Goal: Task Accomplishment & Management: Complete application form

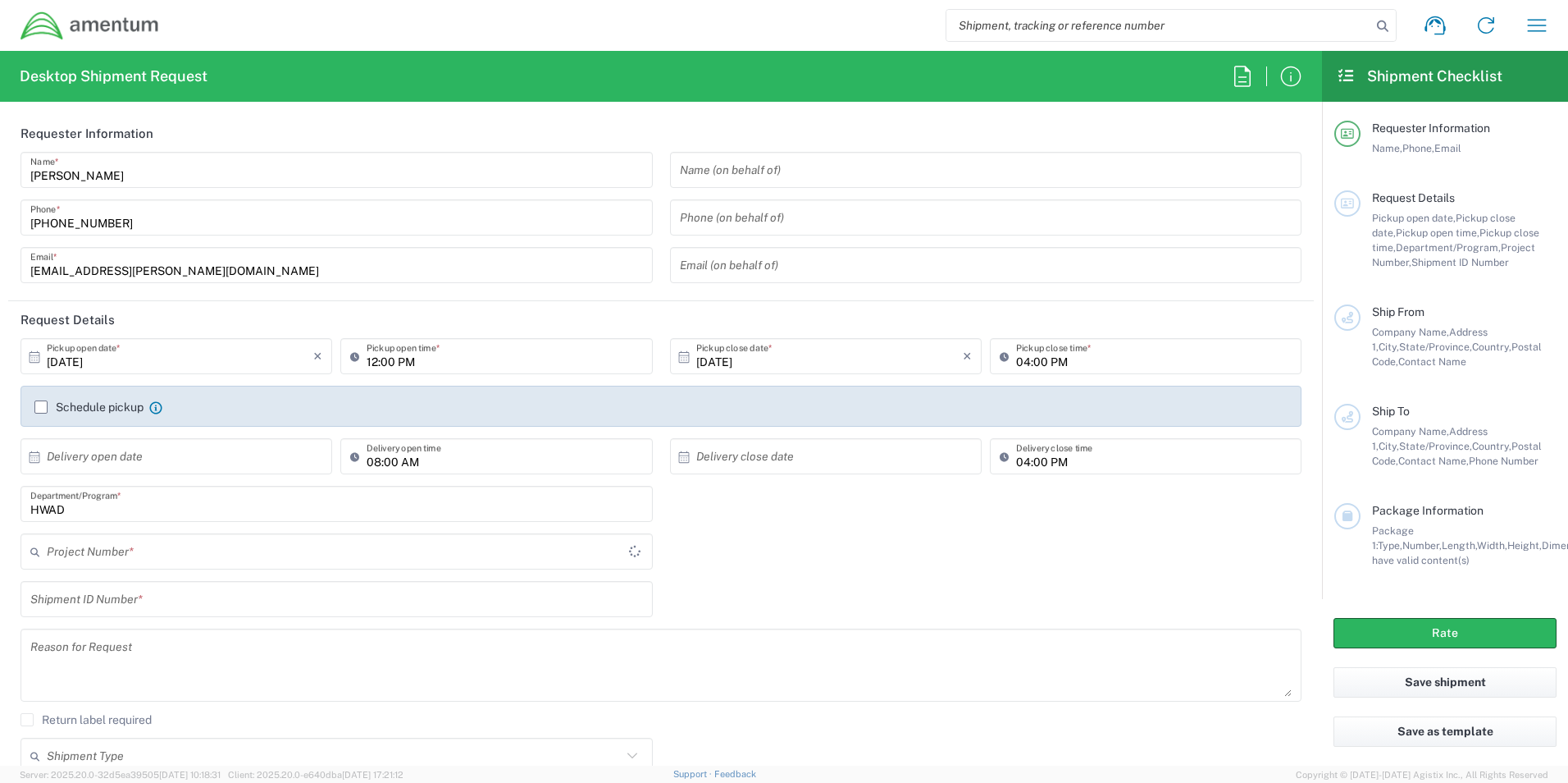
type input "[GEOGRAPHIC_DATA]"
type input "HWAD"
click at [857, 166] on input "text" at bounding box center [986, 171] width 612 height 29
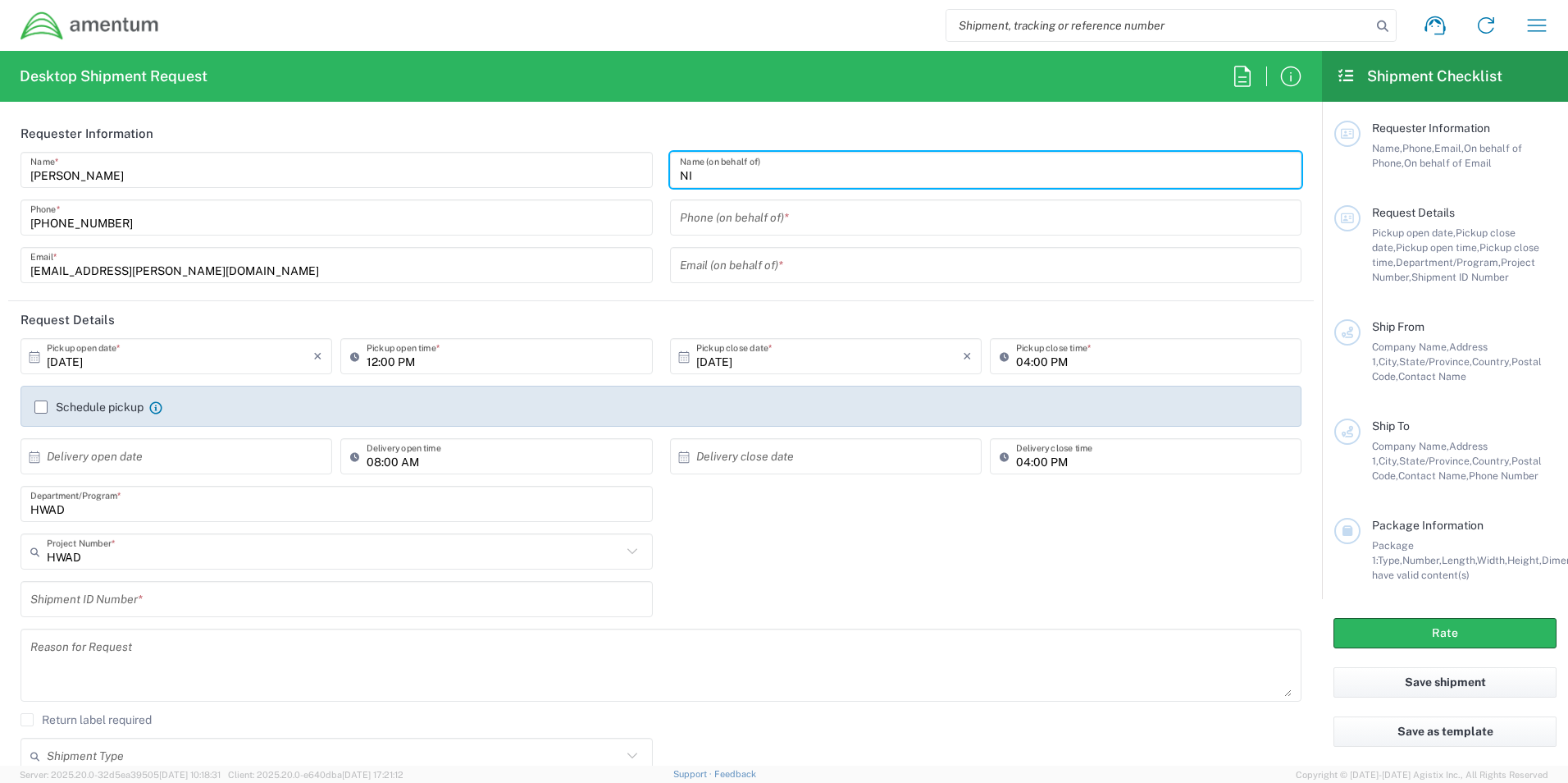
type input "N"
type input "[PERSON_NAME]"
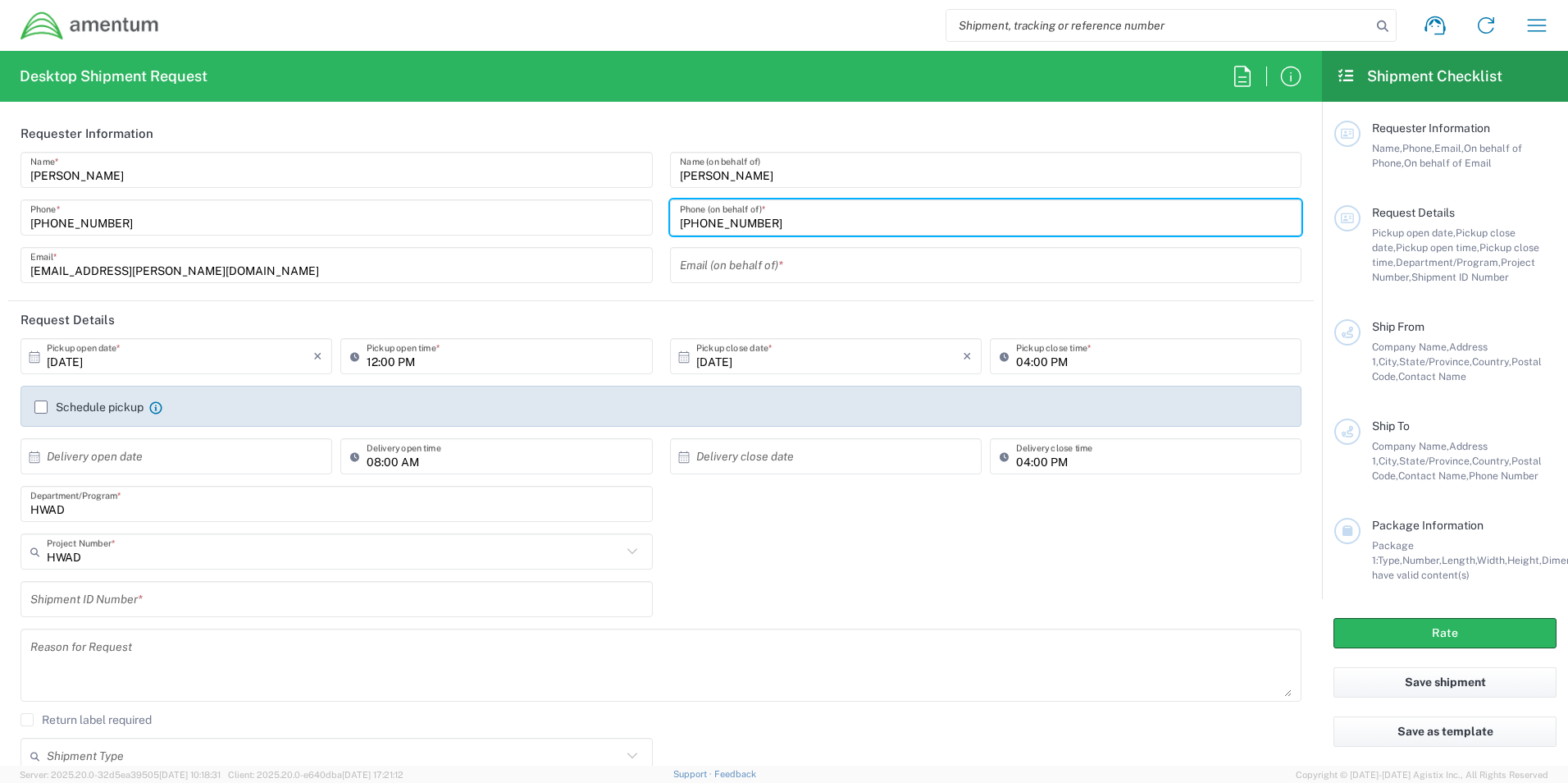
type input "[PHONE_NUMBER]"
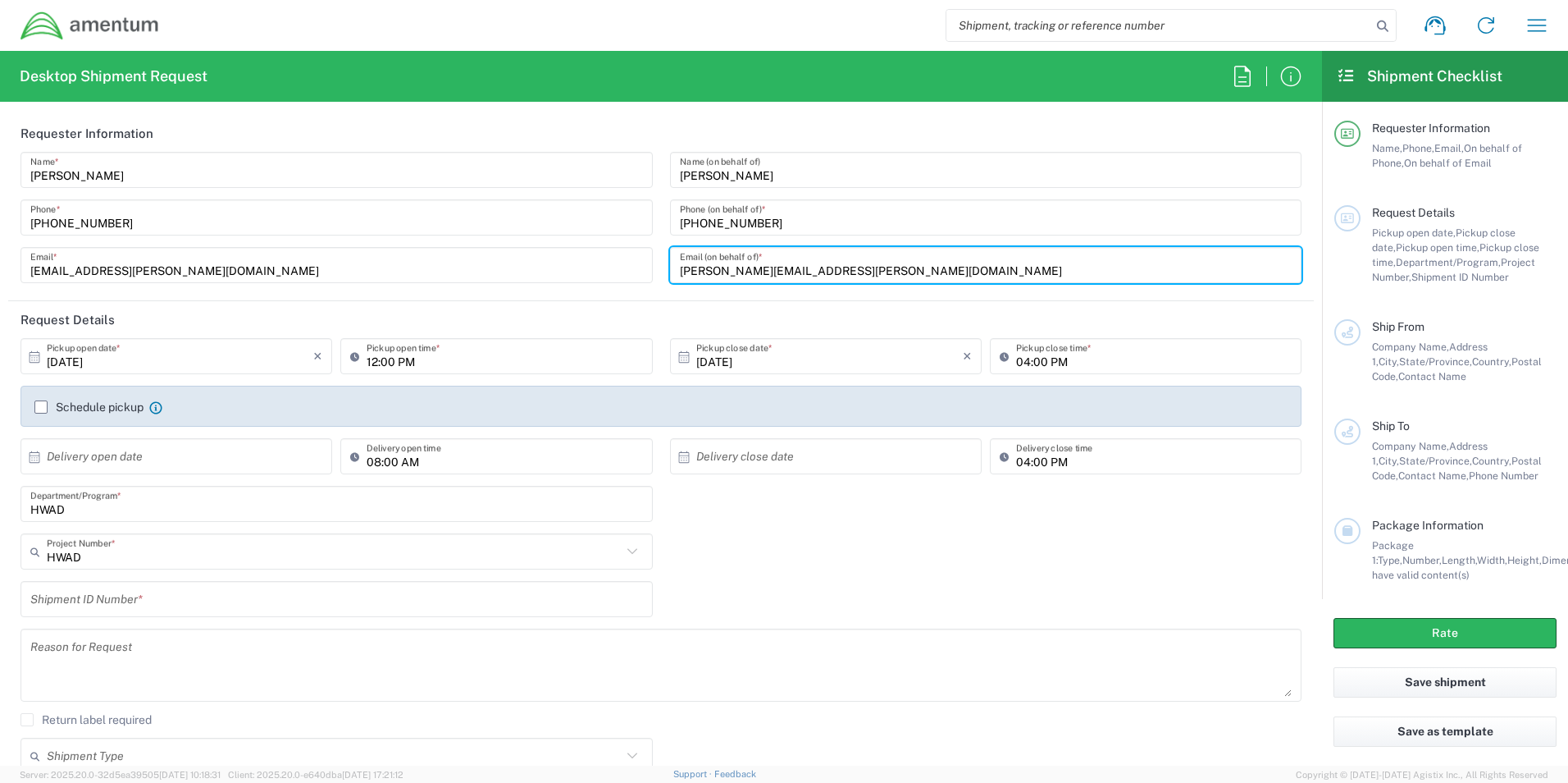
type input "[PERSON_NAME][EMAIL_ADDRESS][PERSON_NAME][DOMAIN_NAME]"
click at [207, 453] on input "text" at bounding box center [179, 456] width 267 height 29
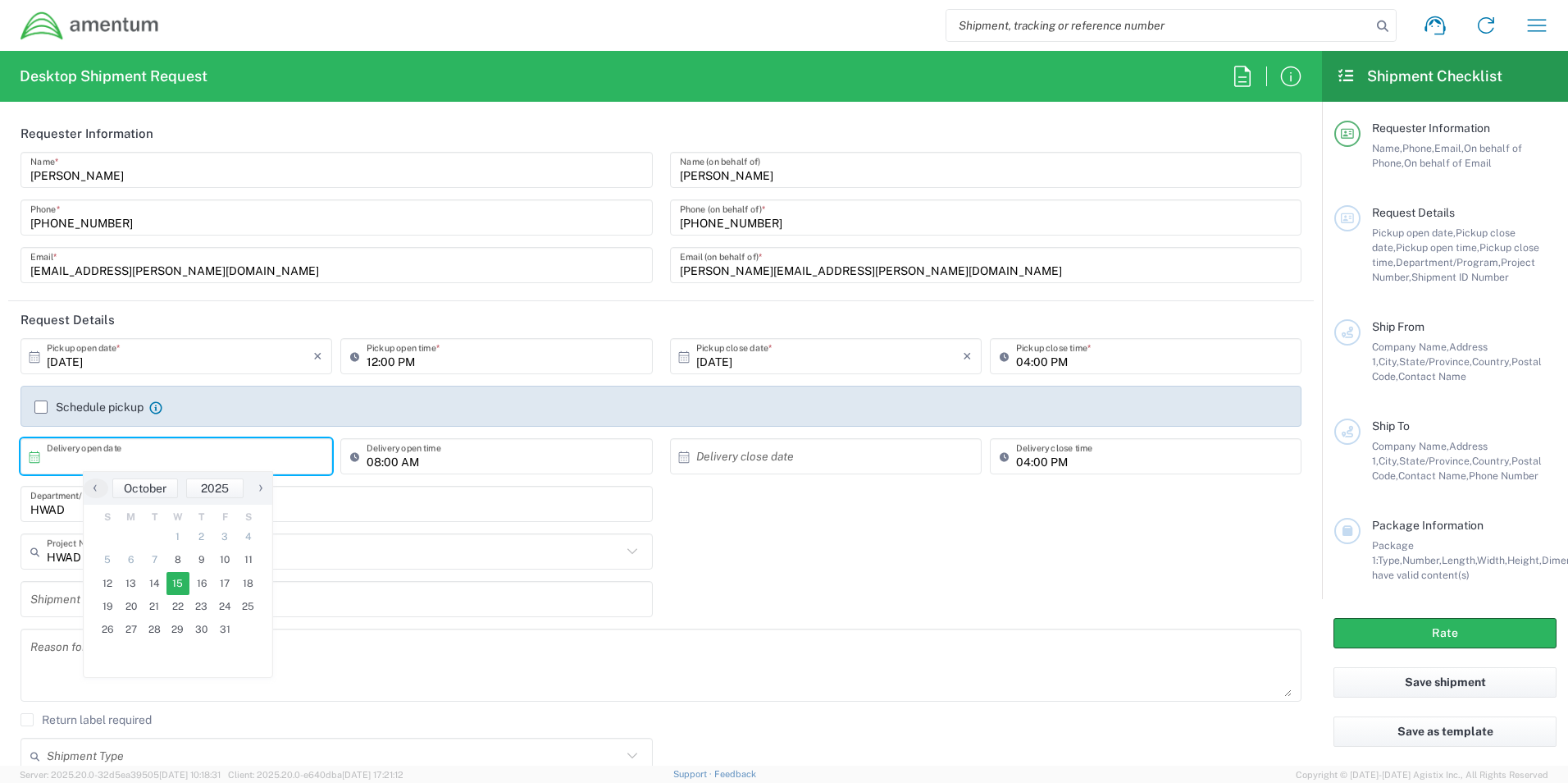
click at [174, 590] on span "15" at bounding box center [178, 584] width 24 height 23
type input "[DATE]"
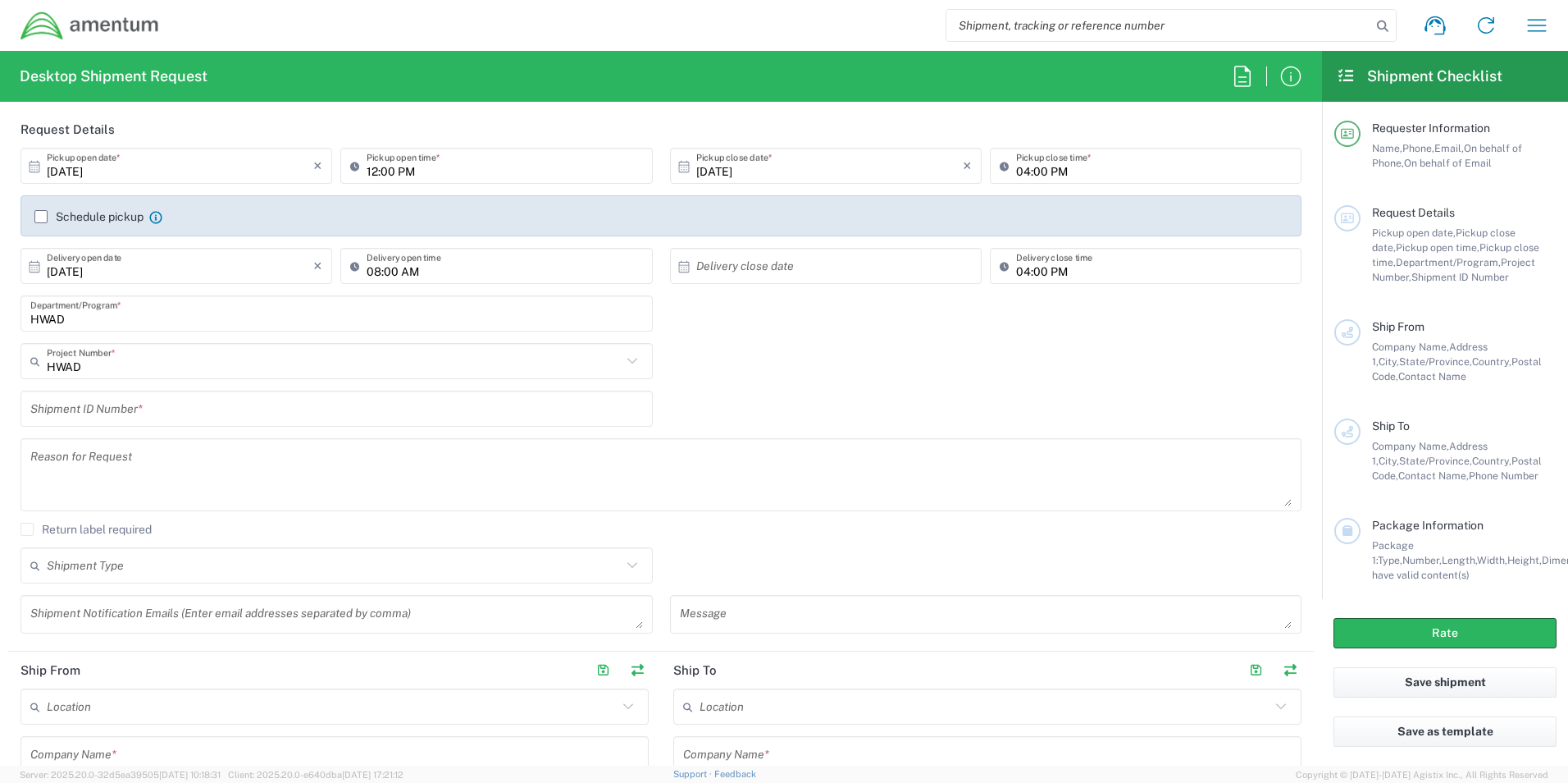
scroll to position [246, 0]
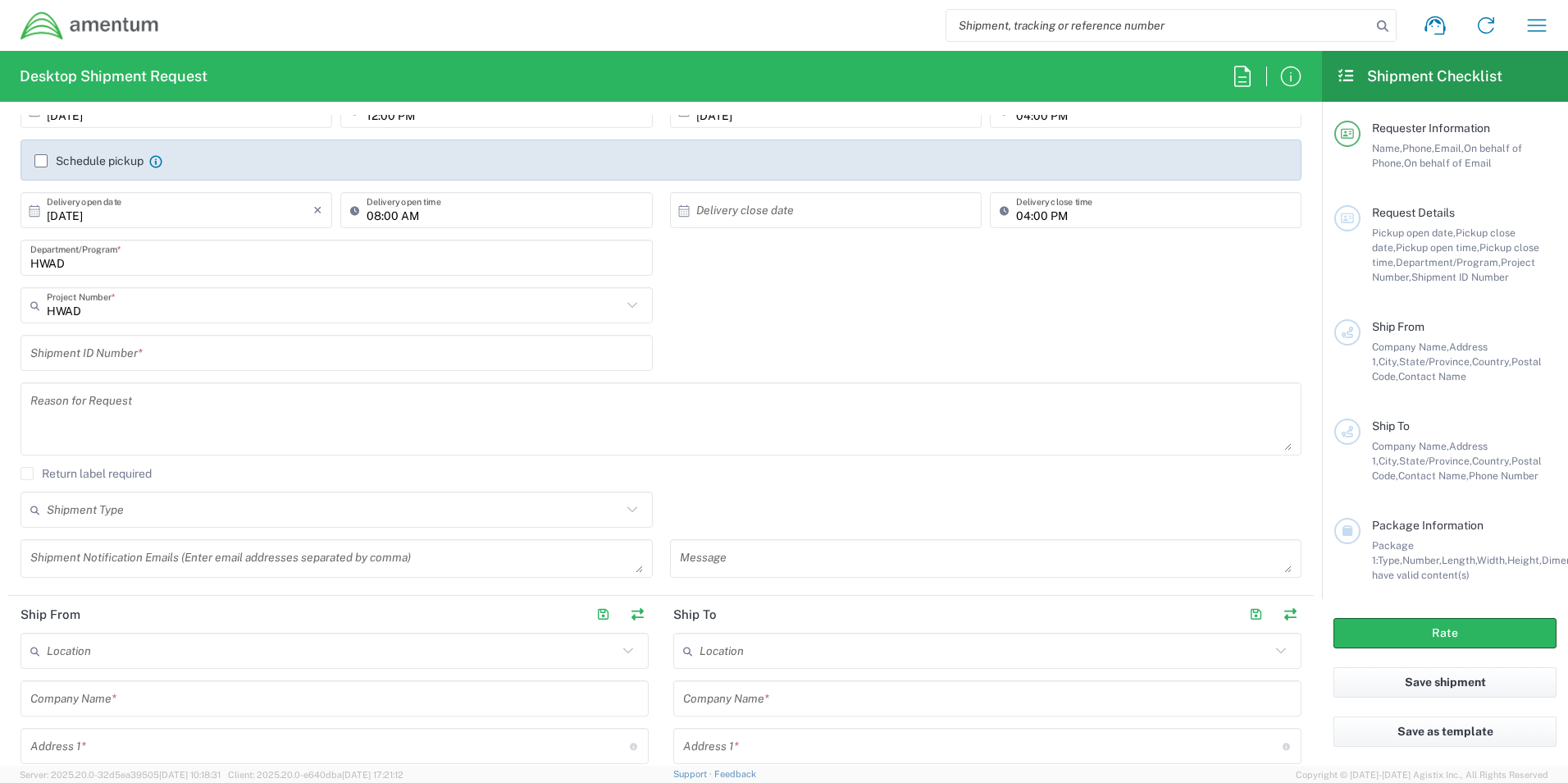
click at [175, 255] on input "HWAD" at bounding box center [336, 258] width 612 height 29
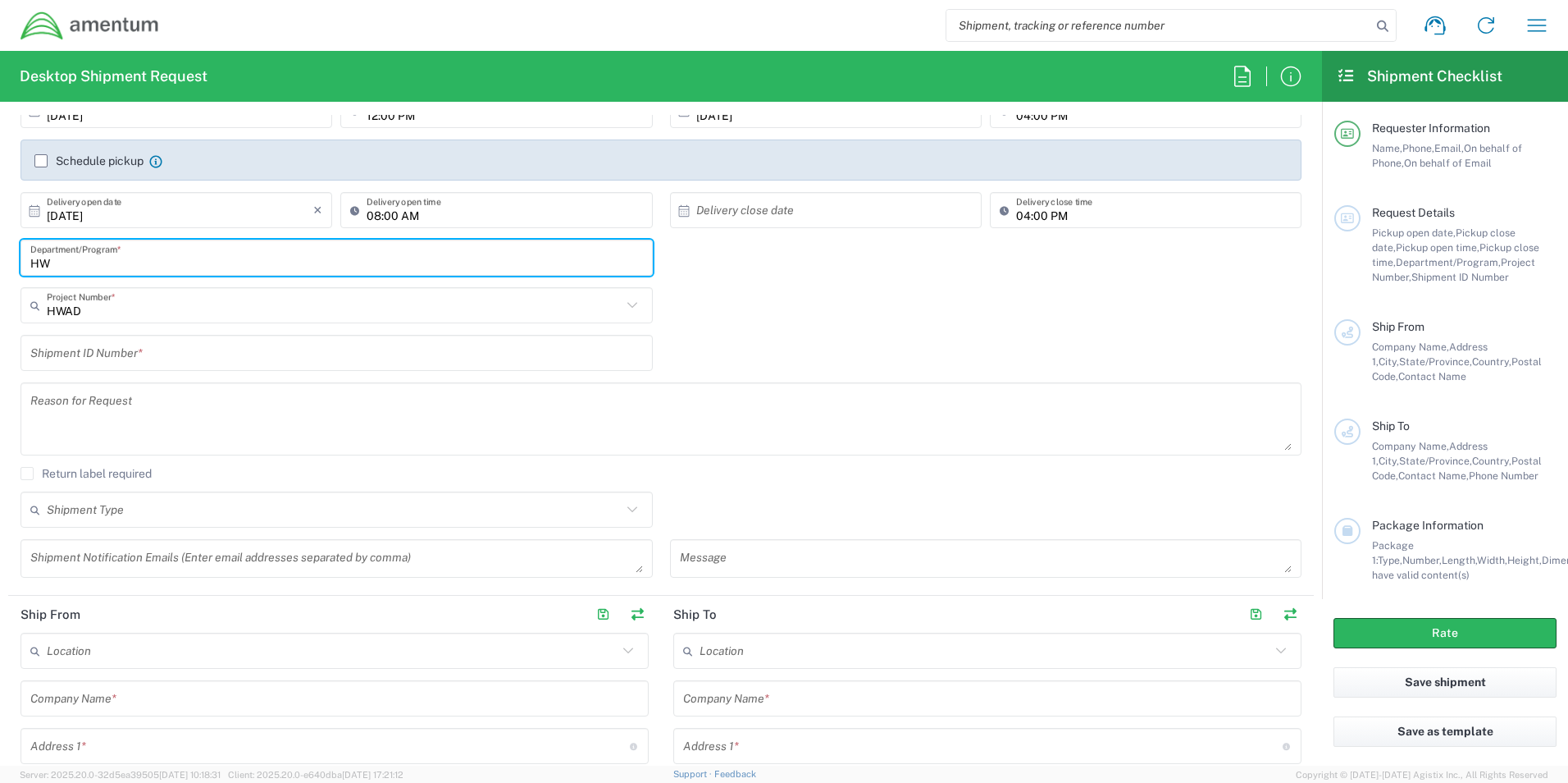
type input "H"
type input "GSG HAWTHORNE"
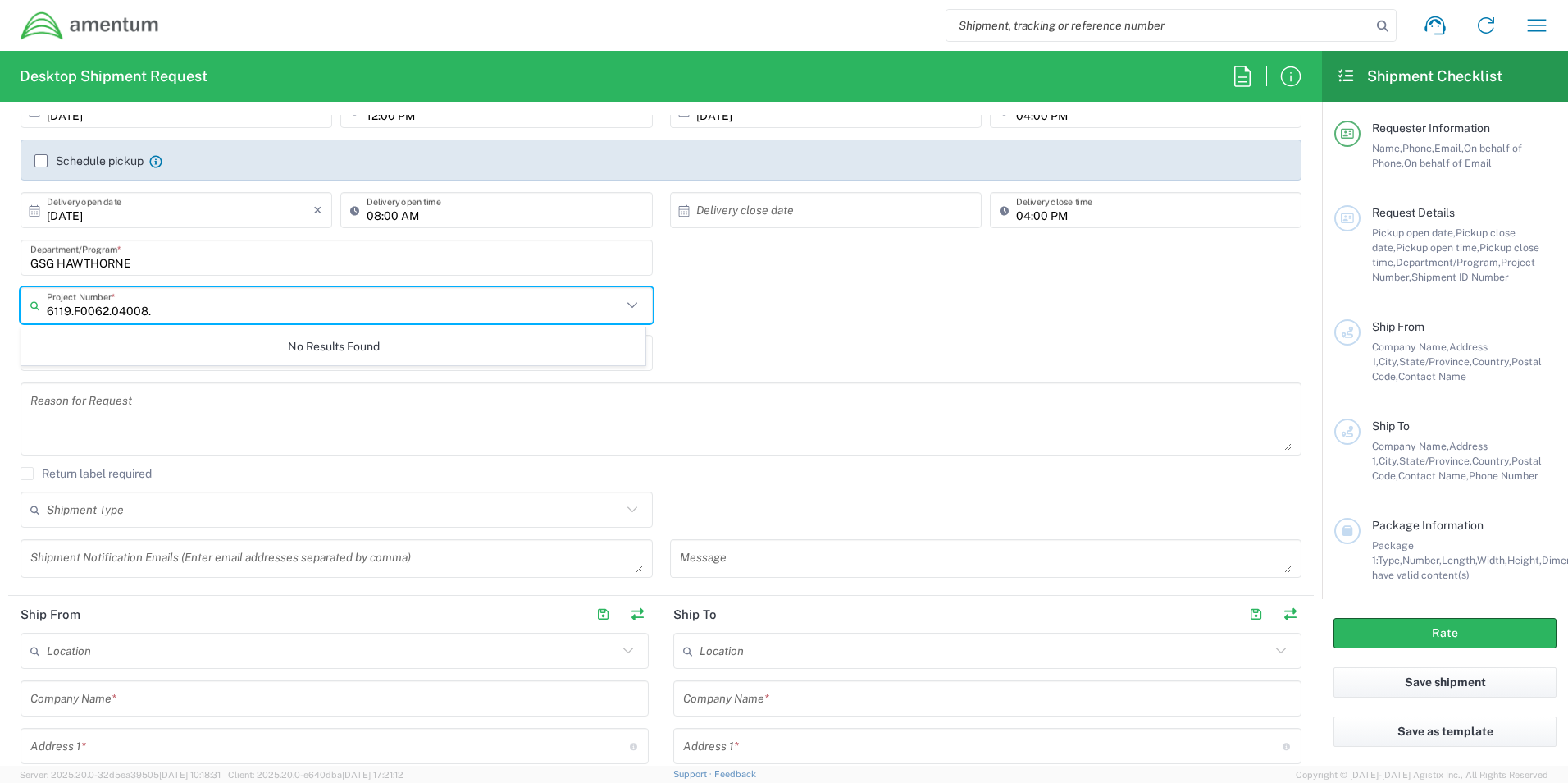
type input "6119.F0062.04008."
drag, startPoint x: 172, startPoint y: 308, endPoint x: -2, endPoint y: 315, distance: 174.1
click at [0, 315] on html "Shipment request Shipment tracking Shipment estimator Desktop shipment request …" at bounding box center [784, 391] width 1568 height 783
type input "6"
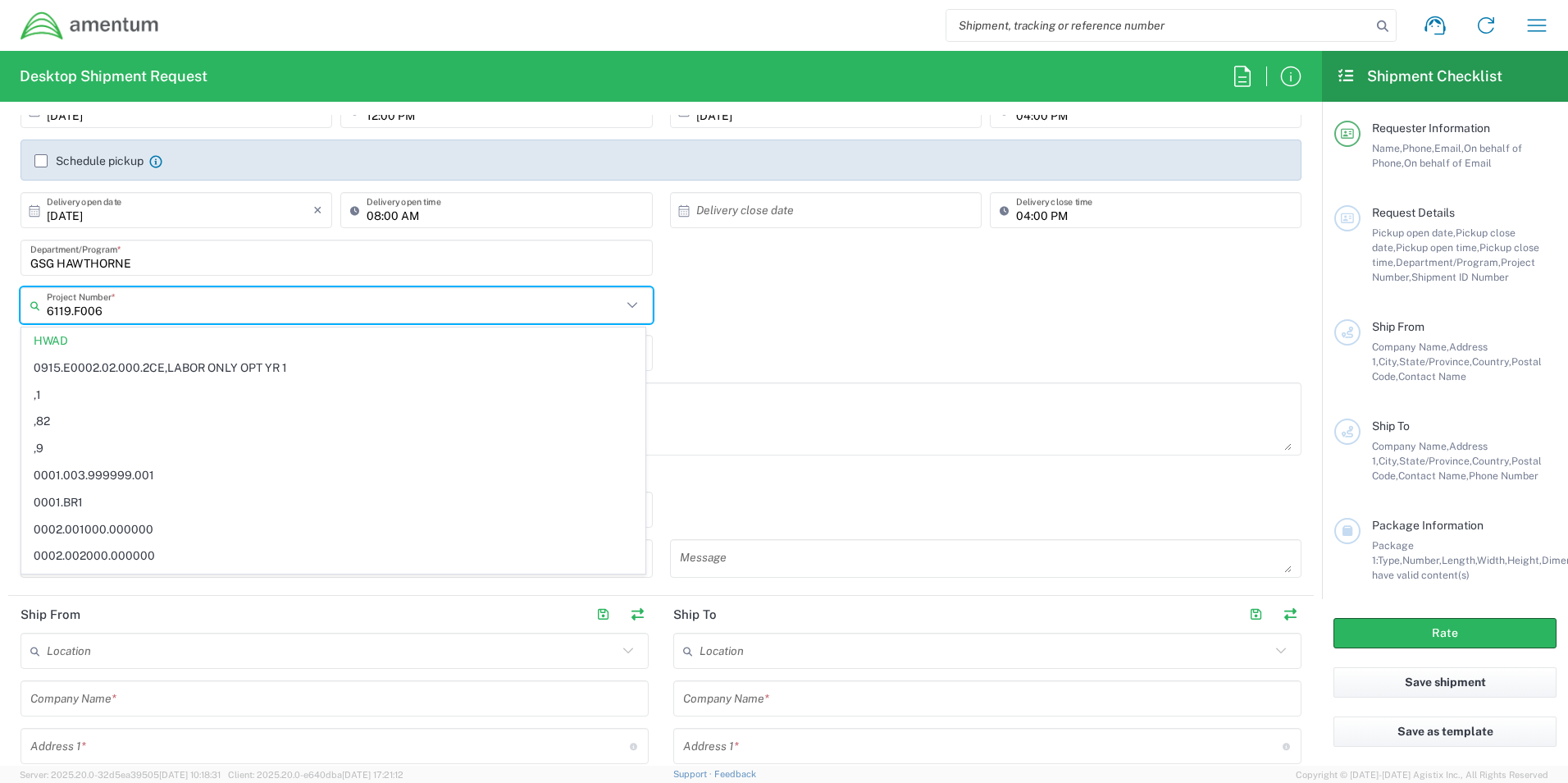
type input "6119.F0062"
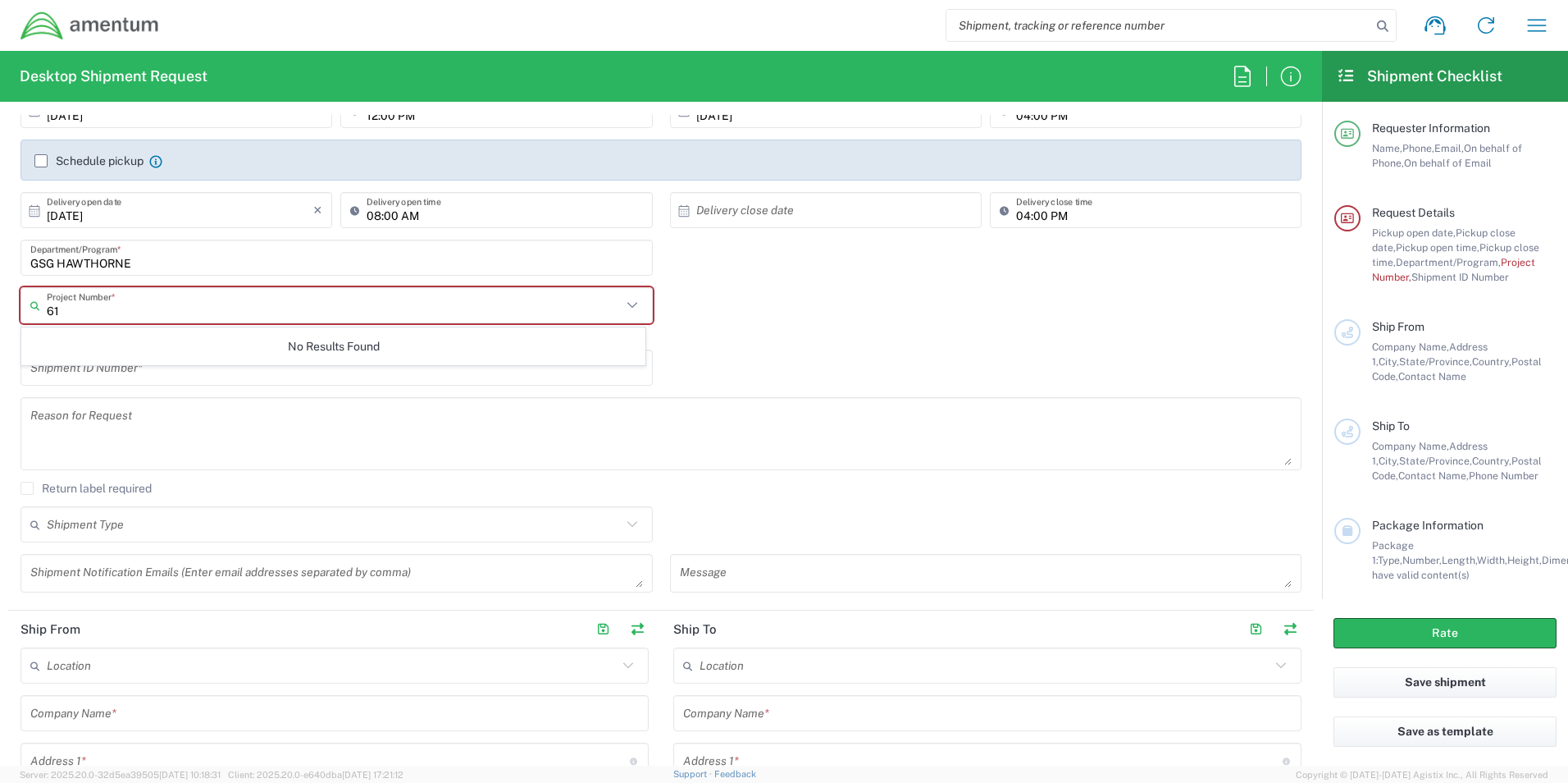
type input "6"
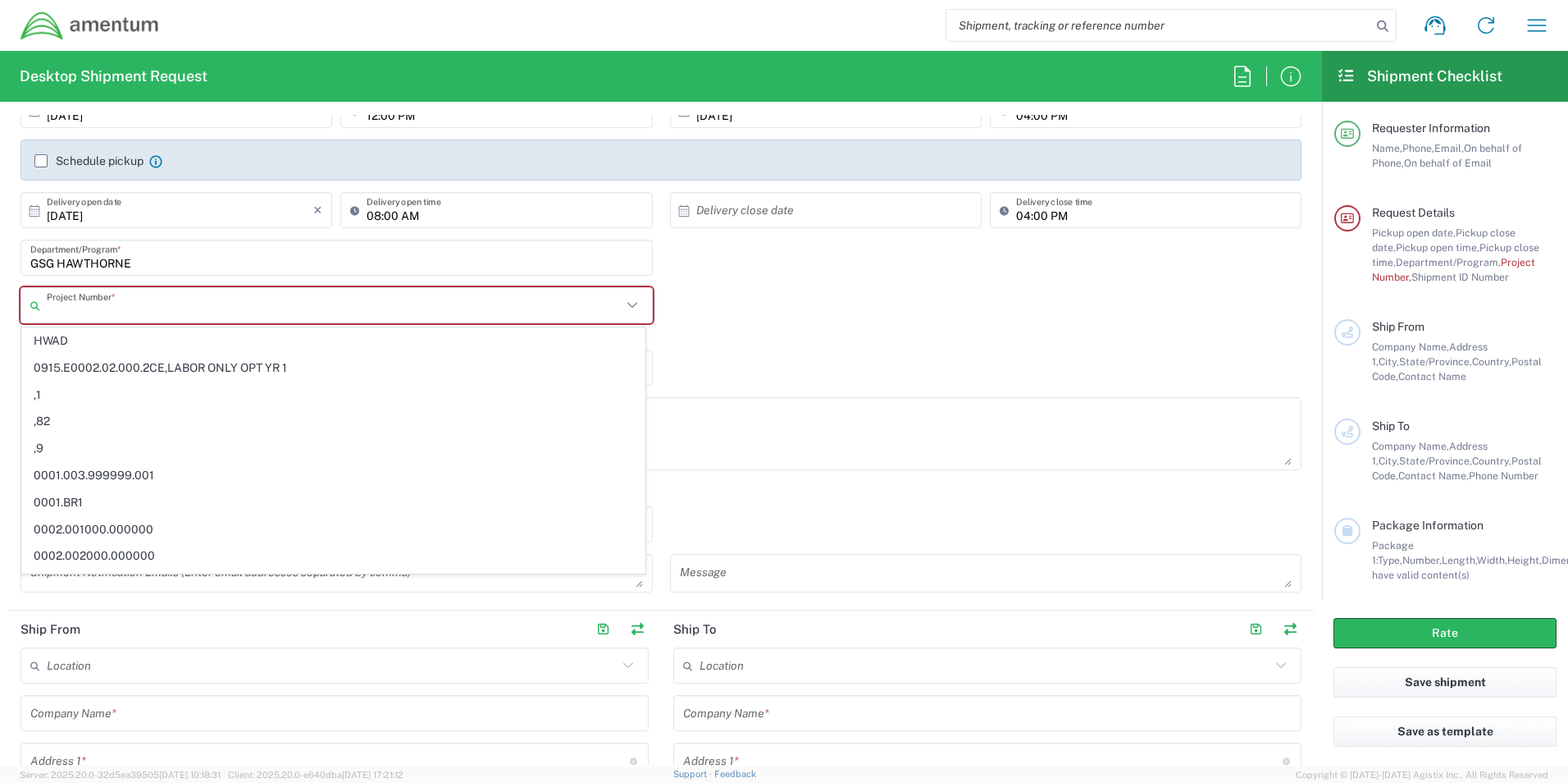
click at [1024, 377] on div "Shipment ID Number *" at bounding box center [661, 372] width 1298 height 47
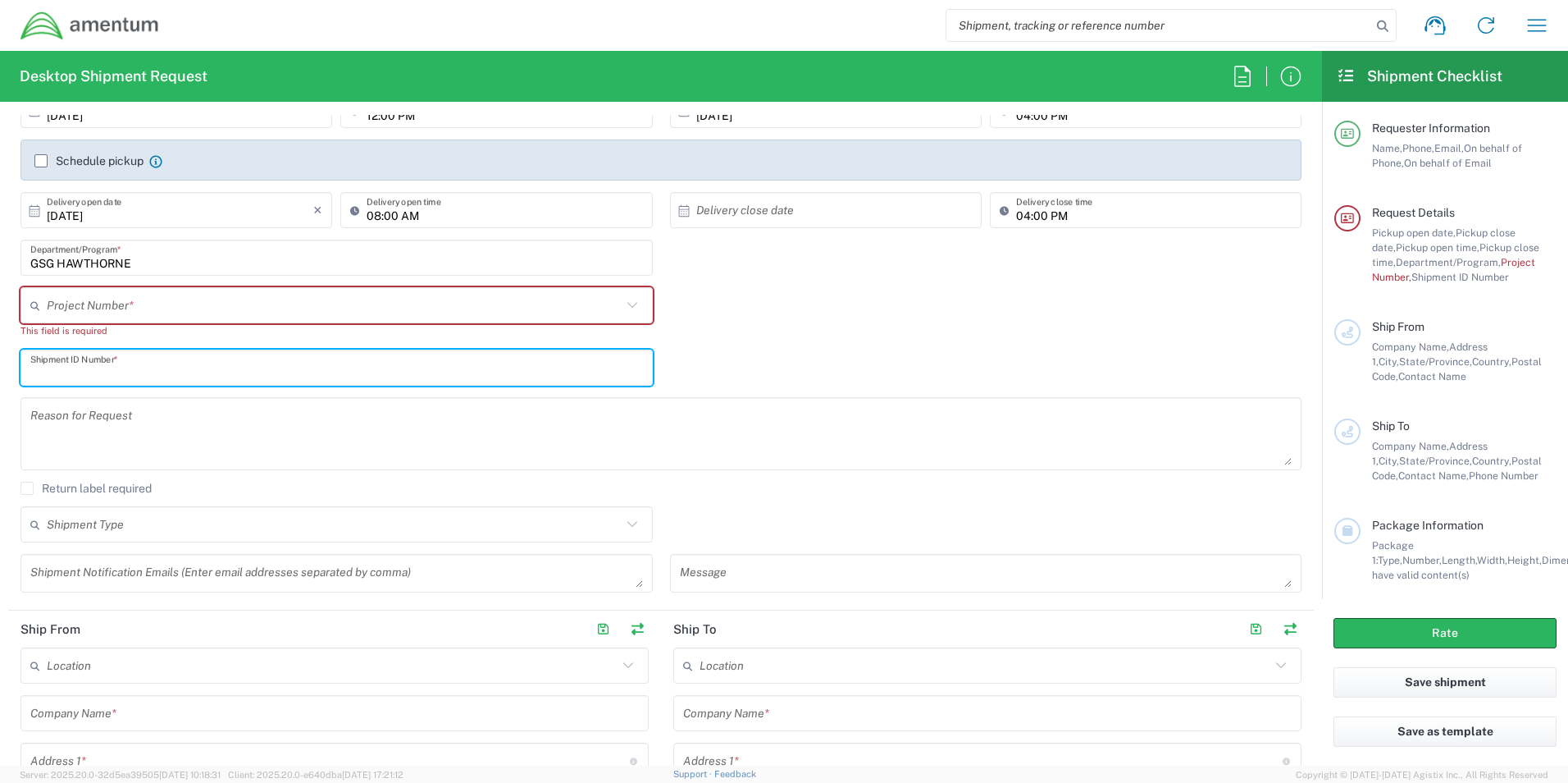
click at [203, 360] on input "text" at bounding box center [336, 368] width 612 height 29
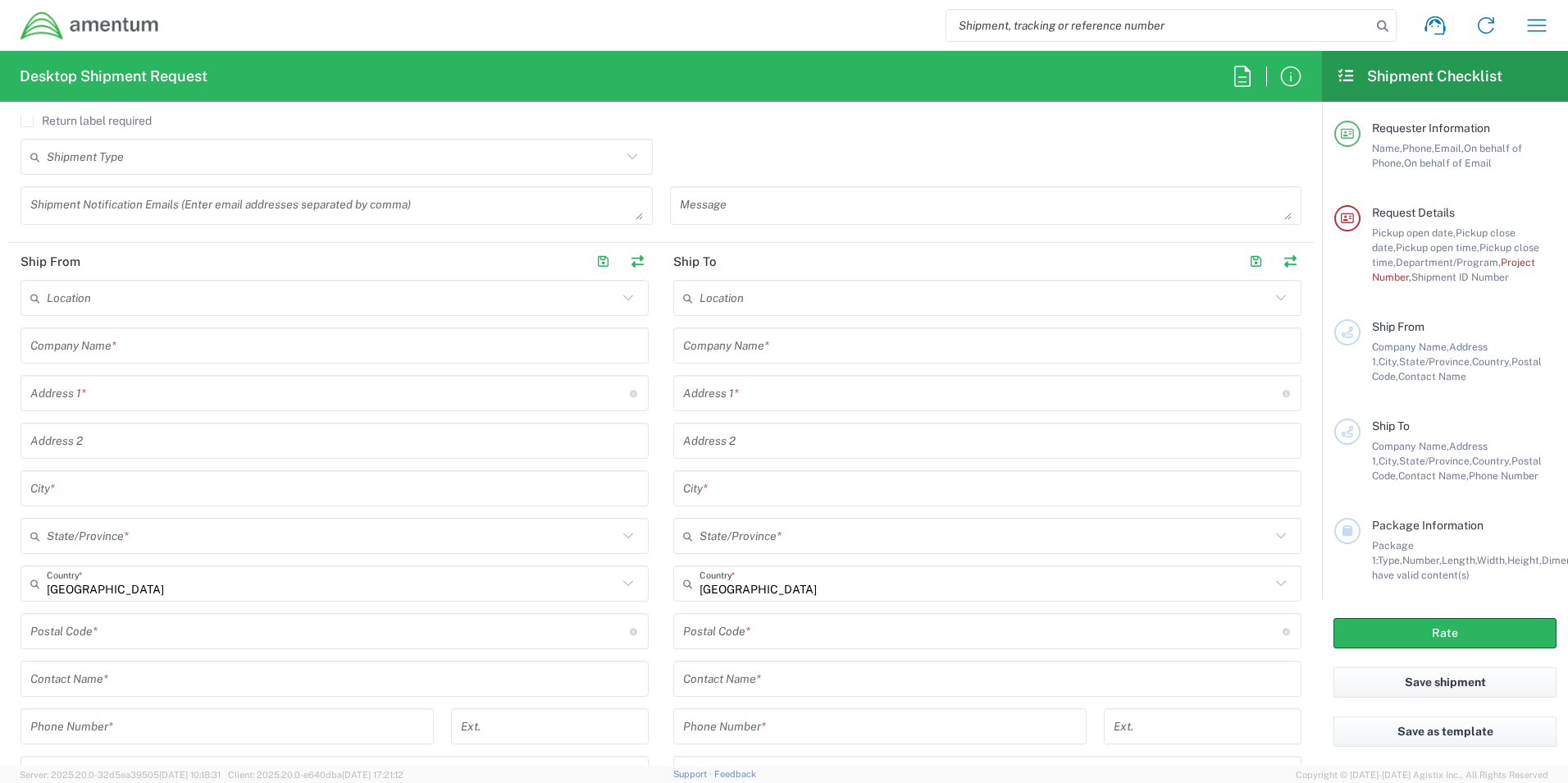
scroll to position [656, 0]
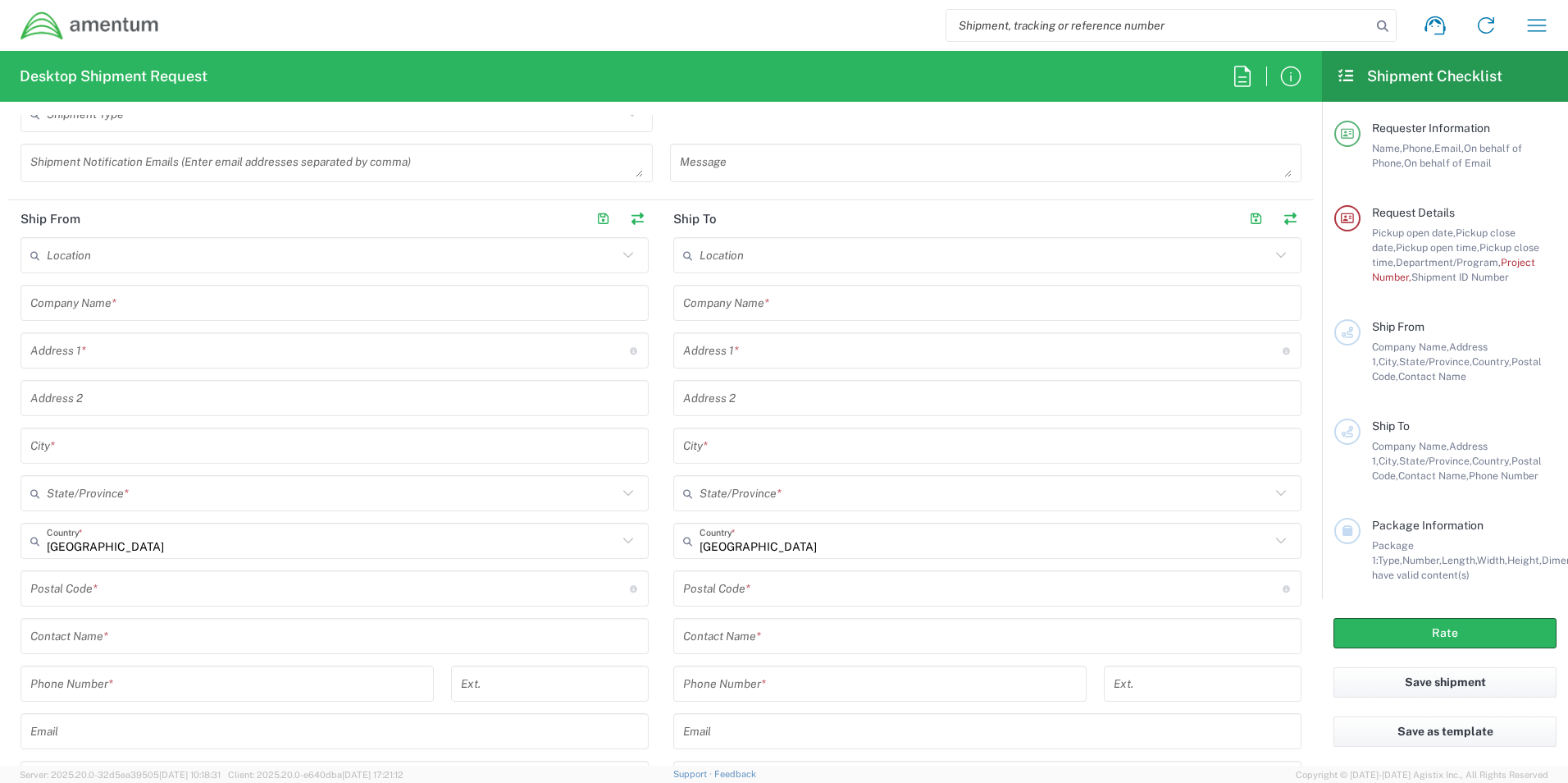
type input "123ABC"
click at [169, 311] on input "text" at bounding box center [335, 303] width 609 height 29
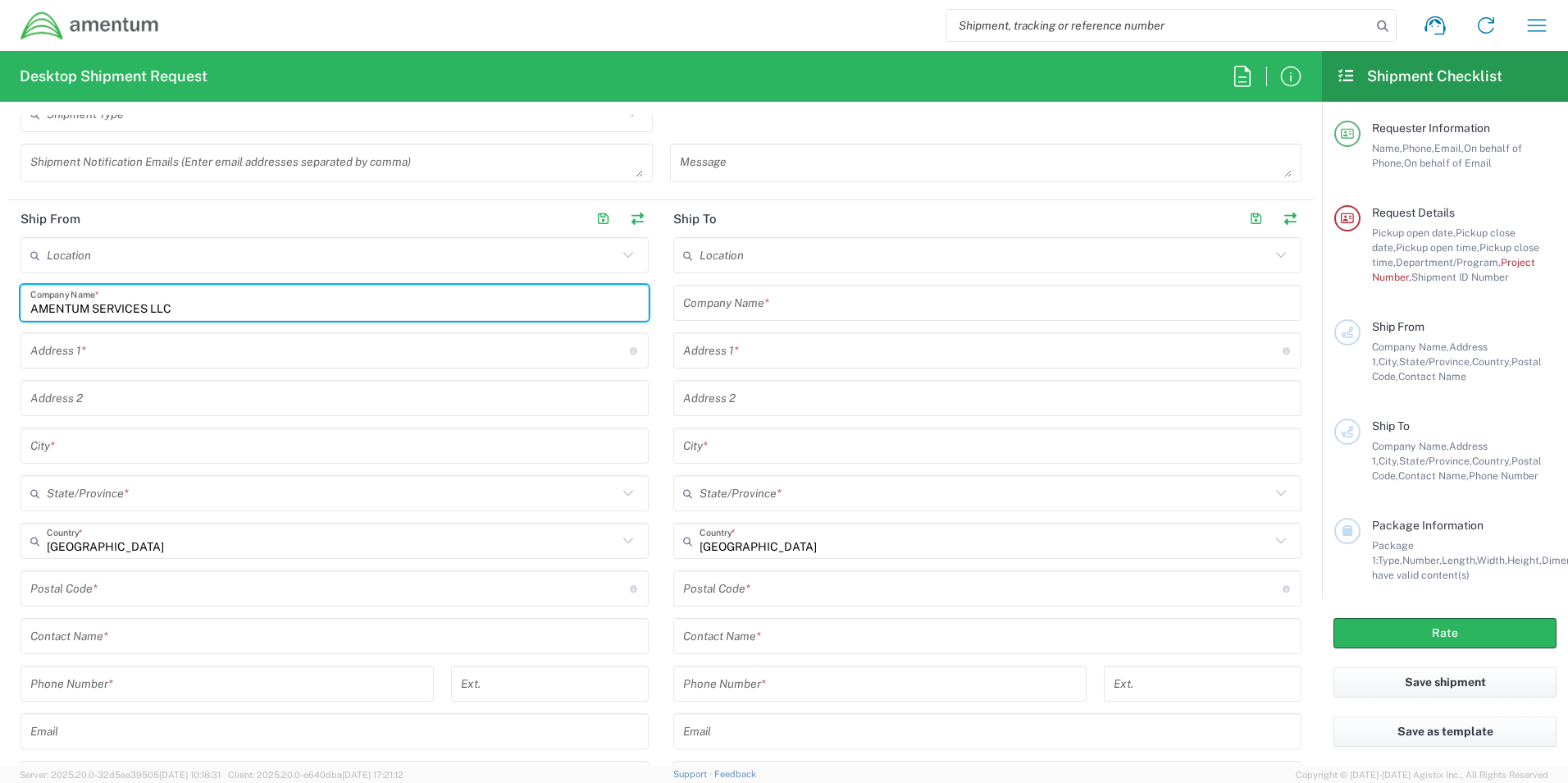
type input "AMENTUM SERVICES LLC"
click at [184, 343] on input "text" at bounding box center [330, 351] width 600 height 29
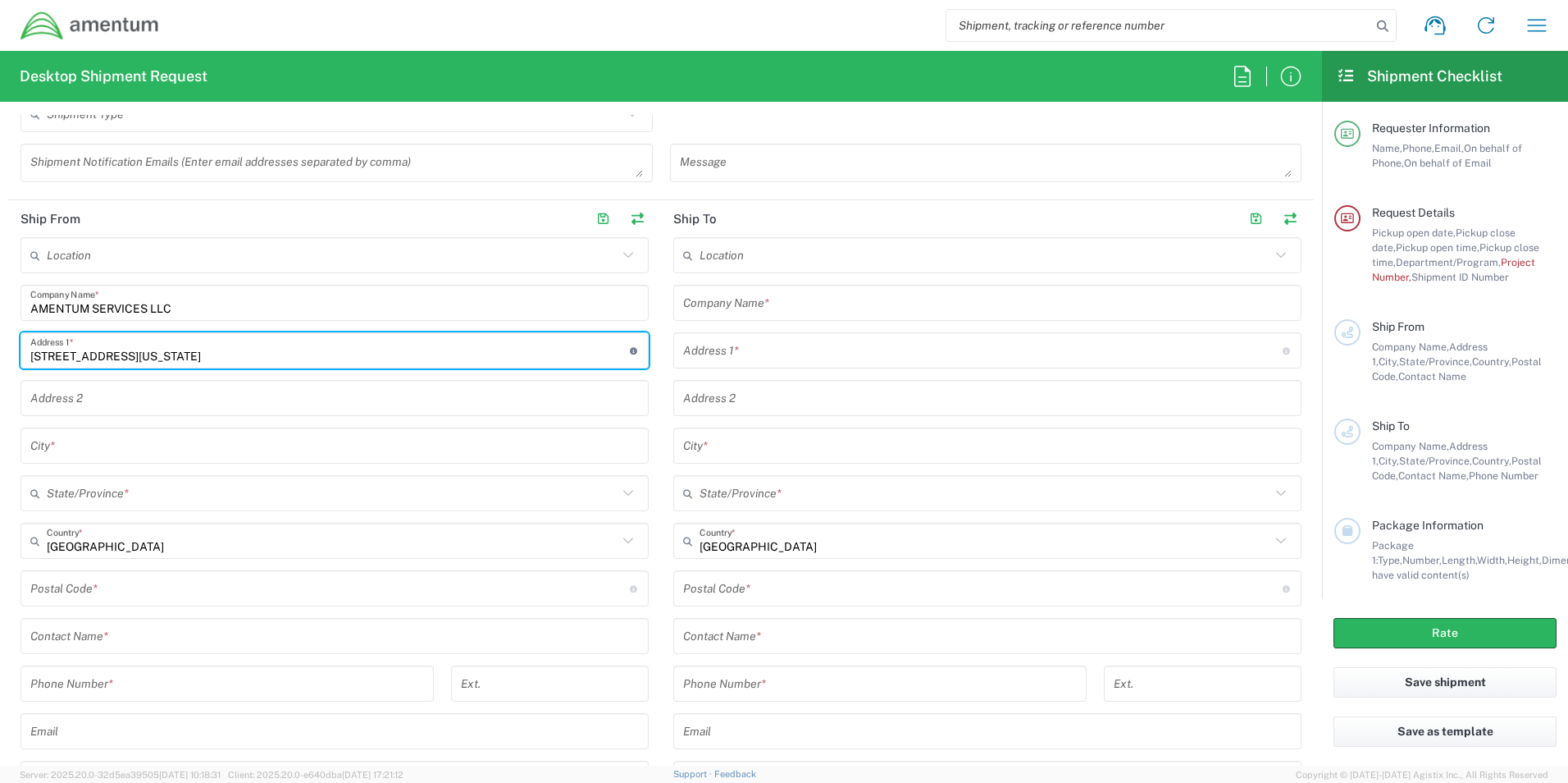
type input "[STREET_ADDRESS][US_STATE]"
click at [218, 440] on input "text" at bounding box center [335, 446] width 609 height 29
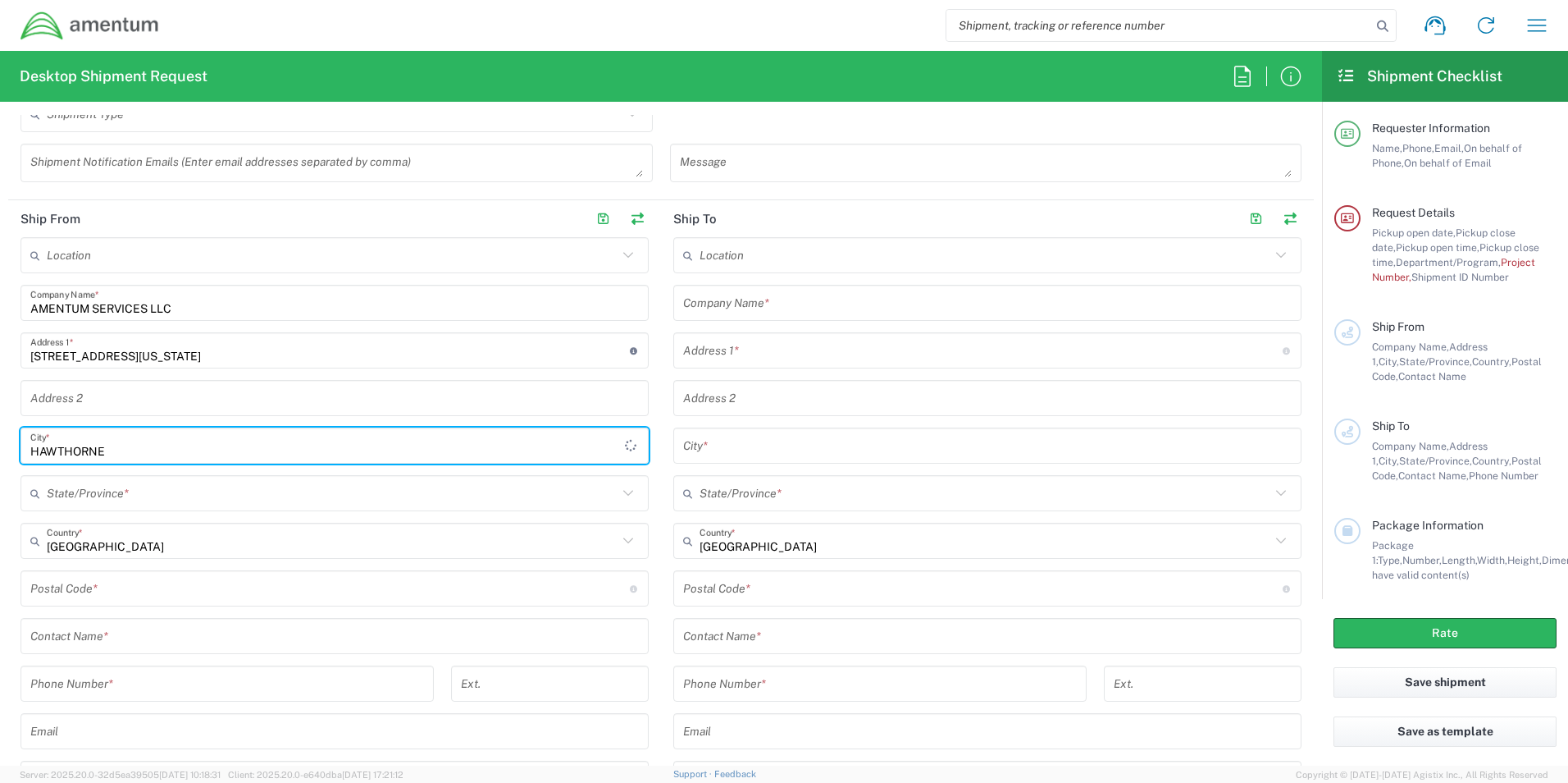
scroll to position [738, 0]
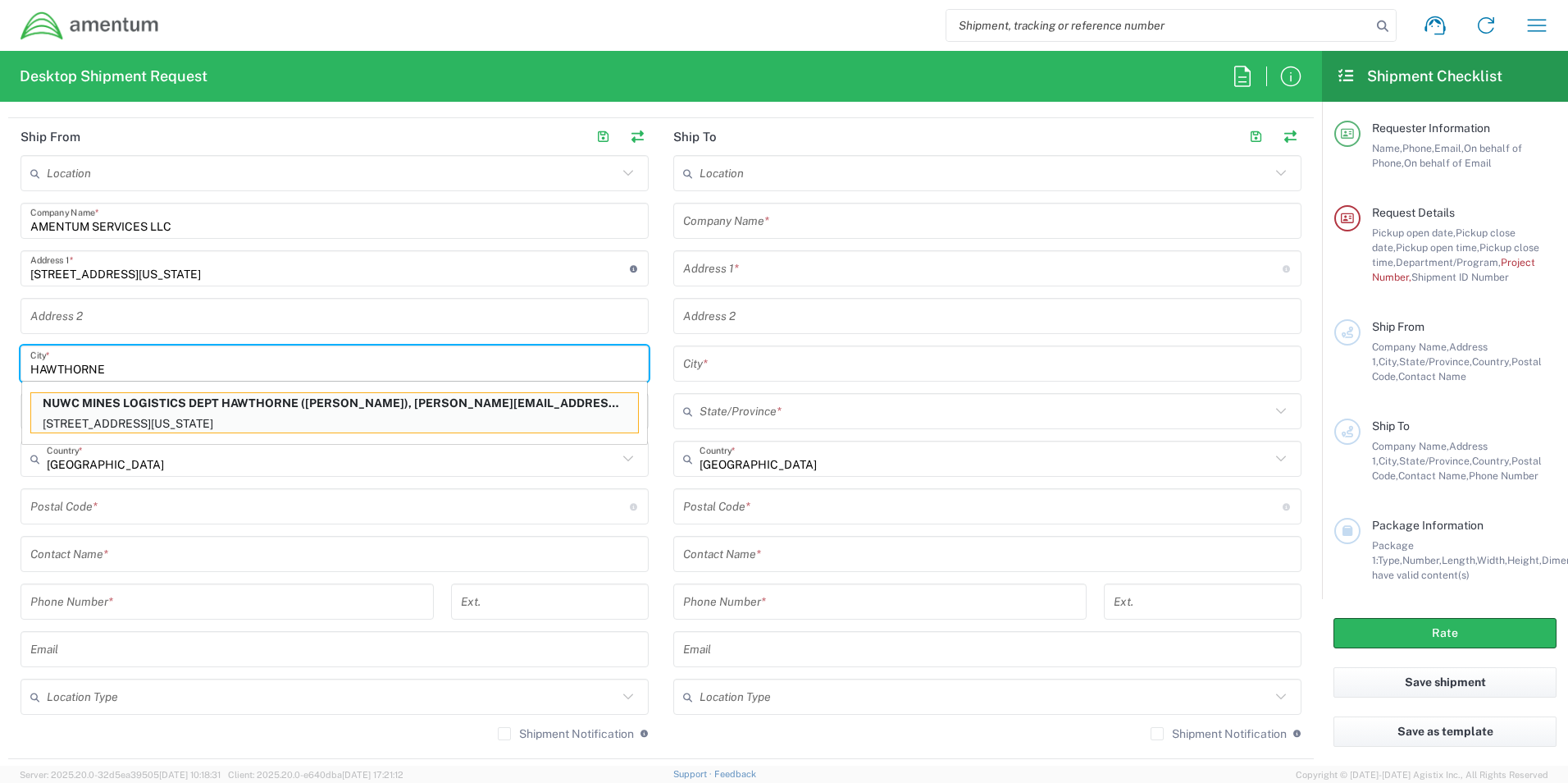
type input "HAWTHORNE"
click at [195, 414] on p "[STREET_ADDRESS][US_STATE]" at bounding box center [335, 423] width 607 height 21
type input "NUWC MINES LOGISTICS DEPT [GEOGRAPHIC_DATA]"
type input "[STREET_ADDRESS][US_STATE]"
type input "BLDG 104-14"
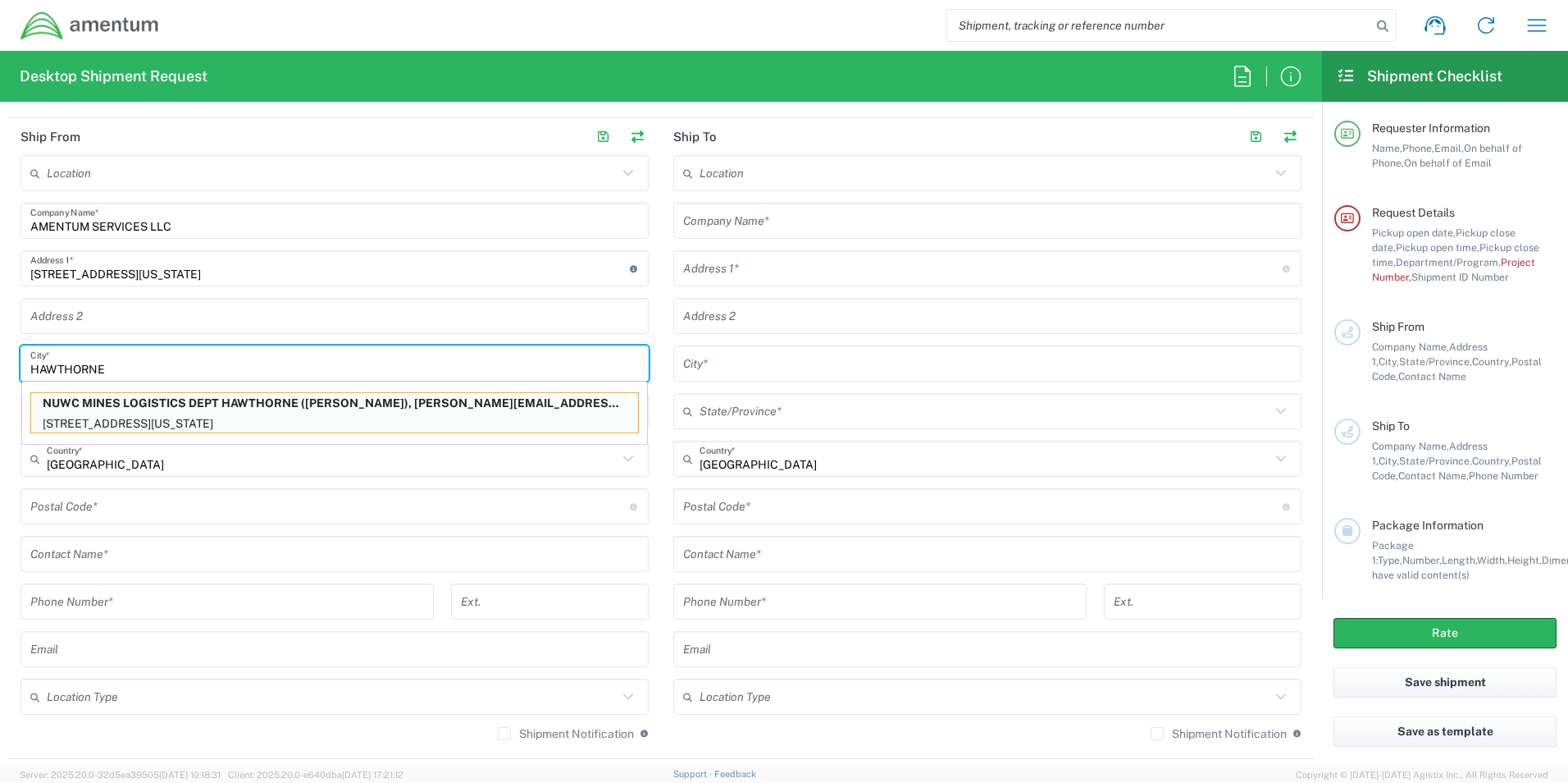
type input "Hawthorne"
type input "[US_STATE]"
type input "89415"
type input "[PERSON_NAME]"
type input "[PHONE_NUMBER]"
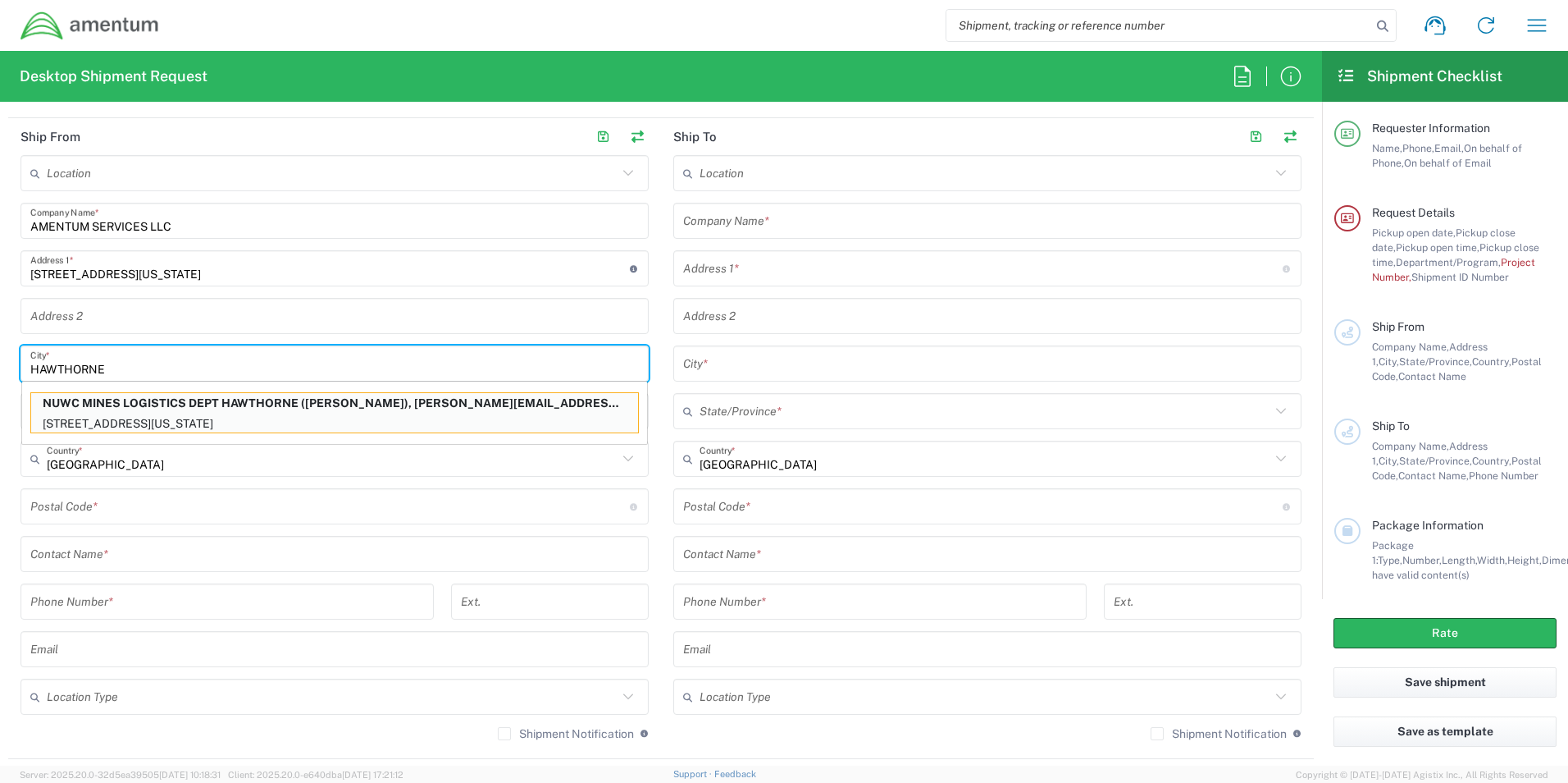
type input "[PERSON_NAME][EMAIL_ADDRESS][DOMAIN_NAME]"
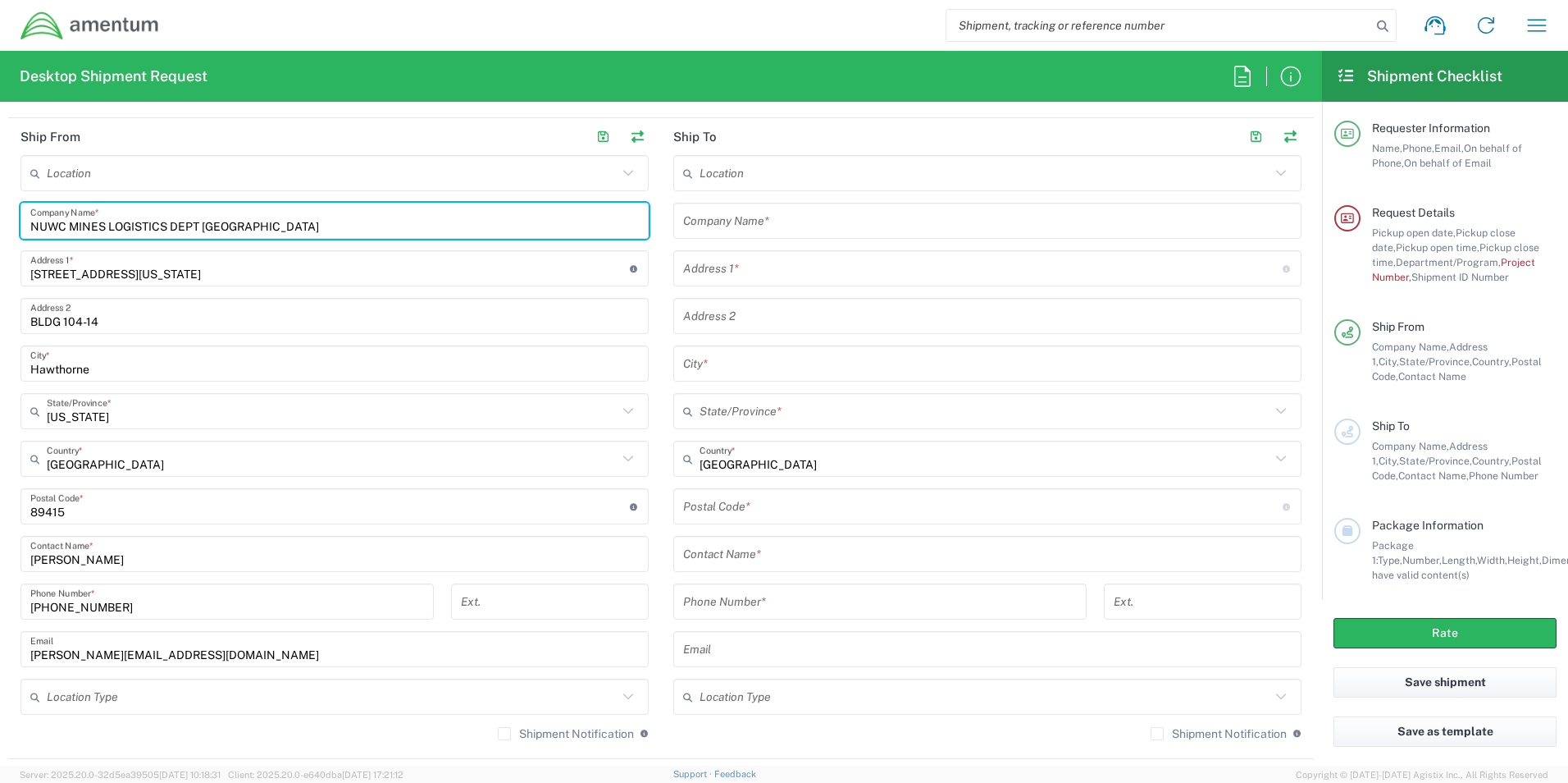
click at [315, 212] on input "NUWC MINES LOGISTICS DEPT [GEOGRAPHIC_DATA]" at bounding box center [335, 221] width 609 height 29
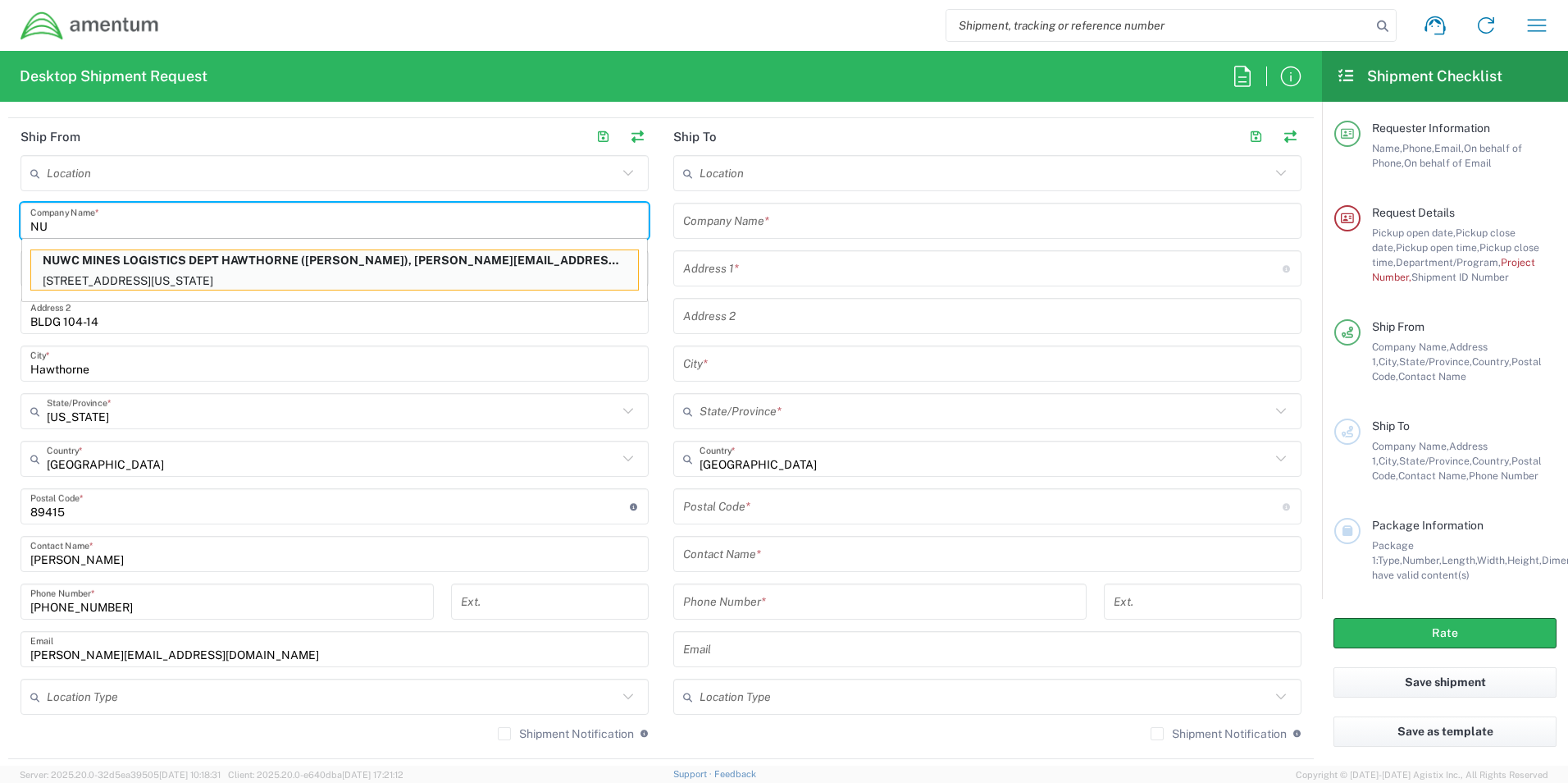
type input "N"
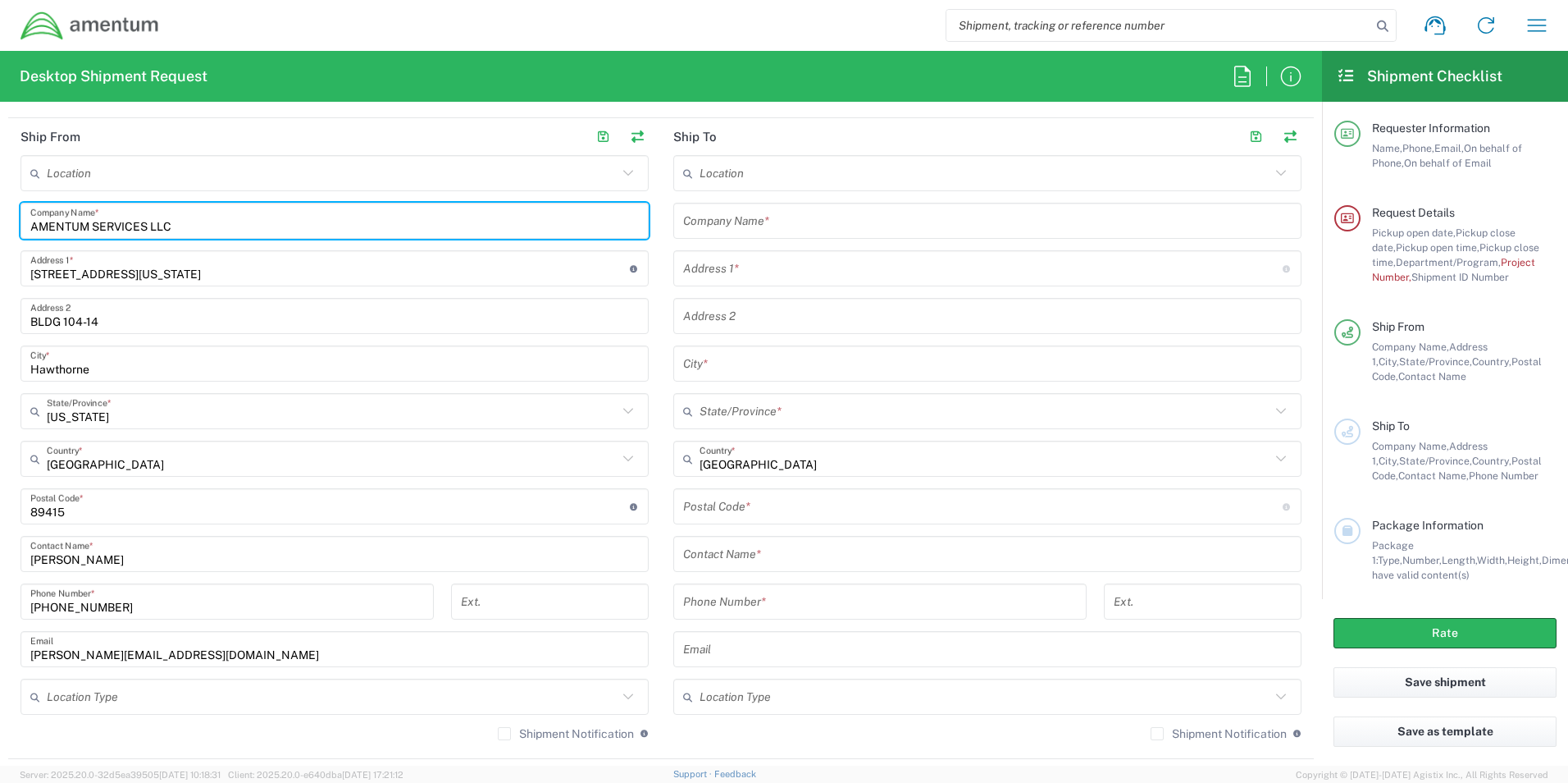
click at [315, 212] on input "AMENTUM SERVICES LLC" at bounding box center [335, 221] width 609 height 29
type input "AMENTUM SERVICES LLC"
click at [265, 261] on input "[STREET_ADDRESS][US_STATE]" at bounding box center [330, 269] width 600 height 29
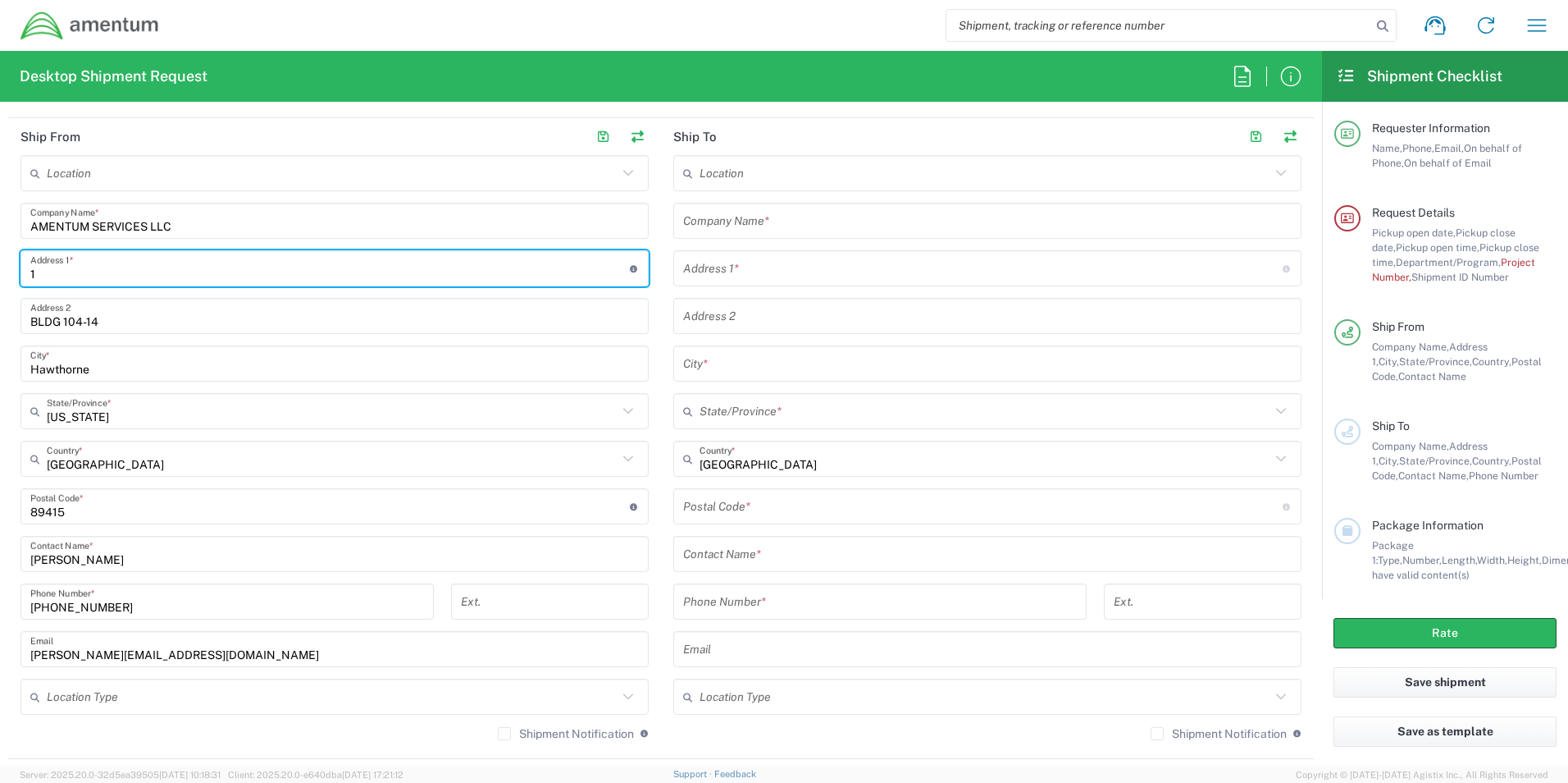
type input "1"
type input "[STREET_ADDRESS][US_STATE]"
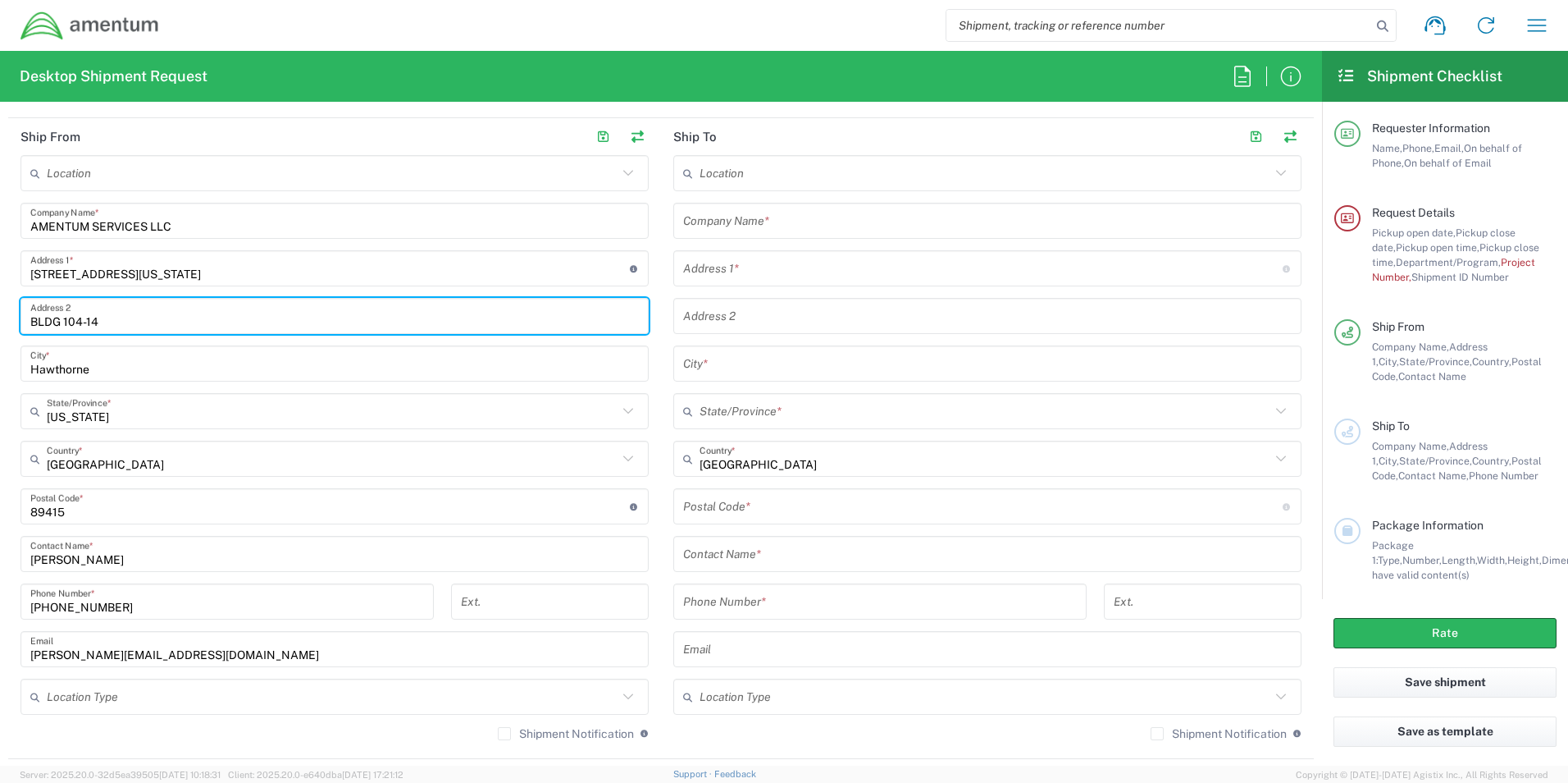
click at [282, 311] on input "BLDG 104-14" at bounding box center [335, 316] width 609 height 29
type input "B"
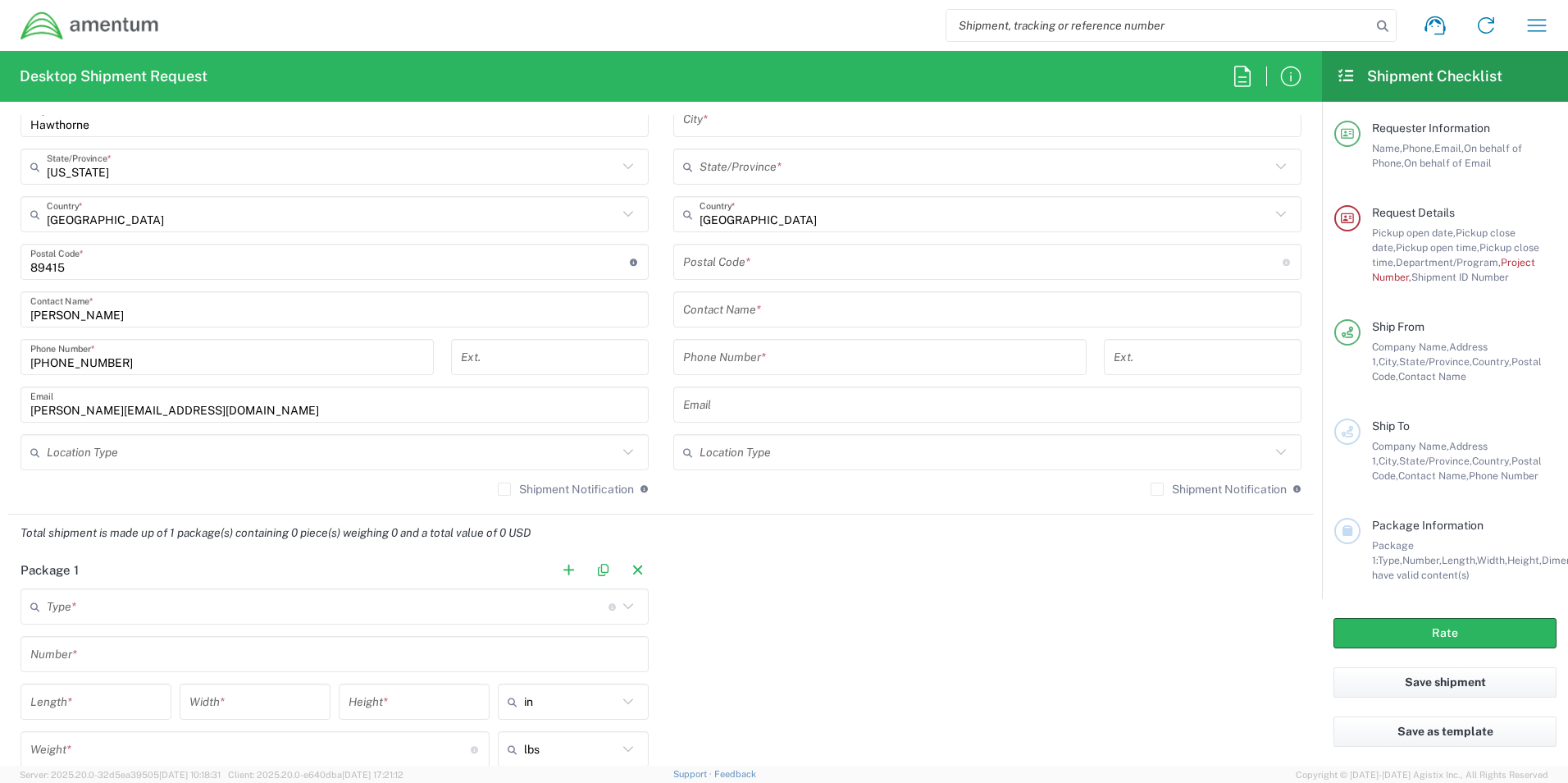
scroll to position [985, 0]
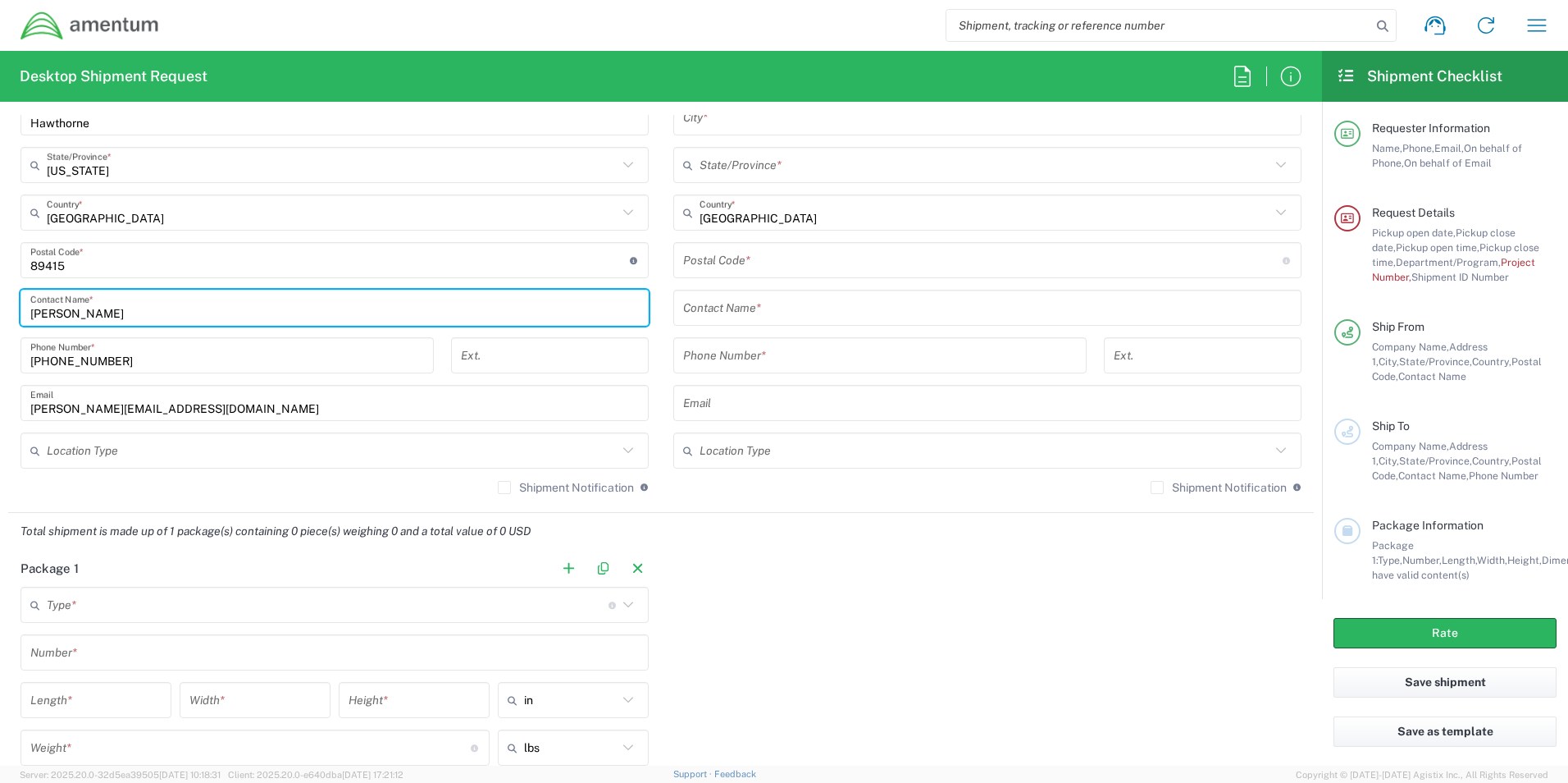
click at [195, 302] on input "[PERSON_NAME]" at bounding box center [335, 308] width 609 height 29
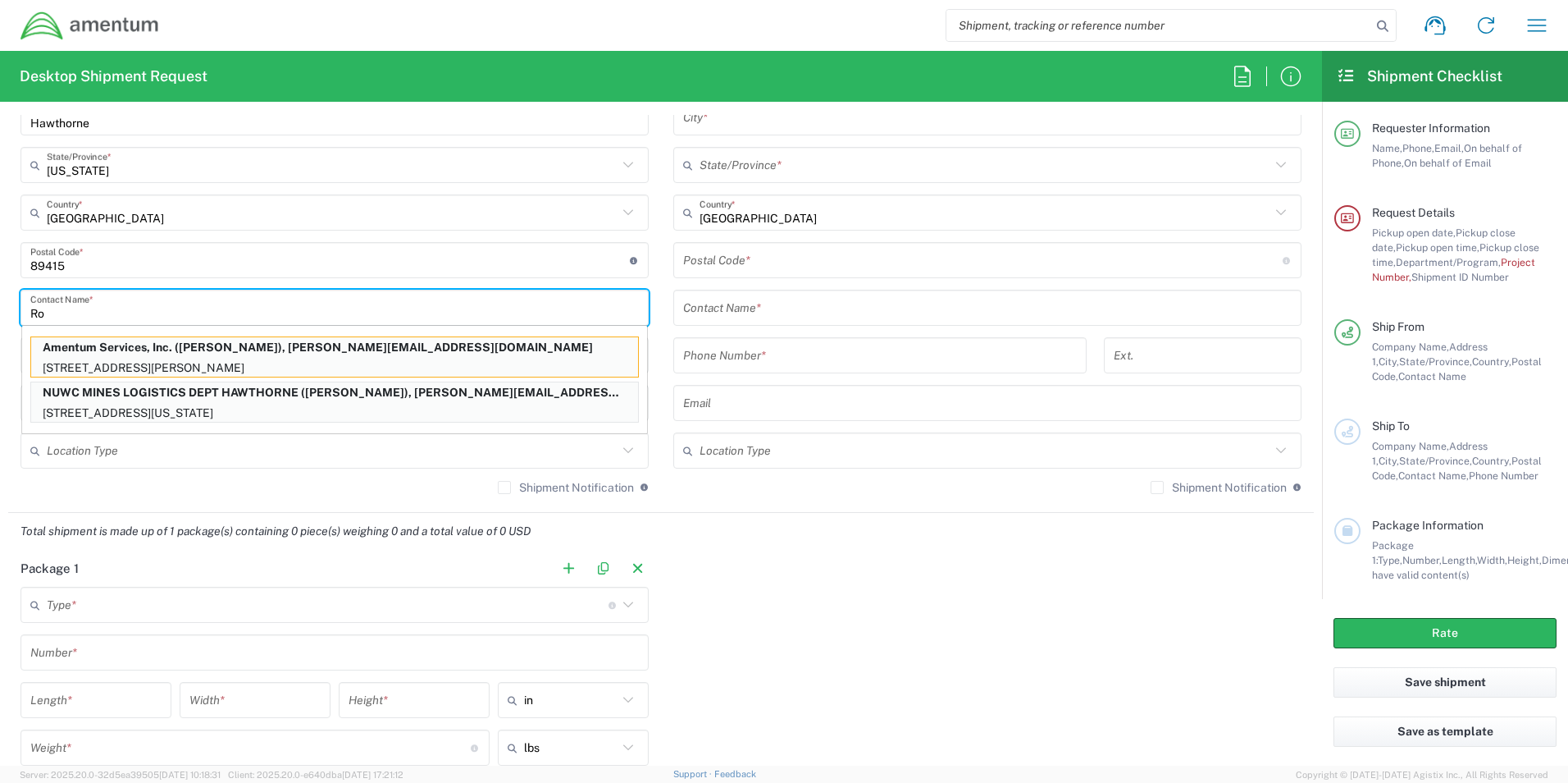
type input "R"
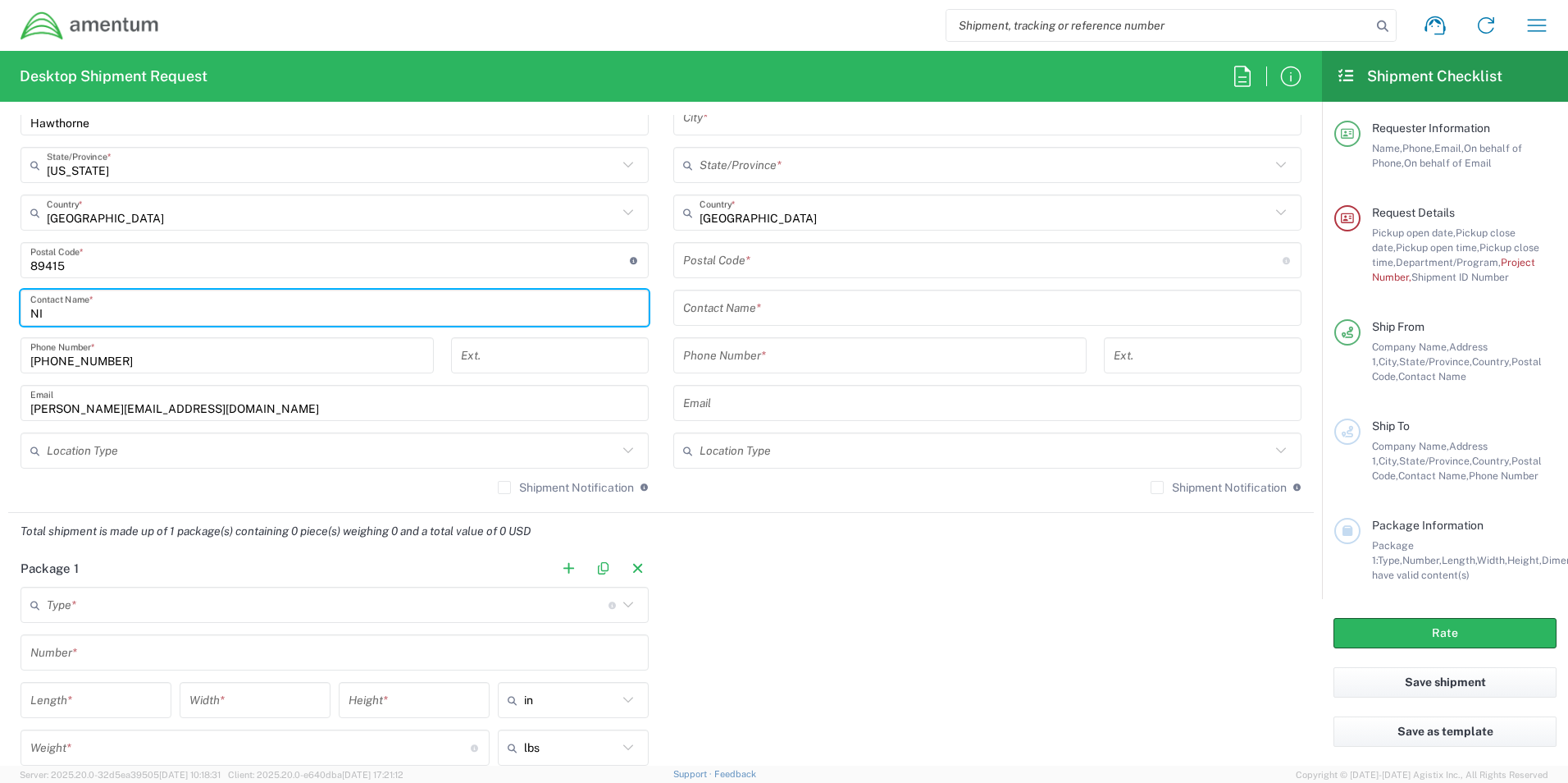
type input "N"
type input "[PERSON_NAME]"
click at [187, 360] on input "[PHONE_NUMBER]" at bounding box center [227, 355] width 394 height 29
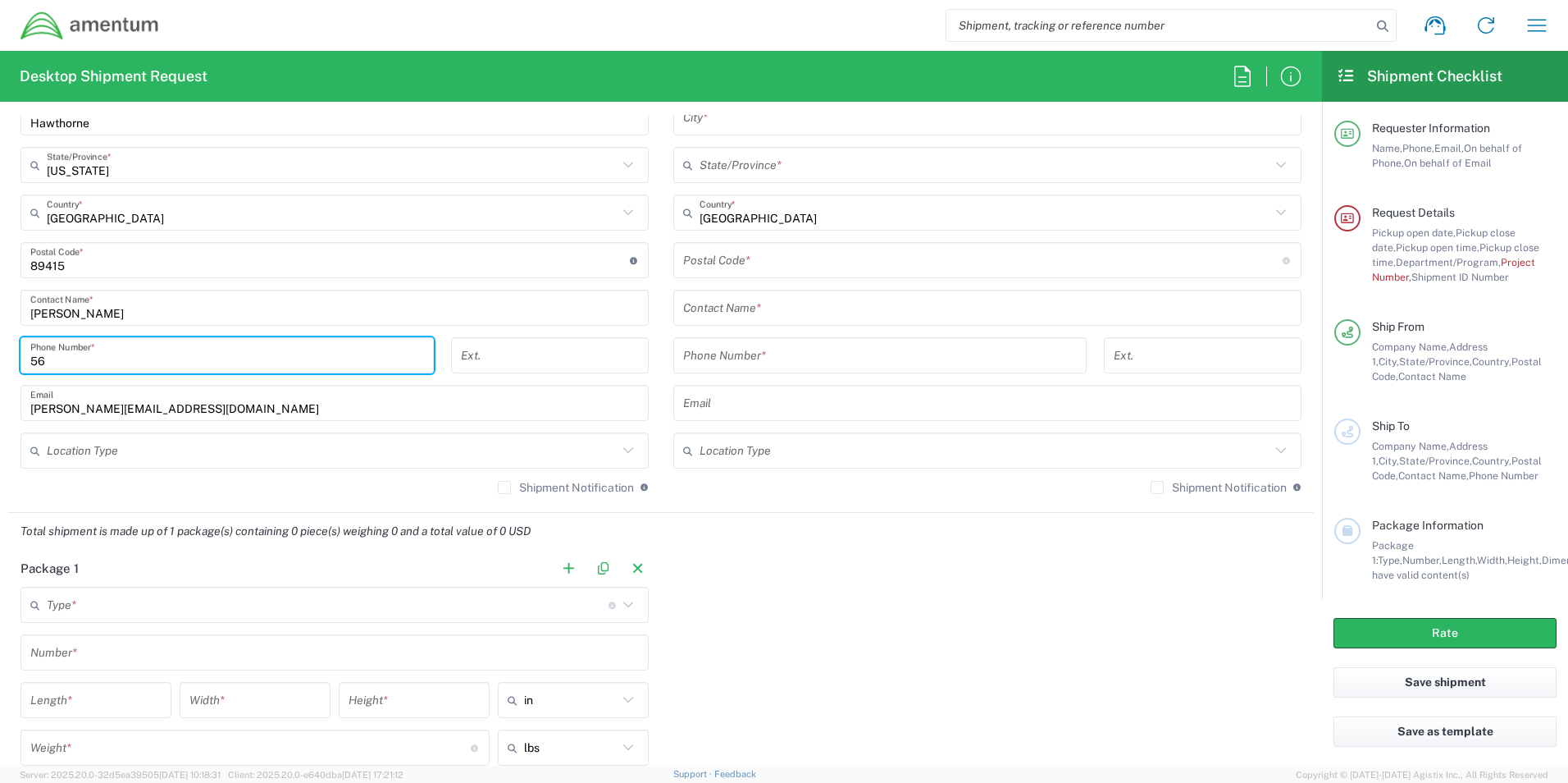
type input "5"
type input "[PHONE_NUMBER]"
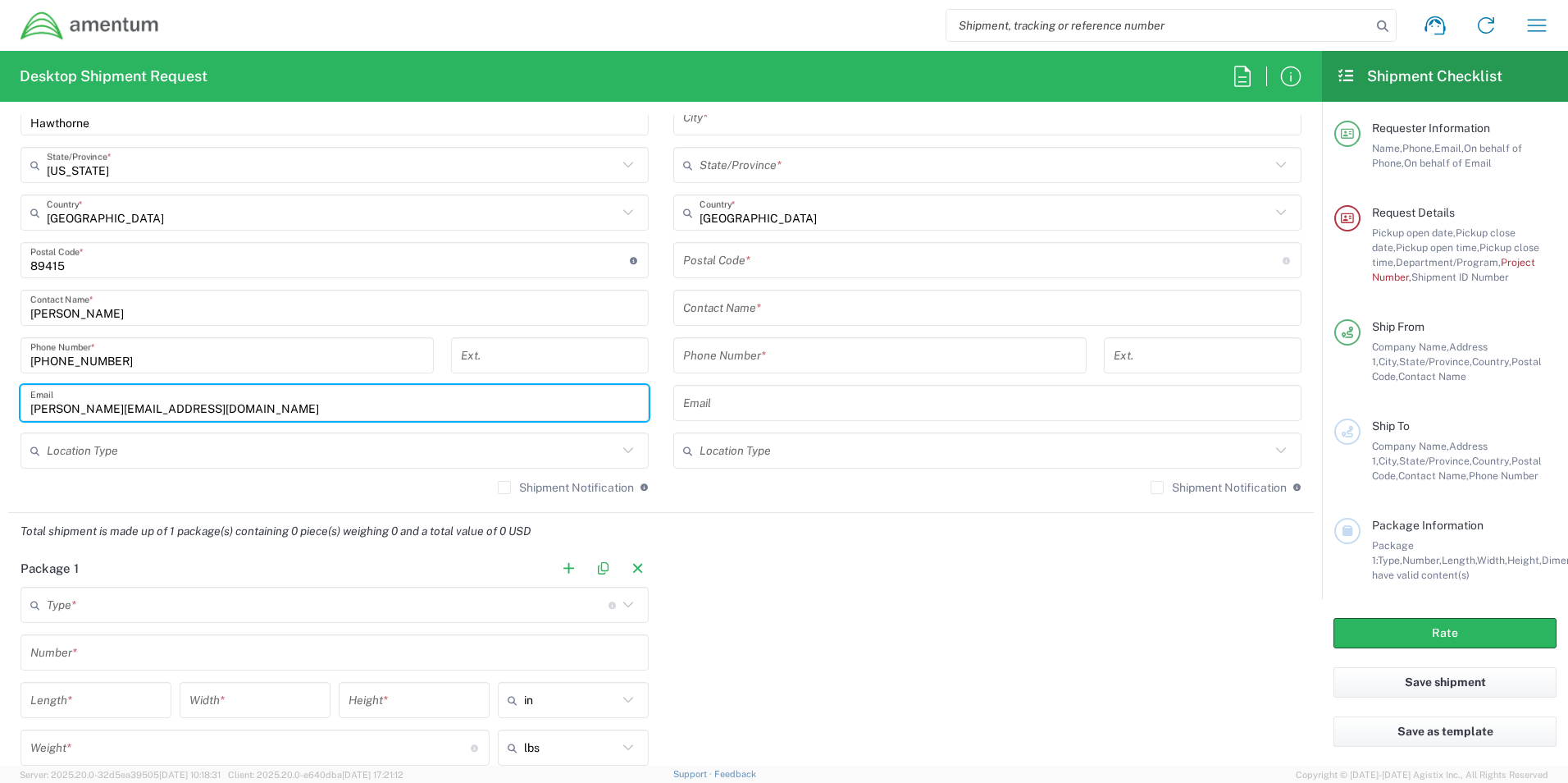
drag, startPoint x: 228, startPoint y: 411, endPoint x: -57, endPoint y: 437, distance: 286.2
click at [0, 437] on html "Shipment request Shipment tracking Shipment estimator Desktop shipment request …" at bounding box center [784, 391] width 1568 height 783
type input "[PERSON_NAME][EMAIL_ADDRESS][PERSON_NAME][DOMAIN_NAME]"
click at [166, 454] on input "text" at bounding box center [332, 451] width 571 height 29
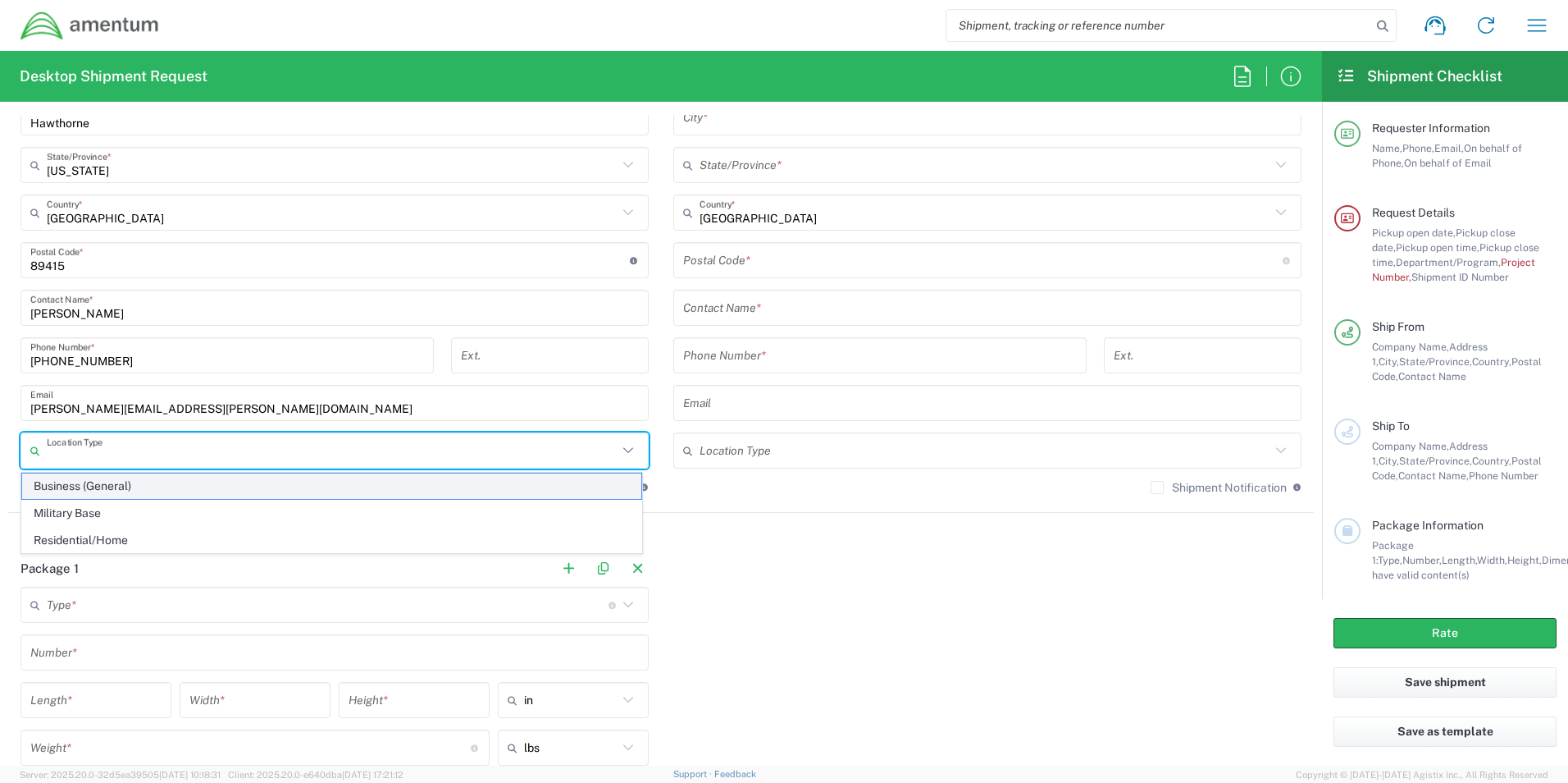
click at [103, 484] on span "Business (General)" at bounding box center [332, 486] width 619 height 25
type input "Business (General)"
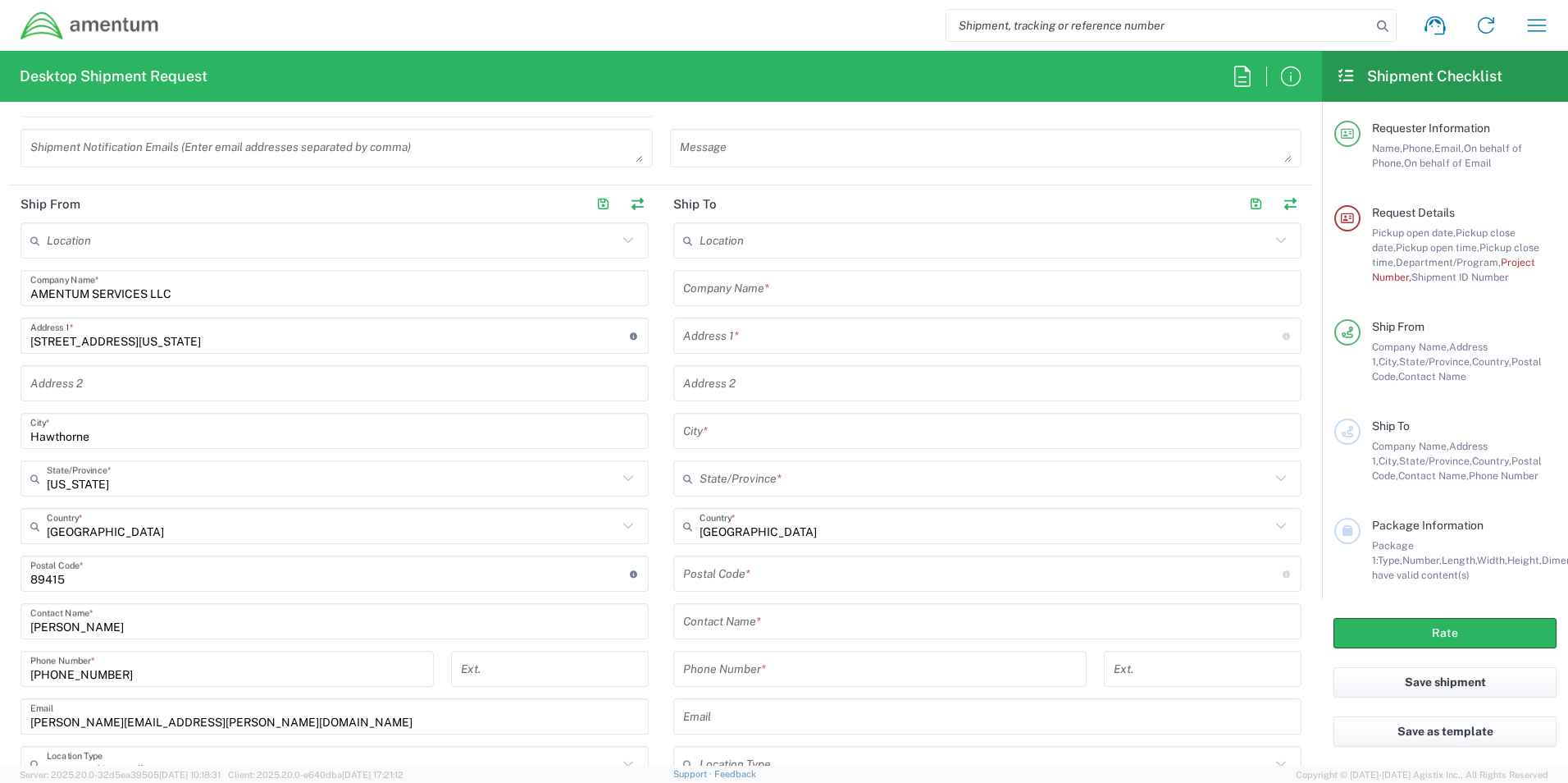
scroll to position [656, 0]
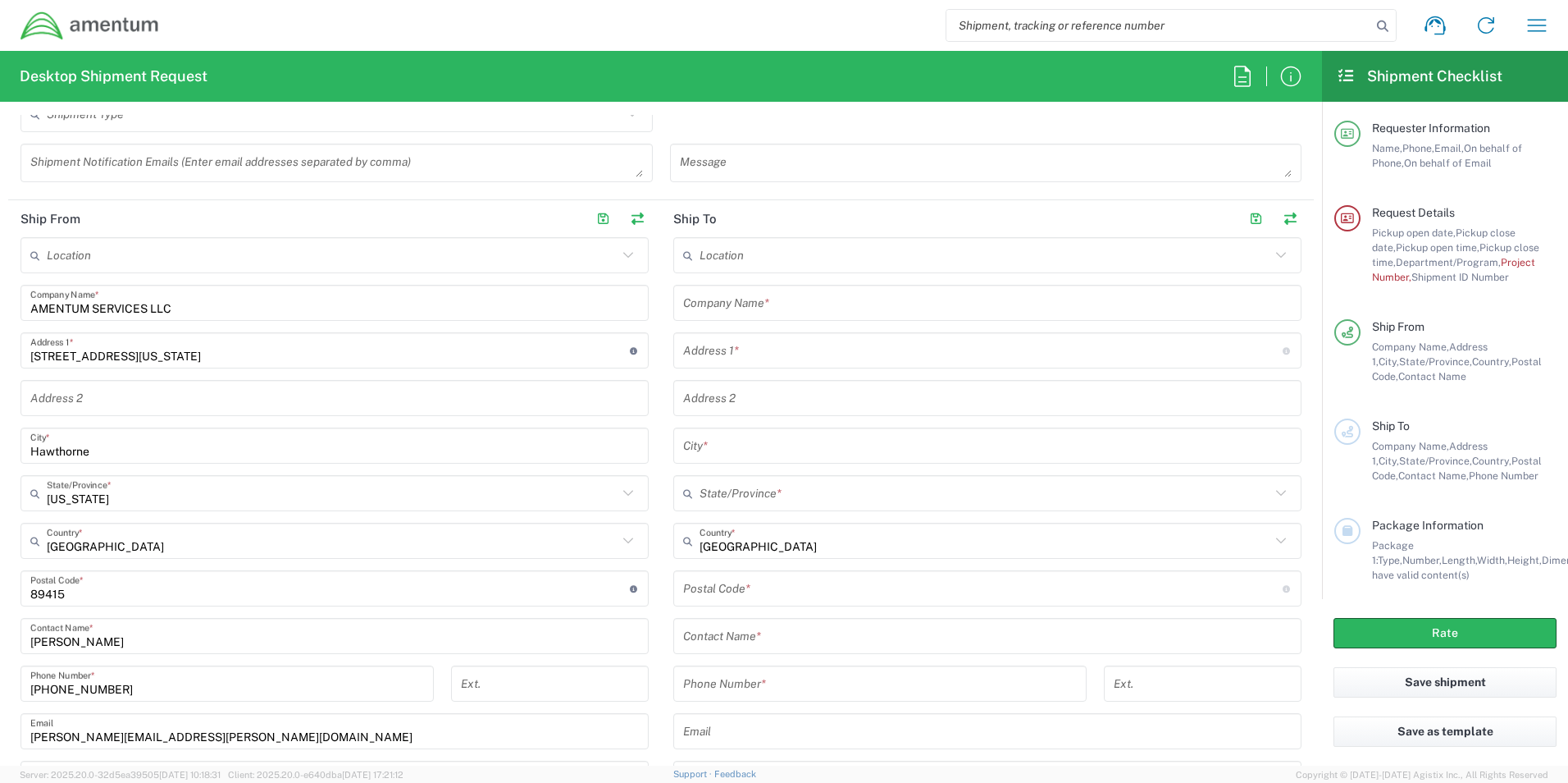
click at [815, 309] on input "text" at bounding box center [988, 303] width 609 height 29
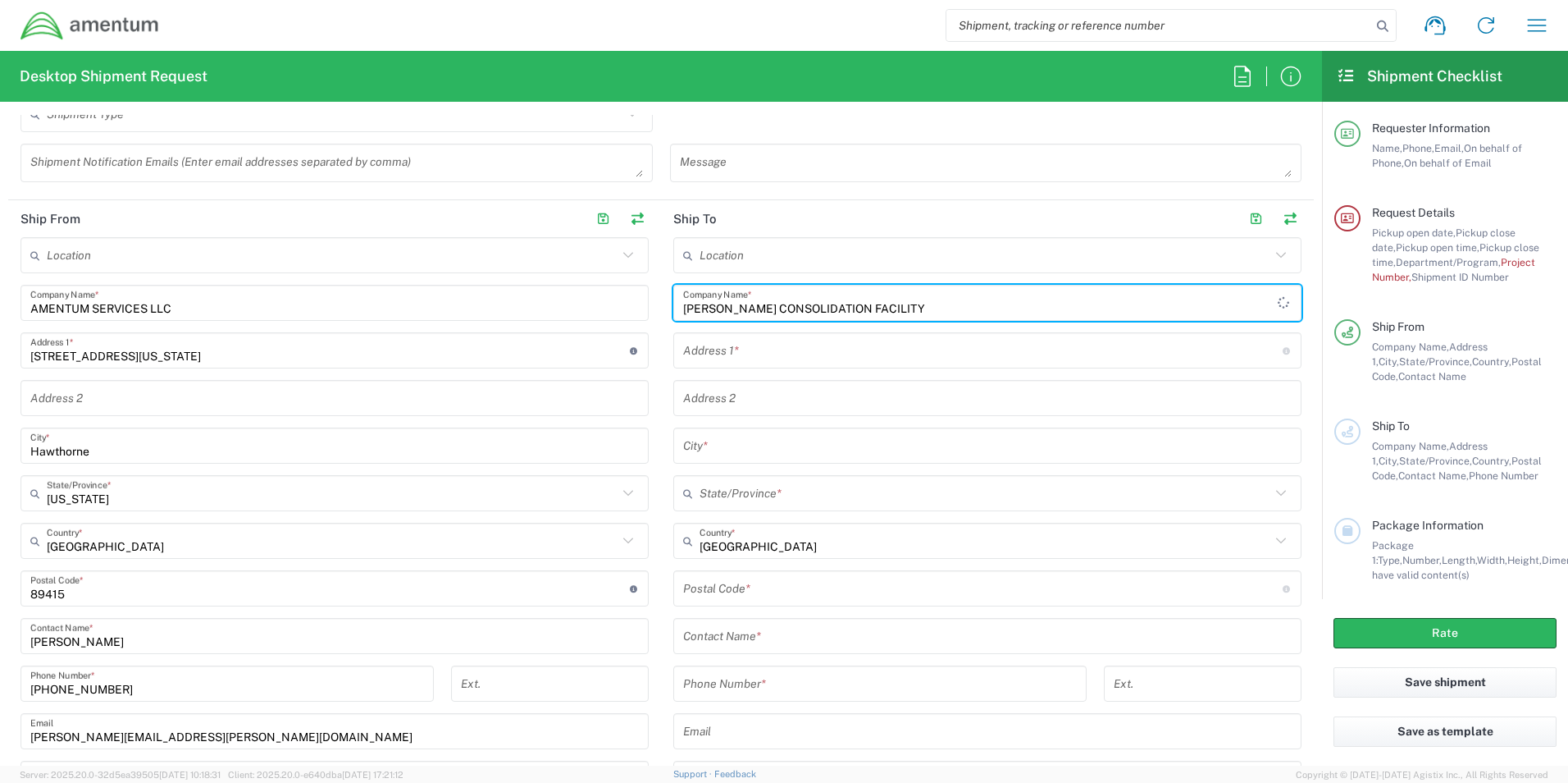
type input "[PERSON_NAME] CONSOLIDATION FACILITY"
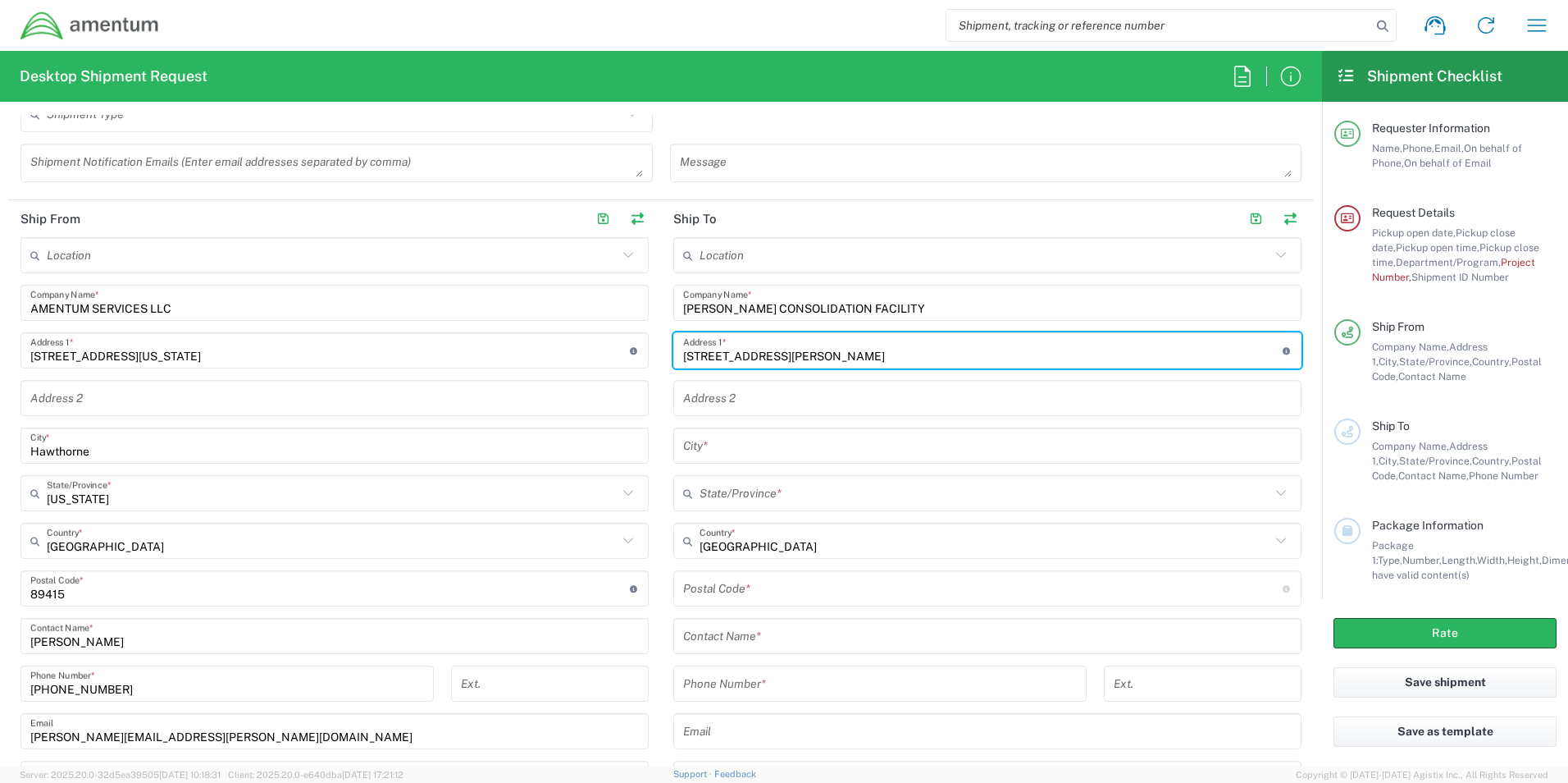
type input "[STREET_ADDRESS][PERSON_NAME]"
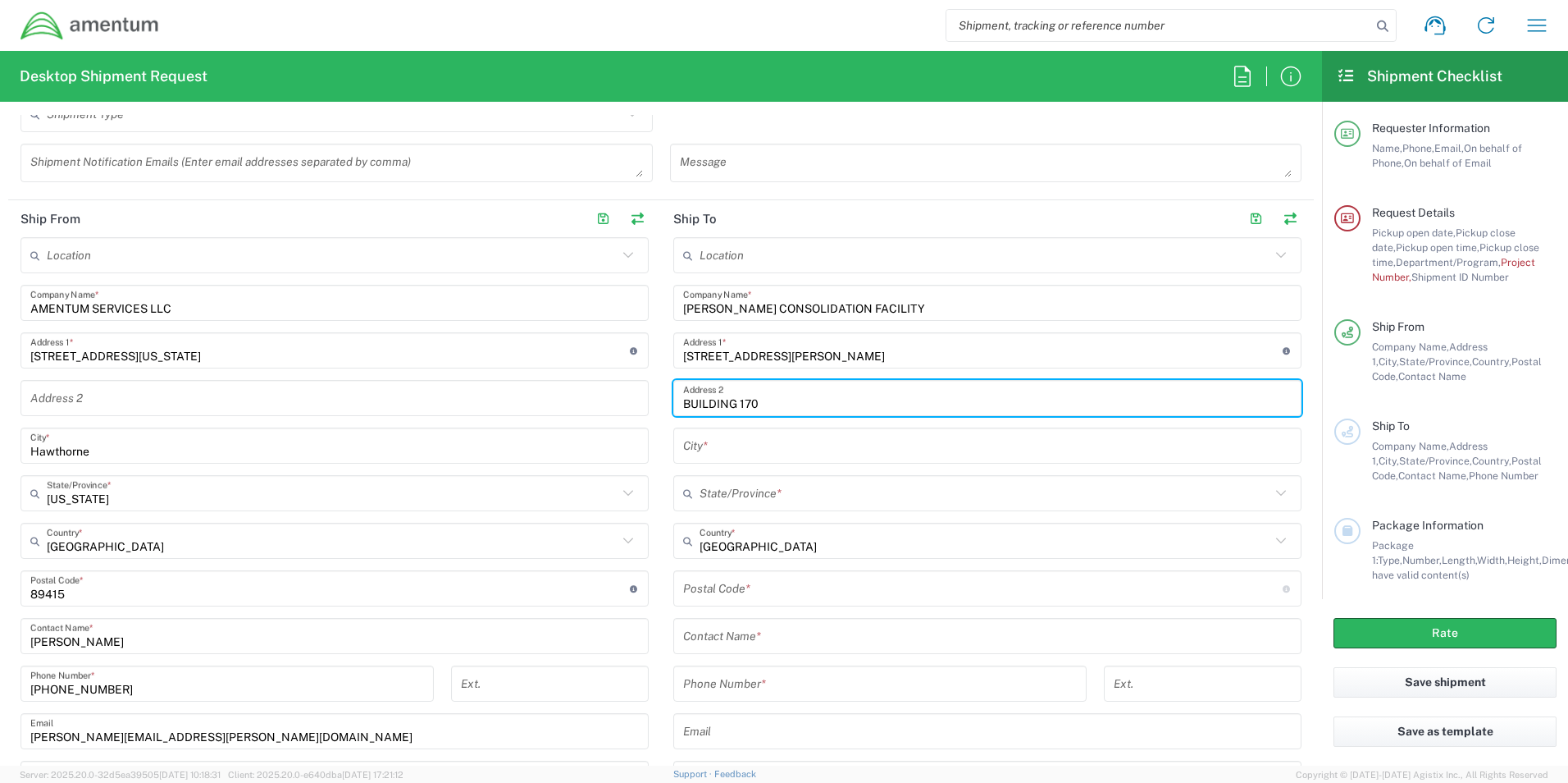
type input "BUILDING 170"
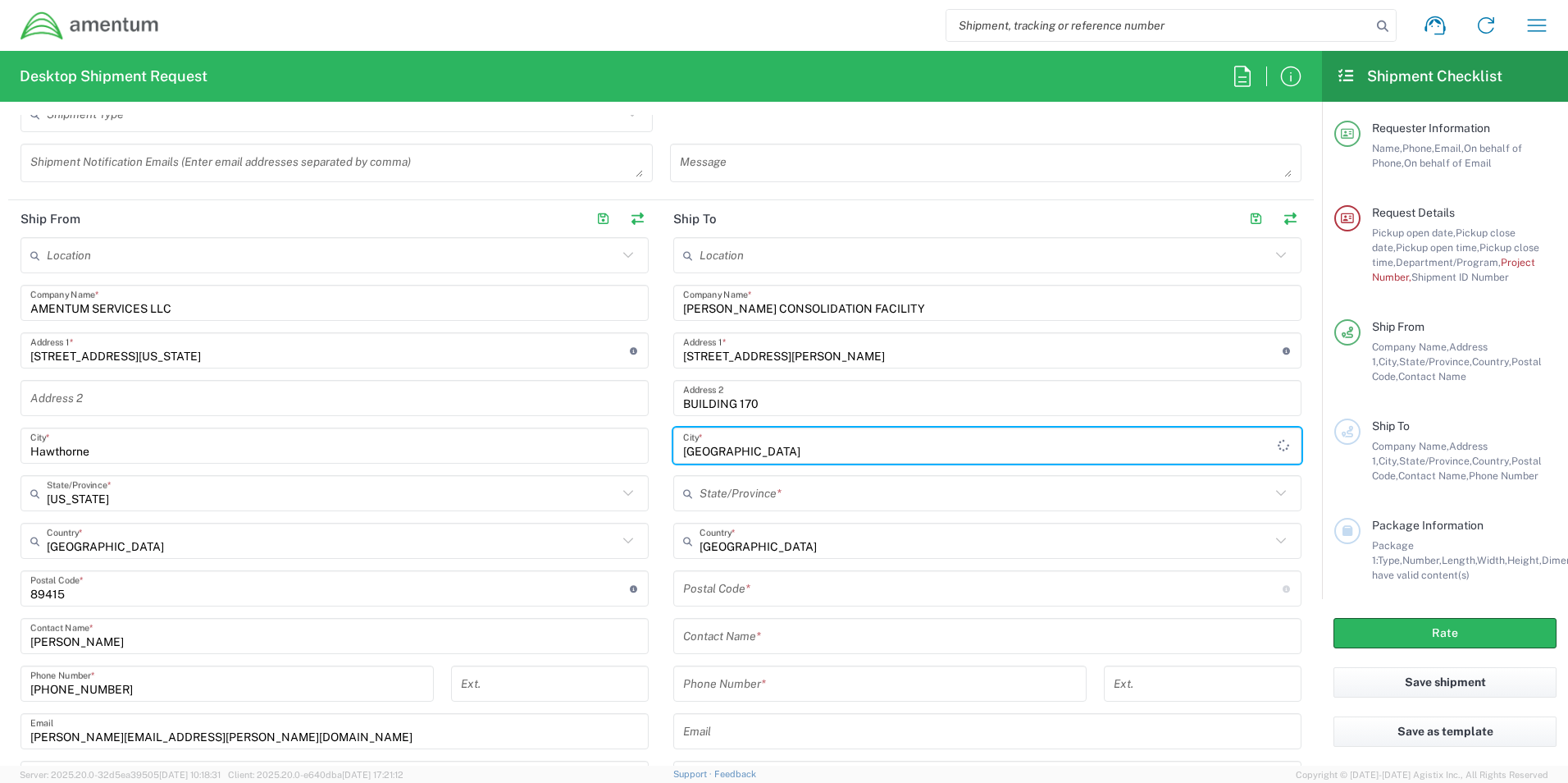
type input "[GEOGRAPHIC_DATA]"
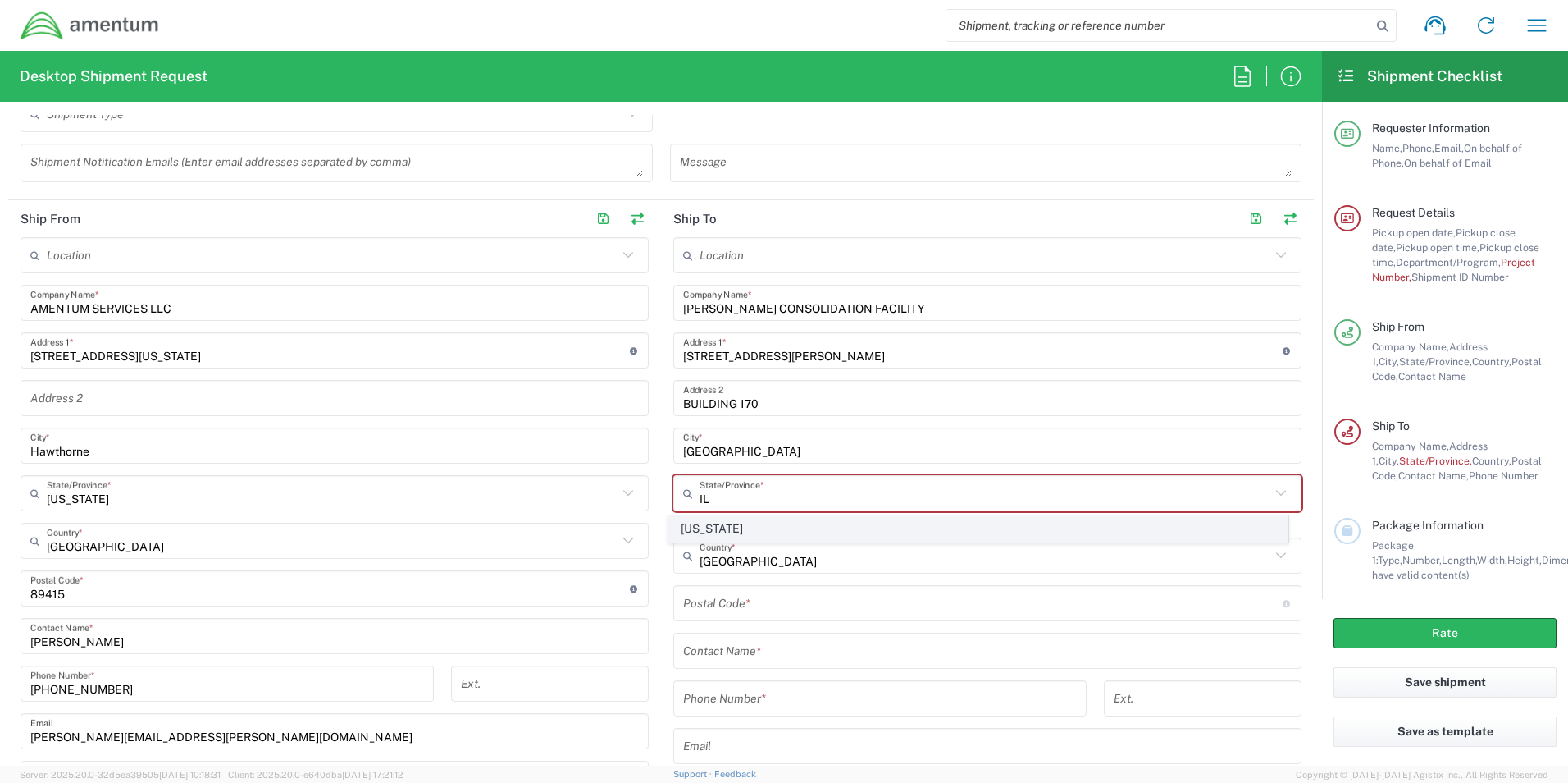
click at [834, 533] on span "[US_STATE]" at bounding box center [979, 529] width 619 height 25
type input "[US_STATE]"
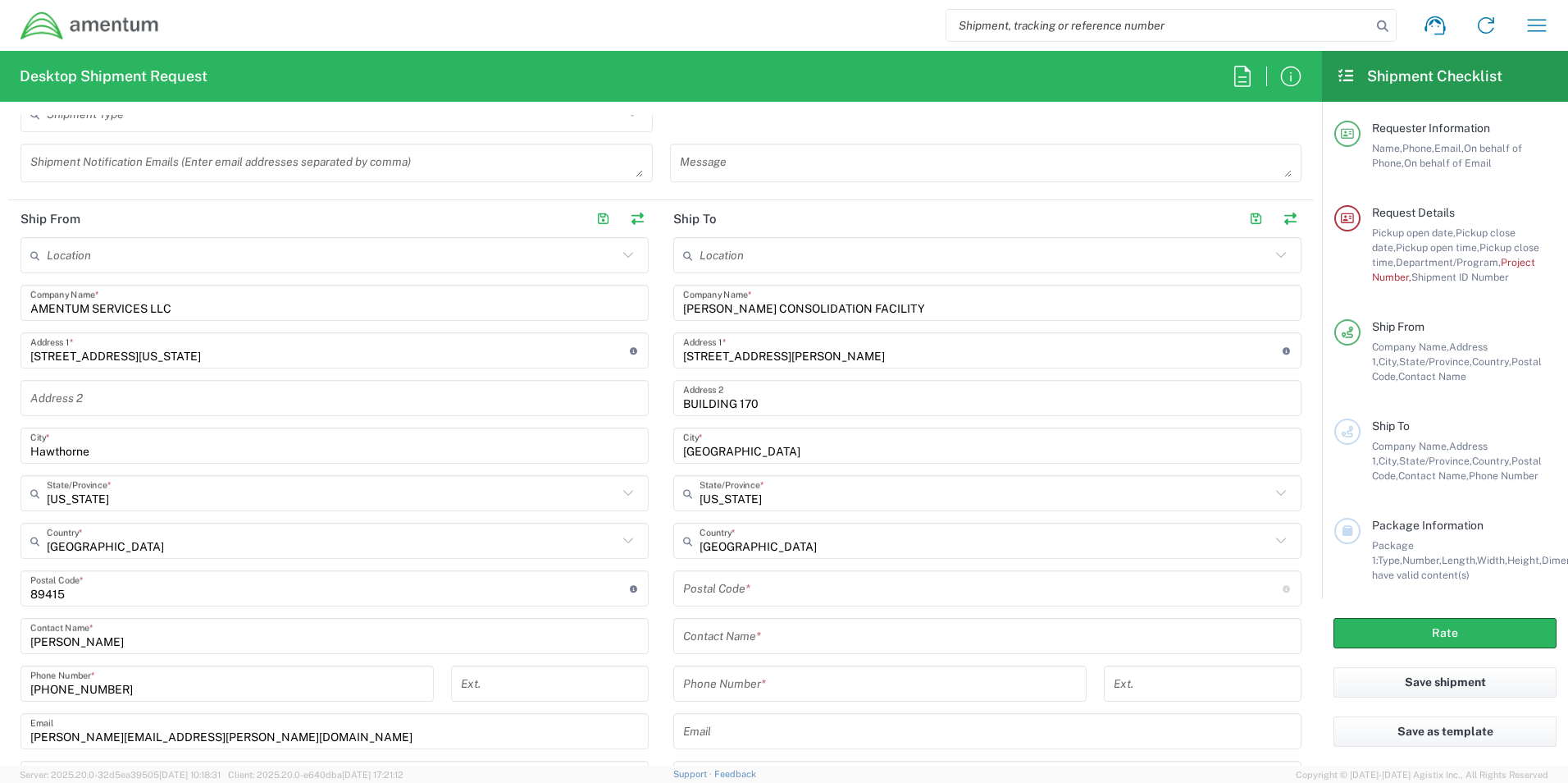
click at [773, 583] on input "undefined" at bounding box center [983, 588] width 600 height 29
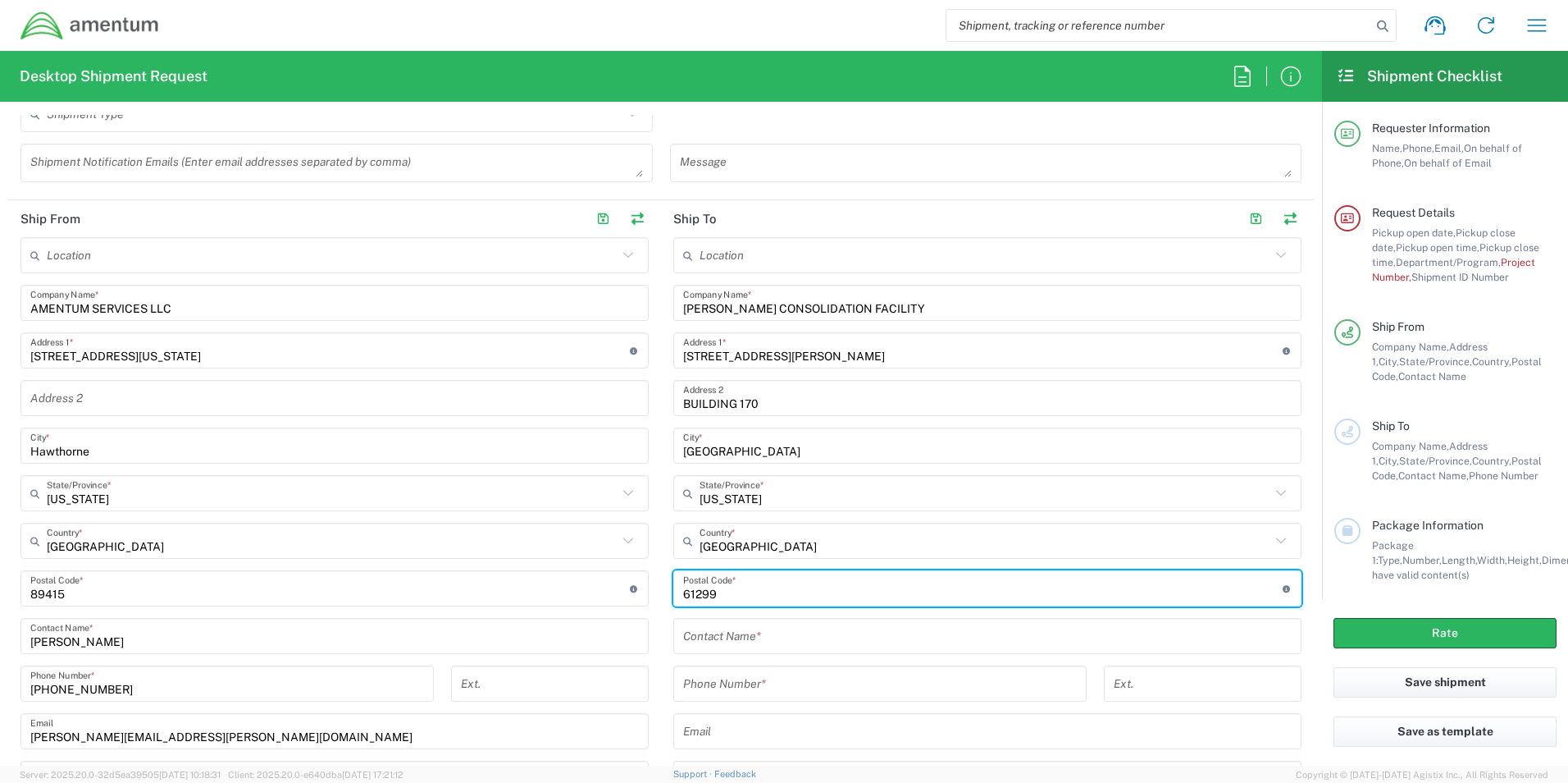
type input "61299"
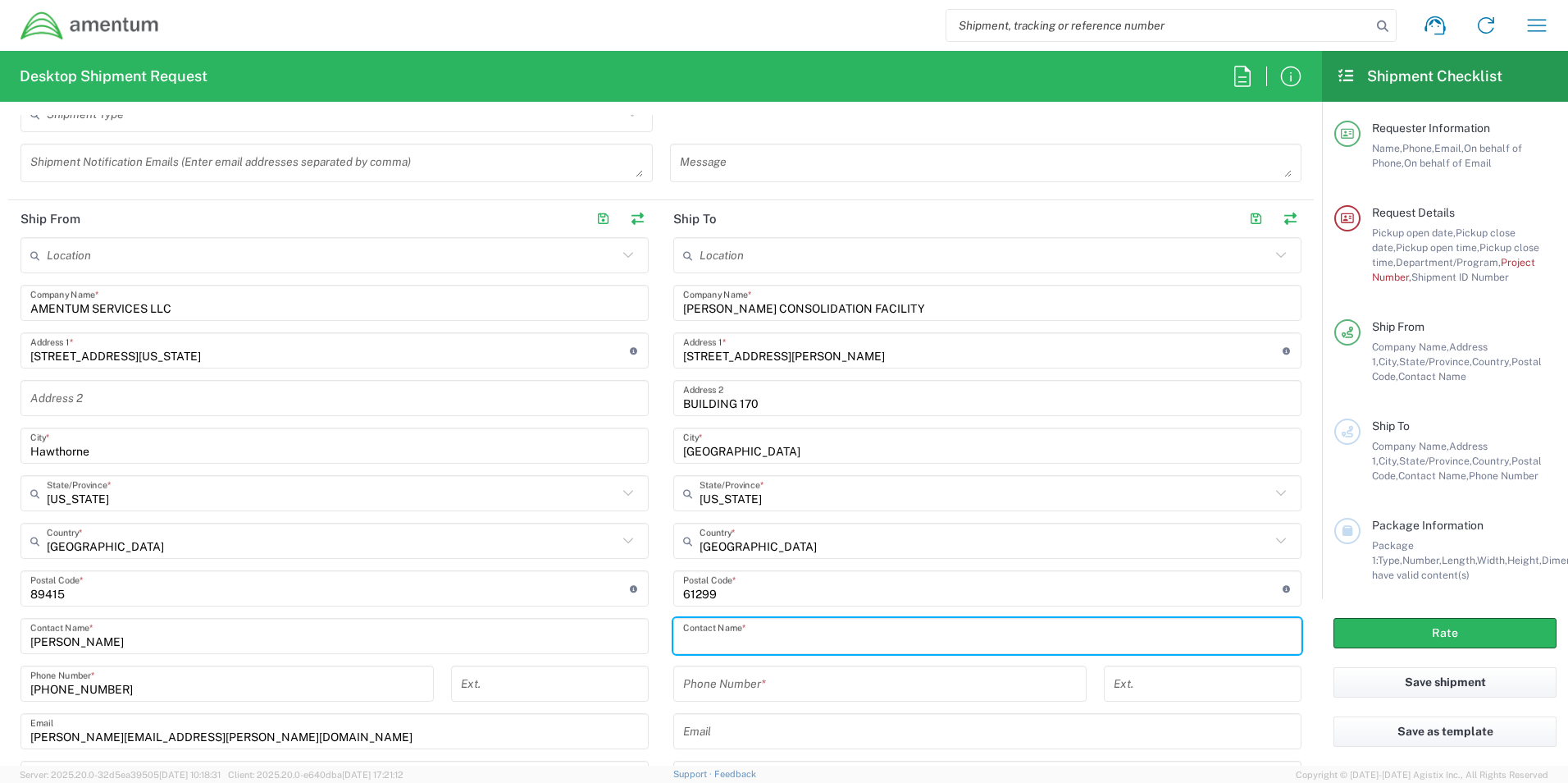
click at [866, 634] on input "text" at bounding box center [988, 637] width 609 height 29
type input "[PERSON_NAME] WERKE"
click at [825, 696] on input "tel" at bounding box center [880, 684] width 394 height 29
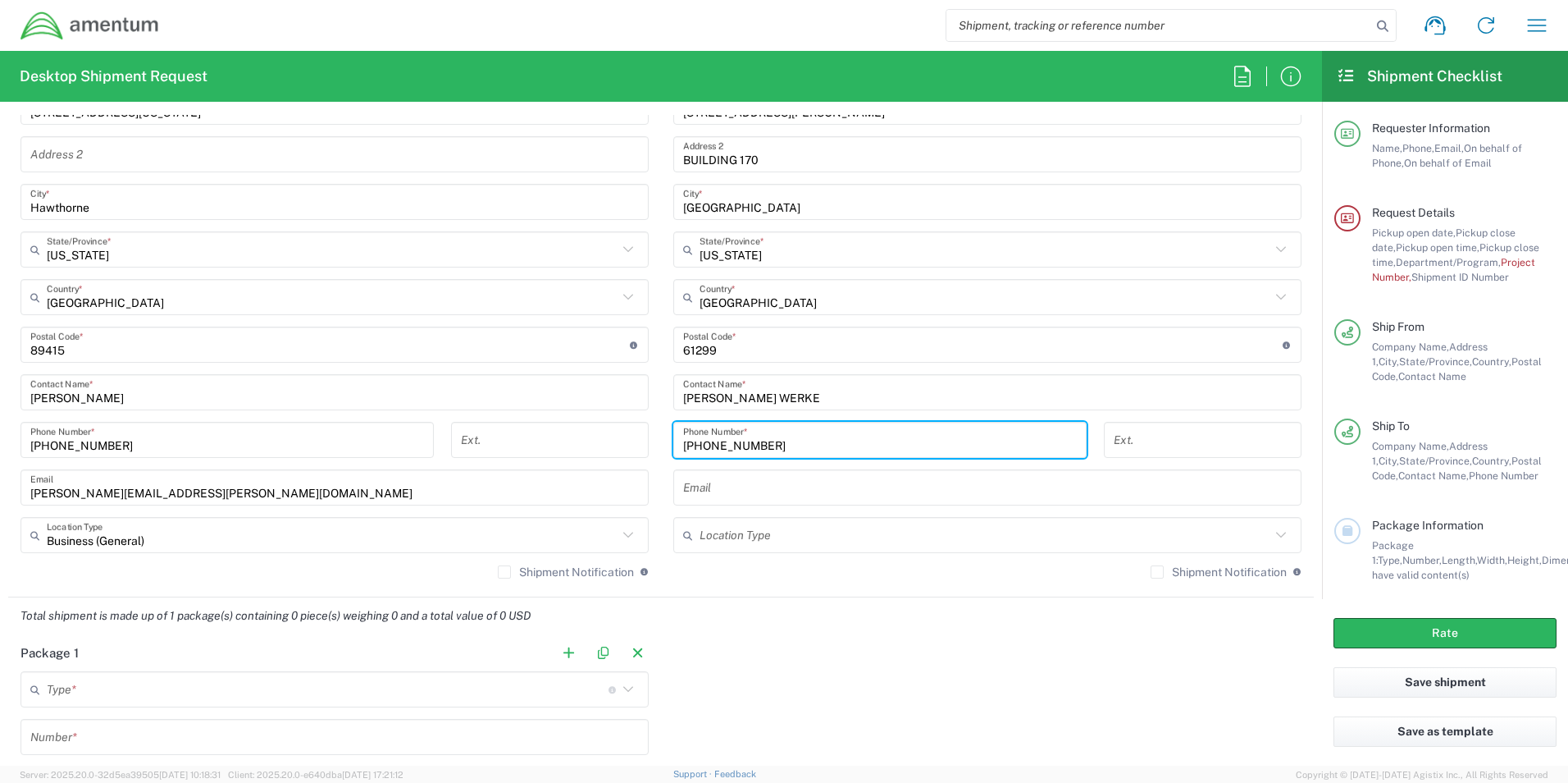
scroll to position [903, 0]
type input "[PHONE_NUMBER]"
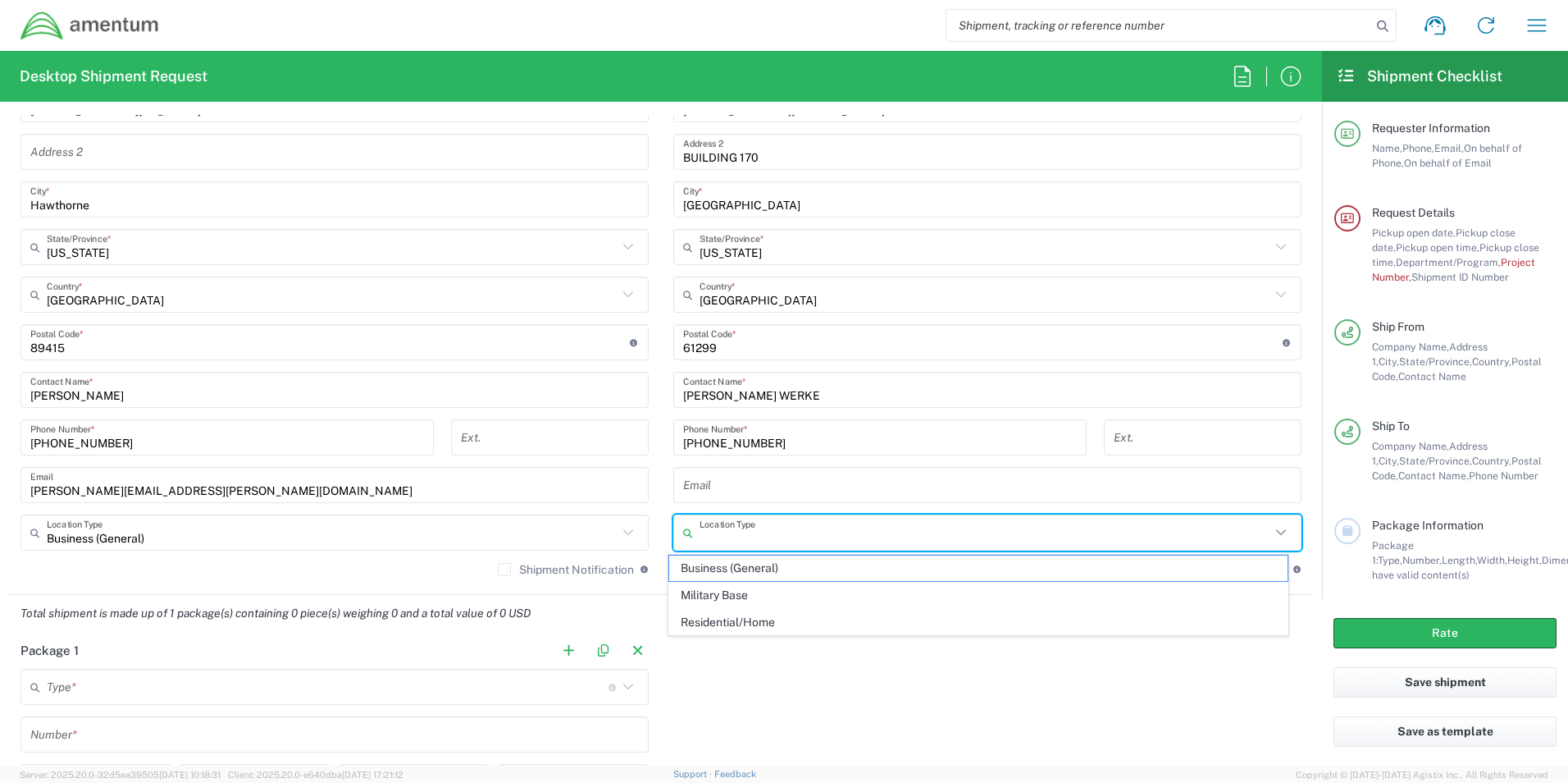
click at [817, 536] on input "text" at bounding box center [985, 533] width 571 height 29
click at [777, 571] on span "Business (General)" at bounding box center [979, 568] width 619 height 25
type input "Business (General)"
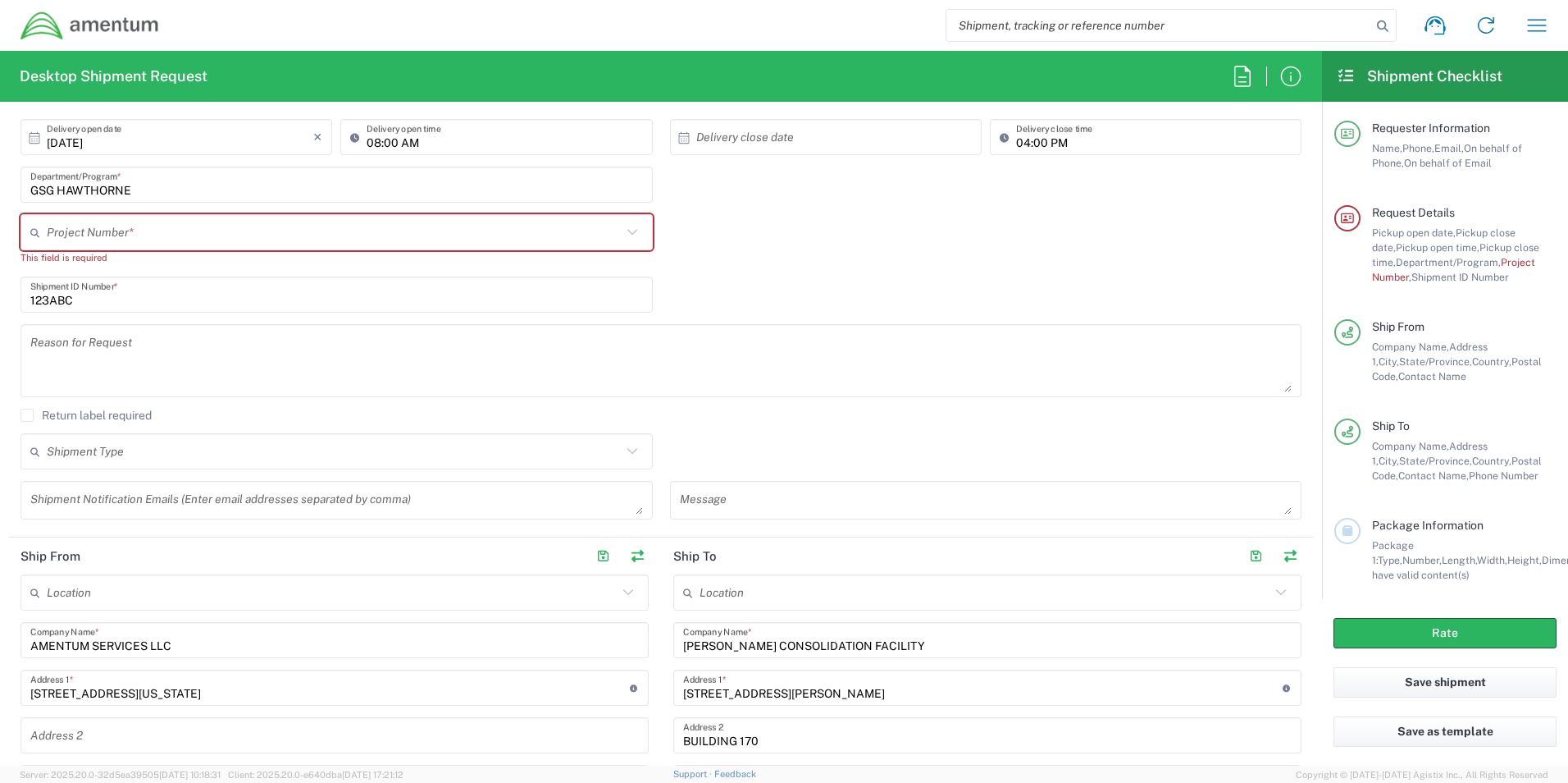
scroll to position [329, 0]
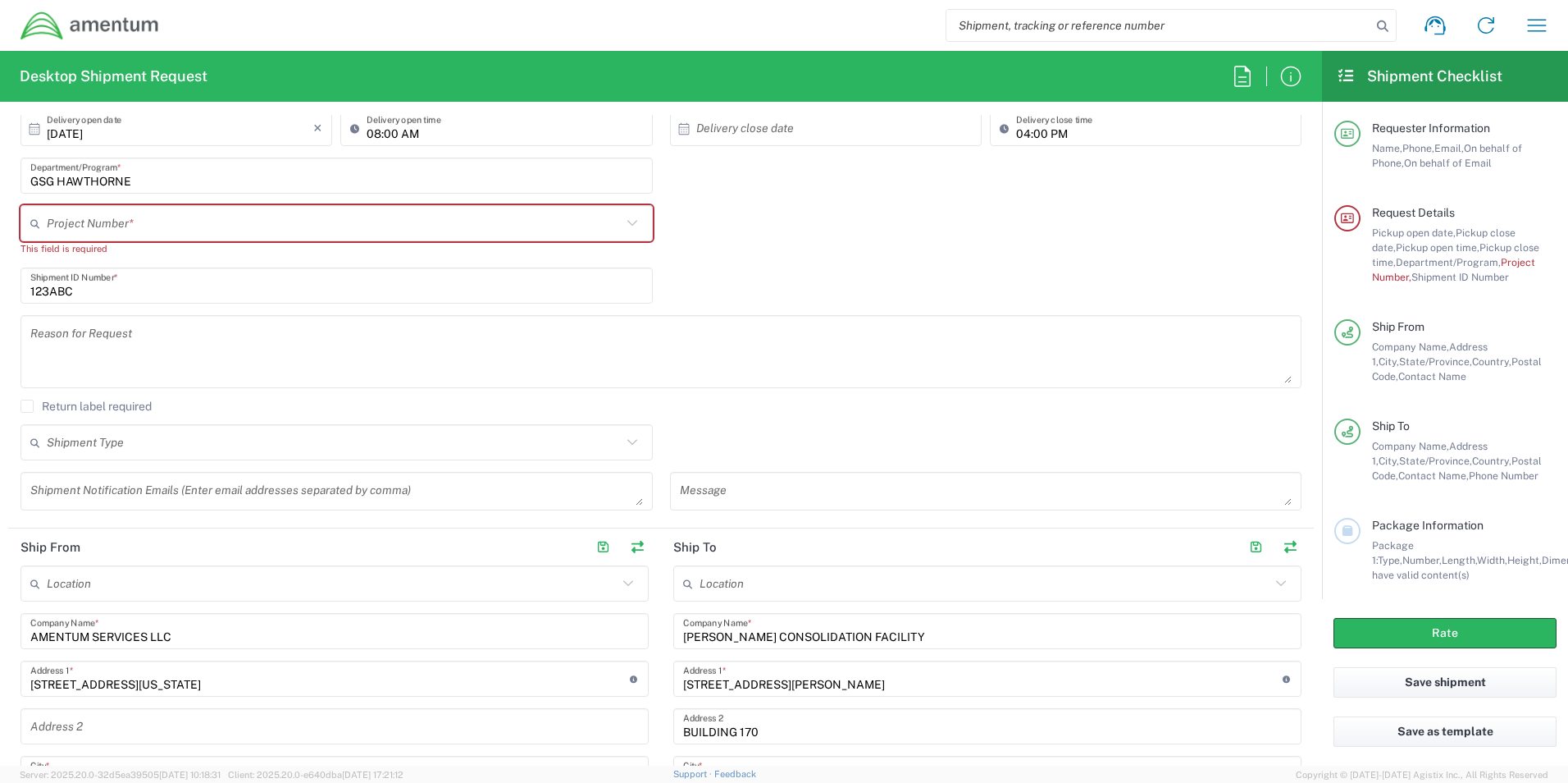
click at [156, 219] on input "text" at bounding box center [334, 223] width 575 height 29
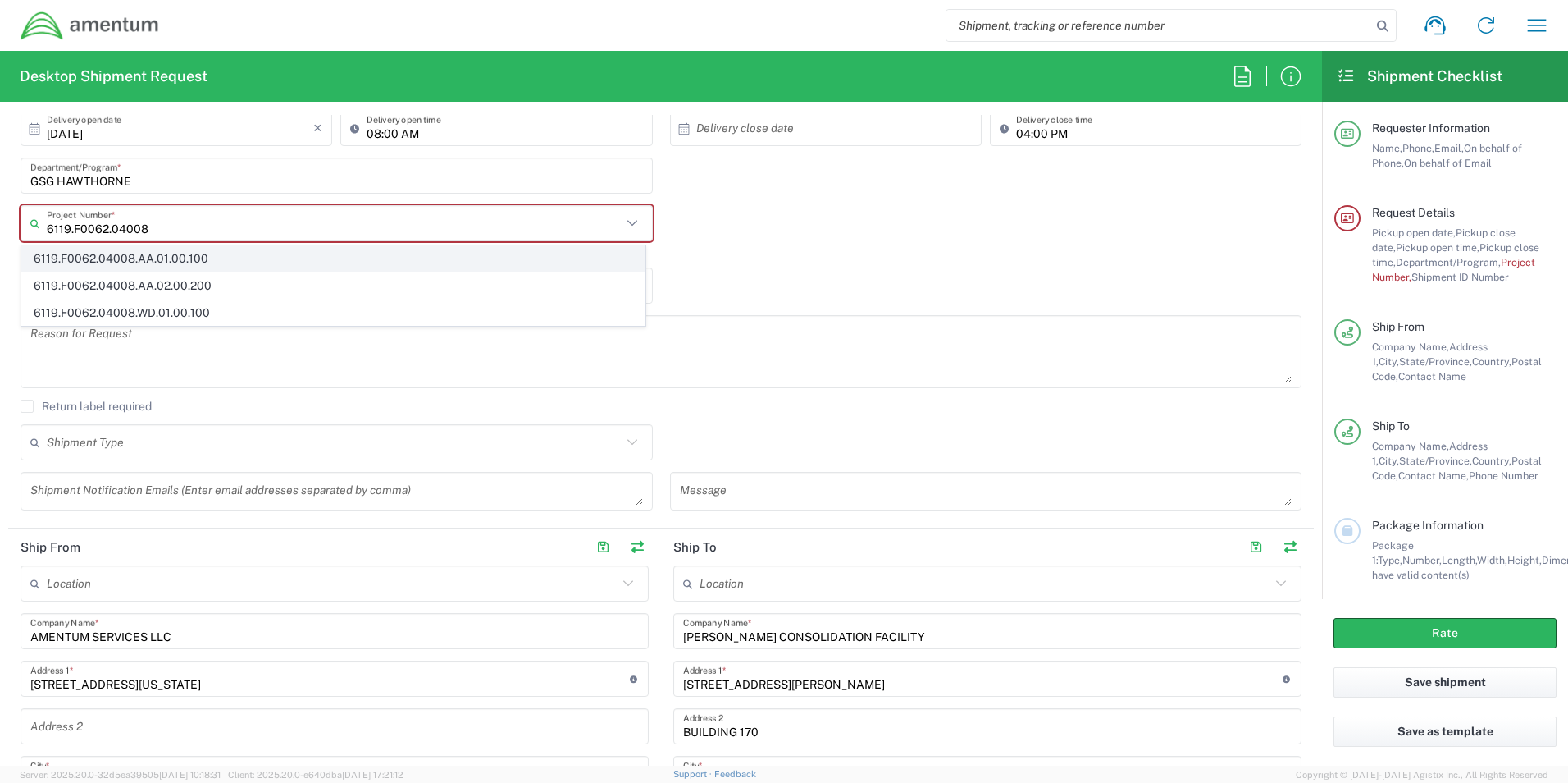
click at [209, 258] on span "6119.F0062.04008.AA.01.00.100" at bounding box center [334, 259] width 623 height 25
type input "6119.F0062.04008.AA.01.00.100"
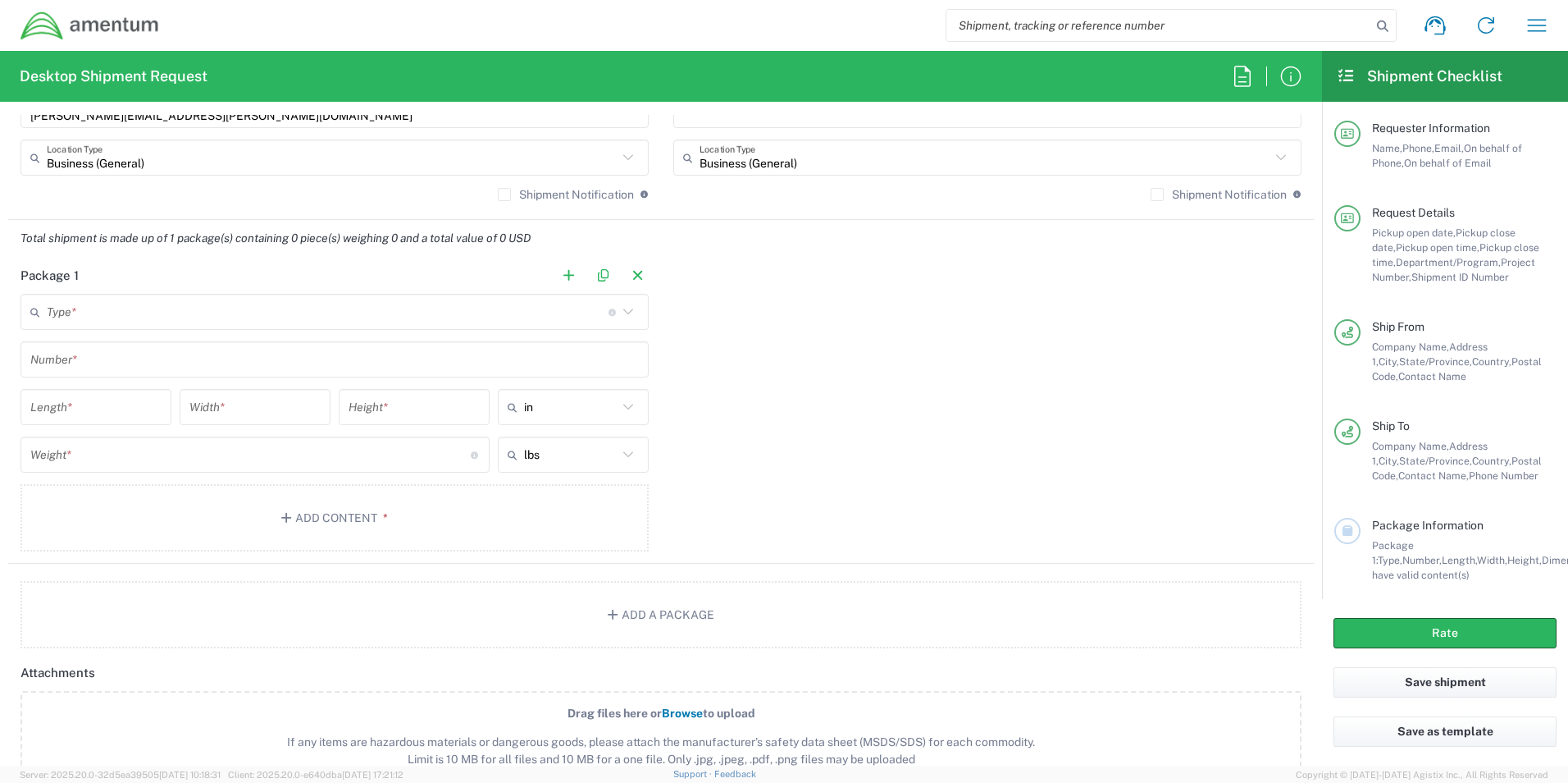
scroll to position [1312, 0]
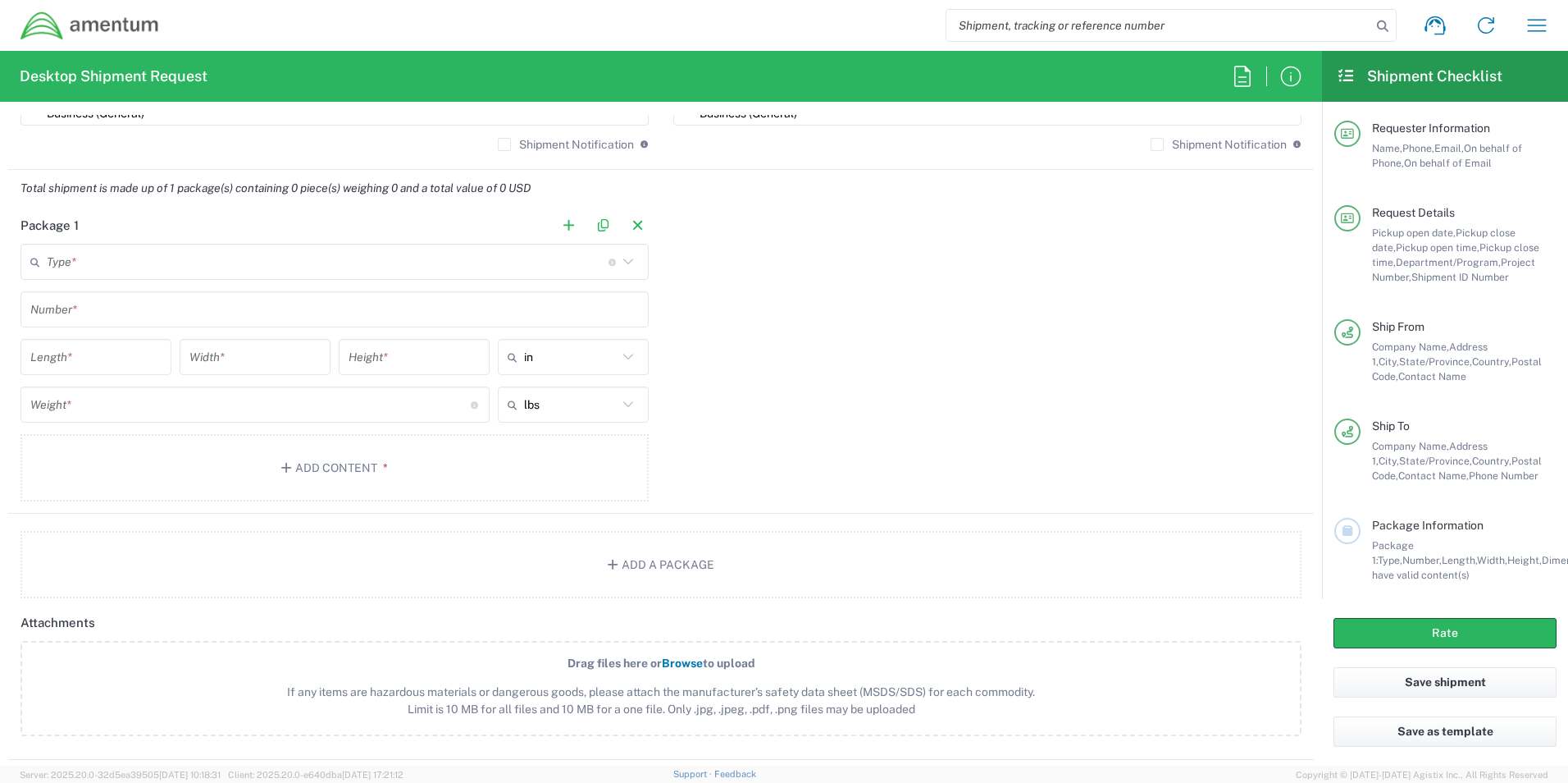
click at [169, 261] on input "text" at bounding box center [328, 262] width 562 height 29
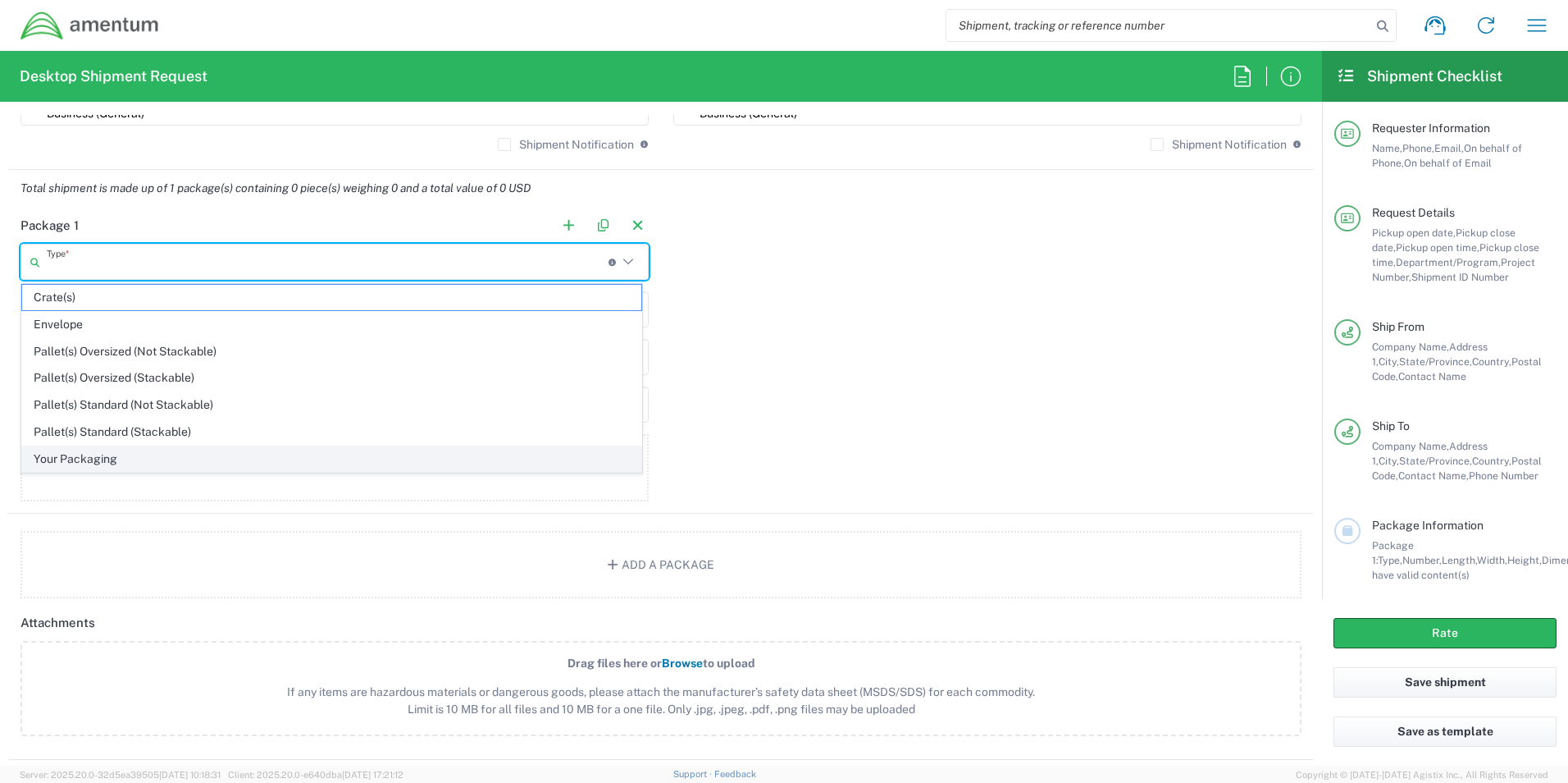
click at [98, 454] on span "Your Packaging" at bounding box center [332, 459] width 619 height 25
type input "Your Packaging"
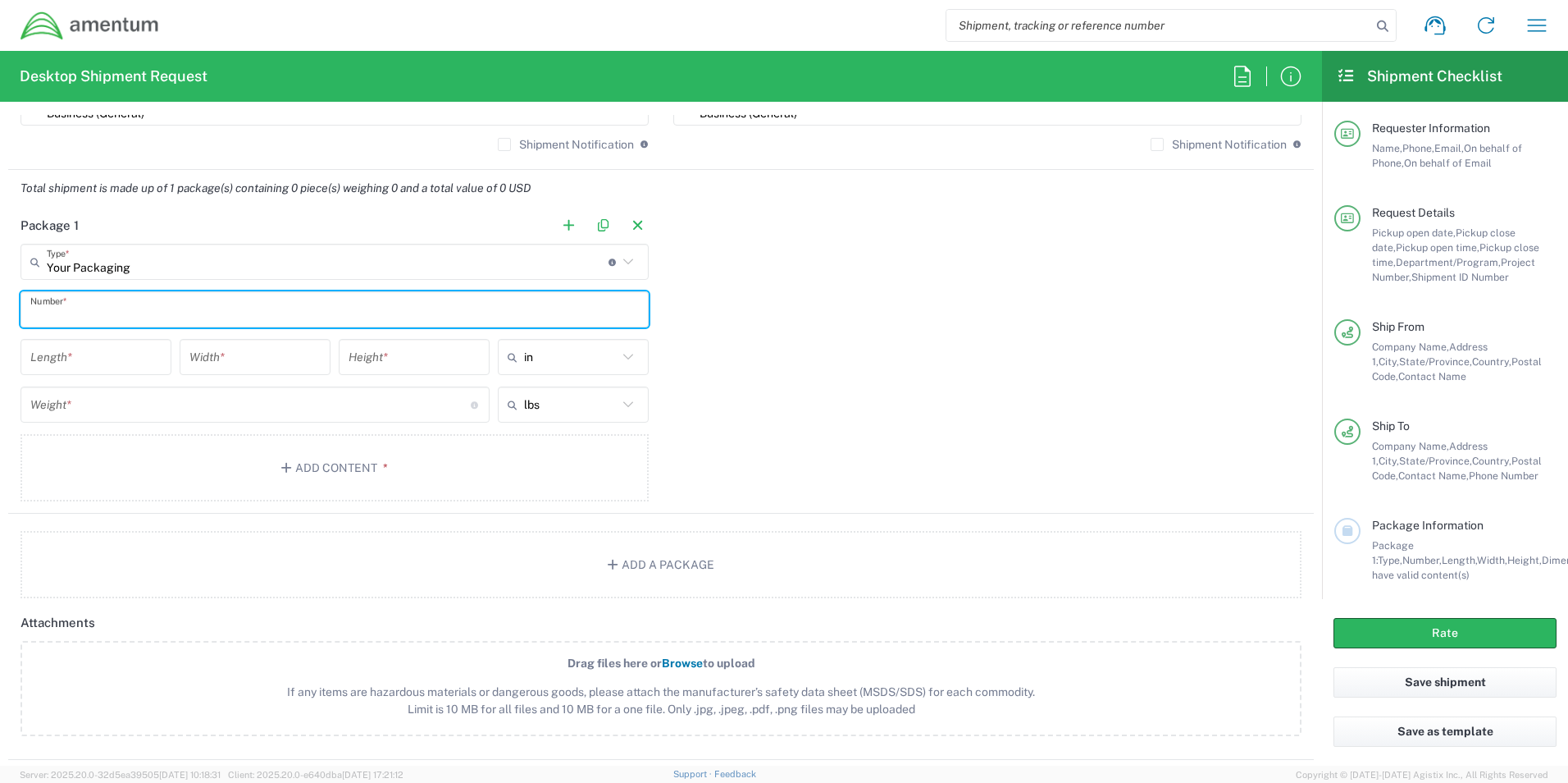
click at [104, 304] on input "text" at bounding box center [335, 310] width 609 height 29
type input "1"
click at [116, 346] on input "number" at bounding box center [95, 357] width 131 height 29
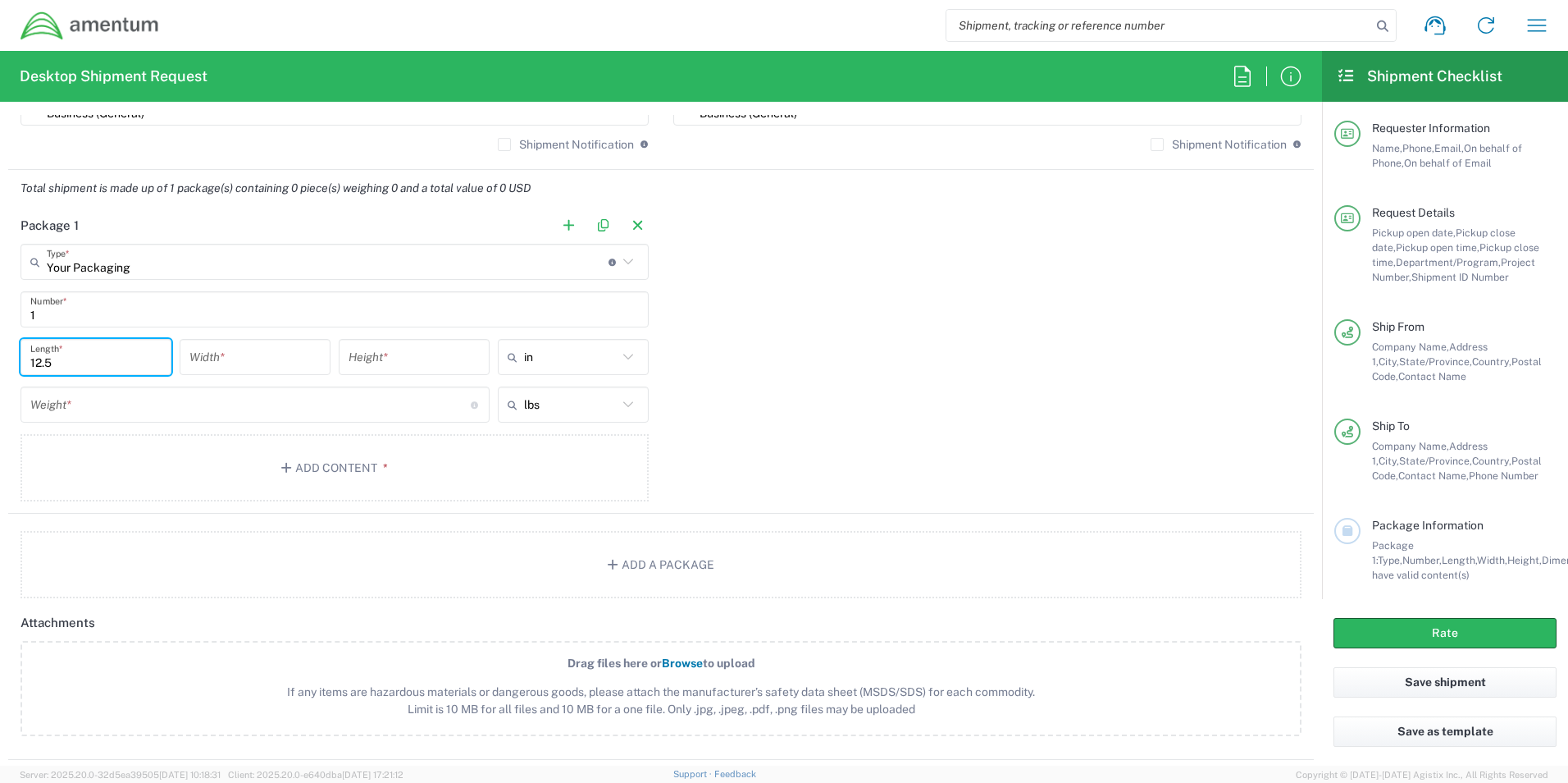
type input "12.5"
click at [265, 349] on input "number" at bounding box center [254, 357] width 131 height 29
type input "12"
click at [396, 360] on input "number" at bounding box center [414, 357] width 131 height 29
type input "6"
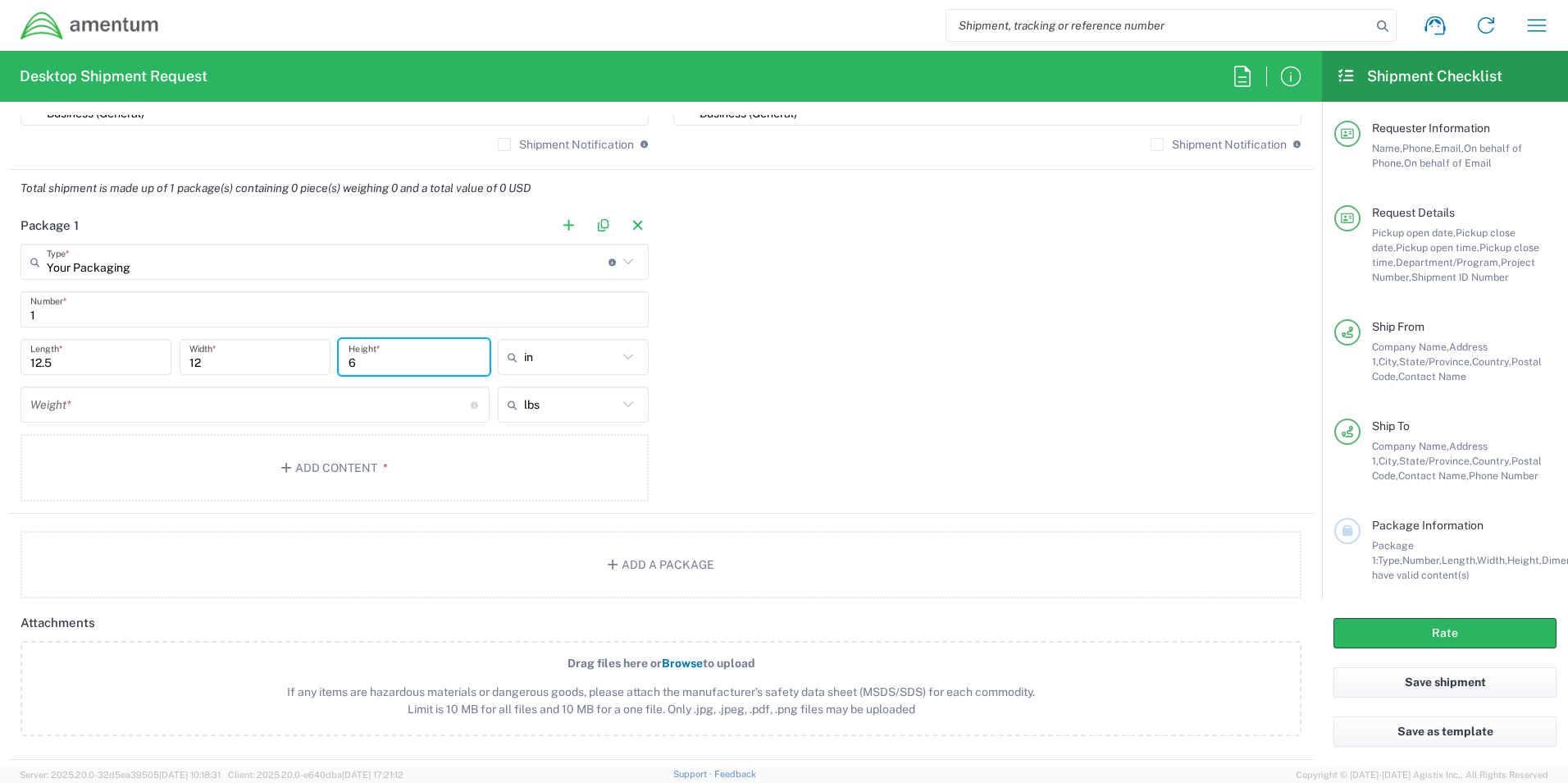
click at [384, 407] on input "number" at bounding box center [251, 404] width 441 height 29
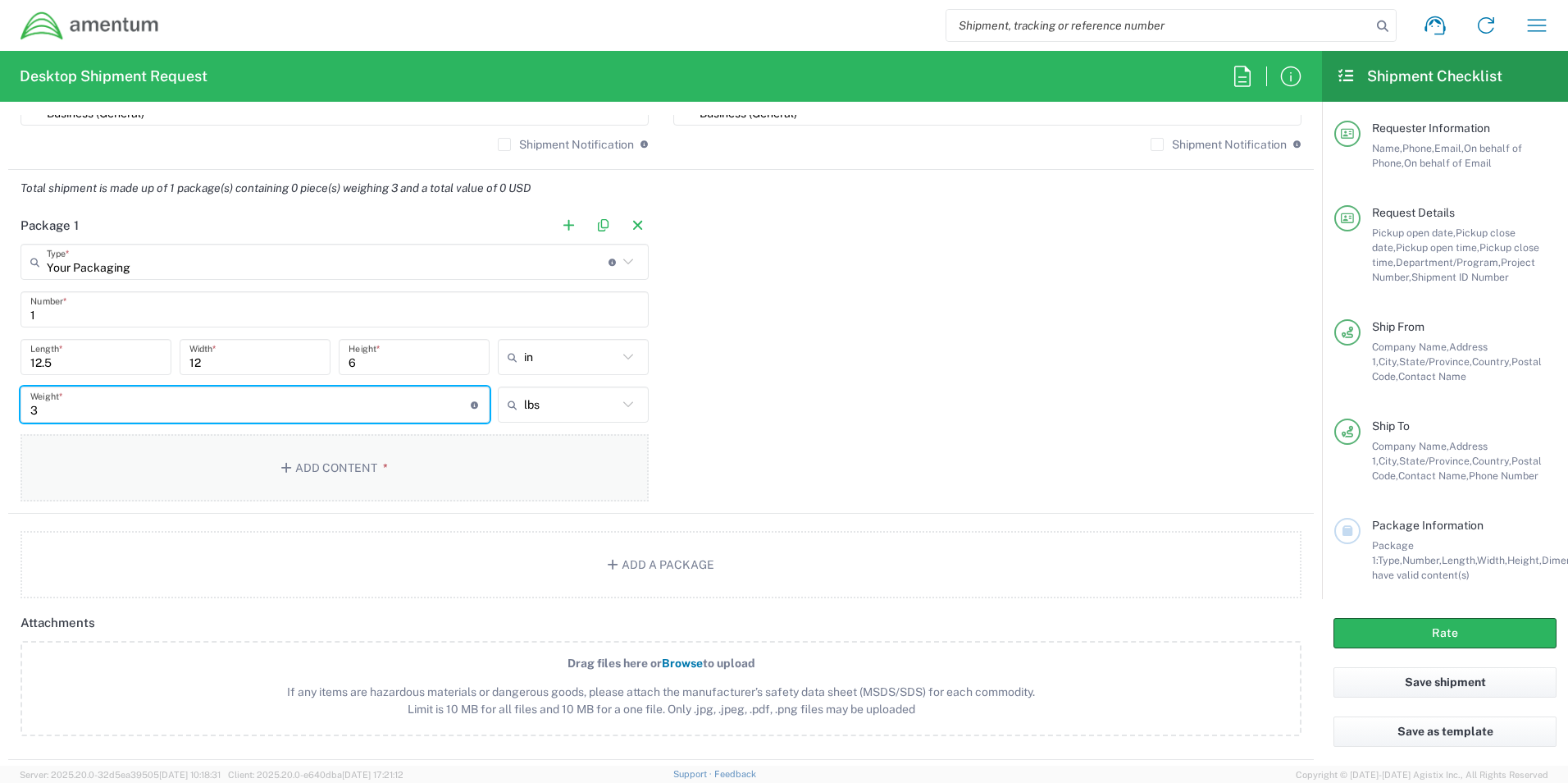
type input "3"
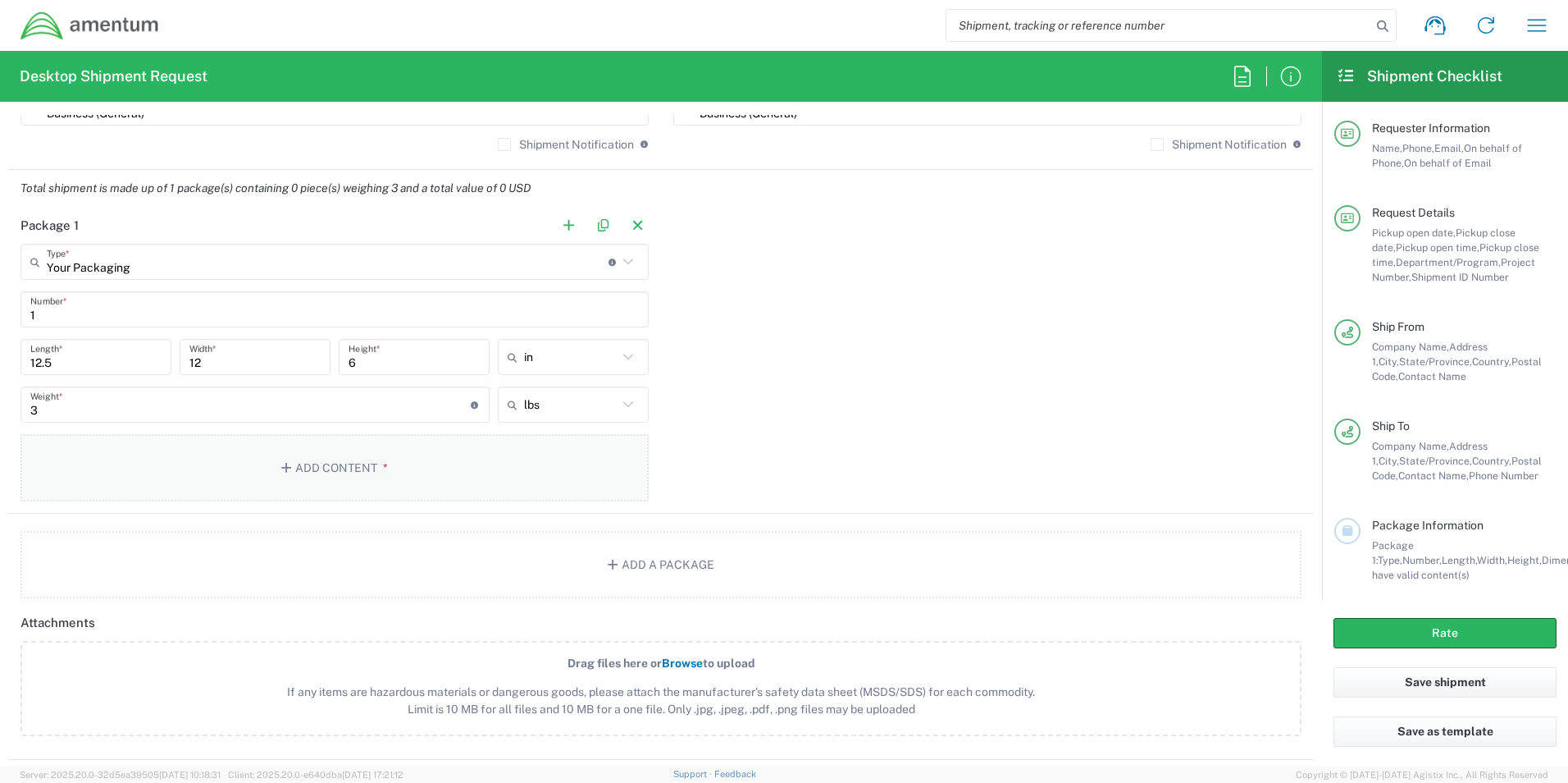
click at [444, 471] on button "Add Content *" at bounding box center [335, 467] width 628 height 67
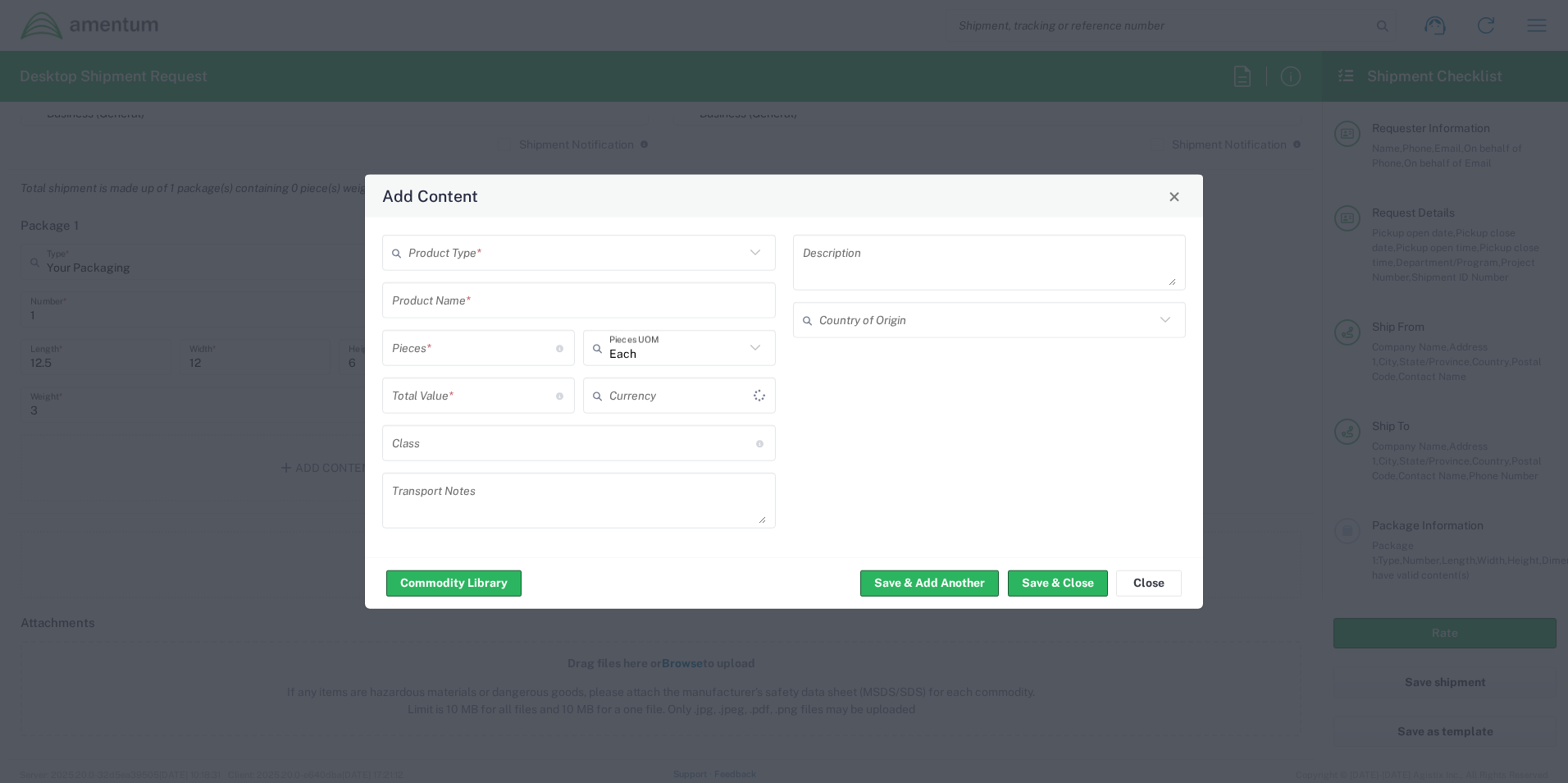
type input "US Dollar"
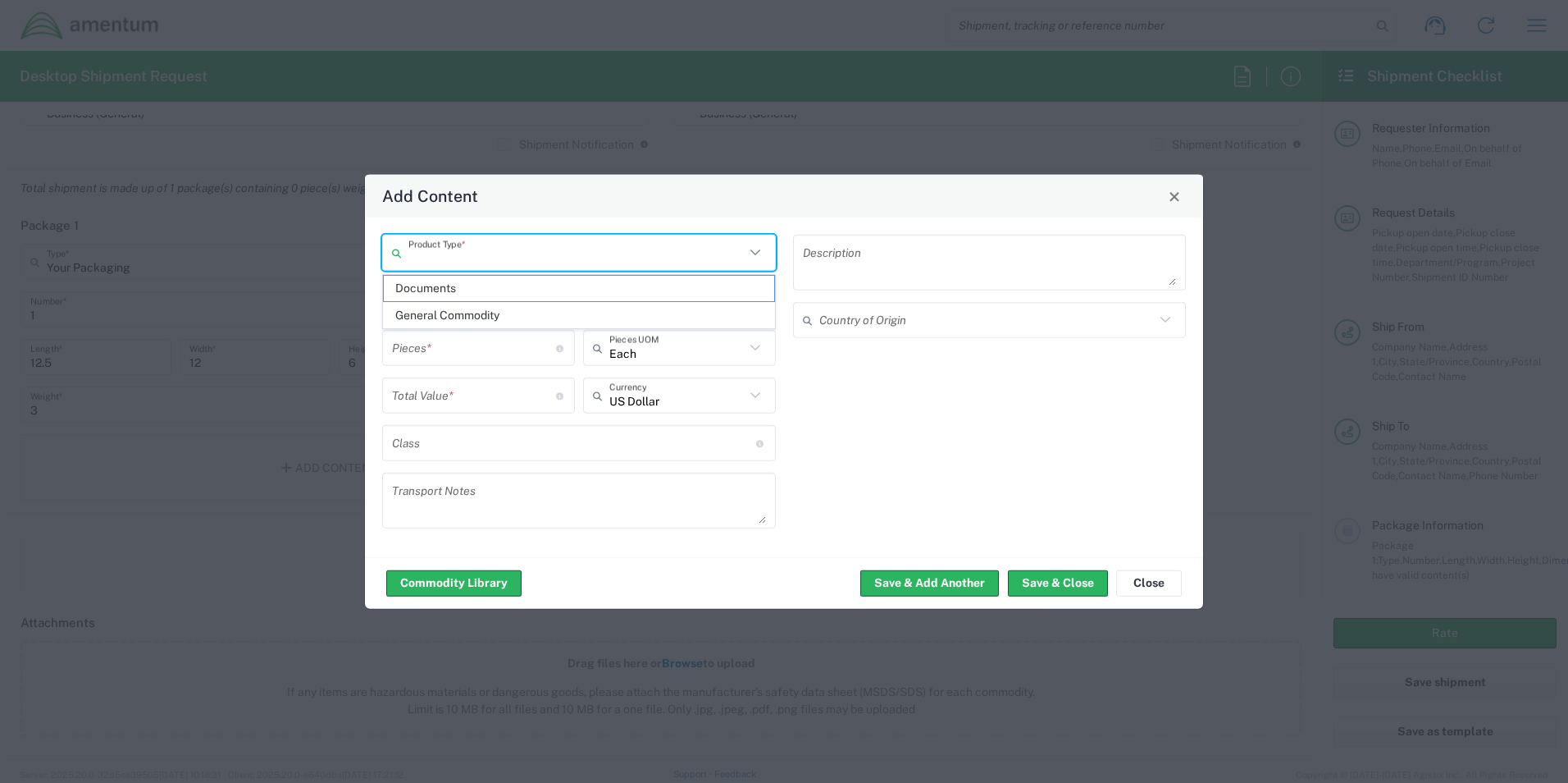
click at [473, 261] on input "text" at bounding box center [577, 253] width 336 height 29
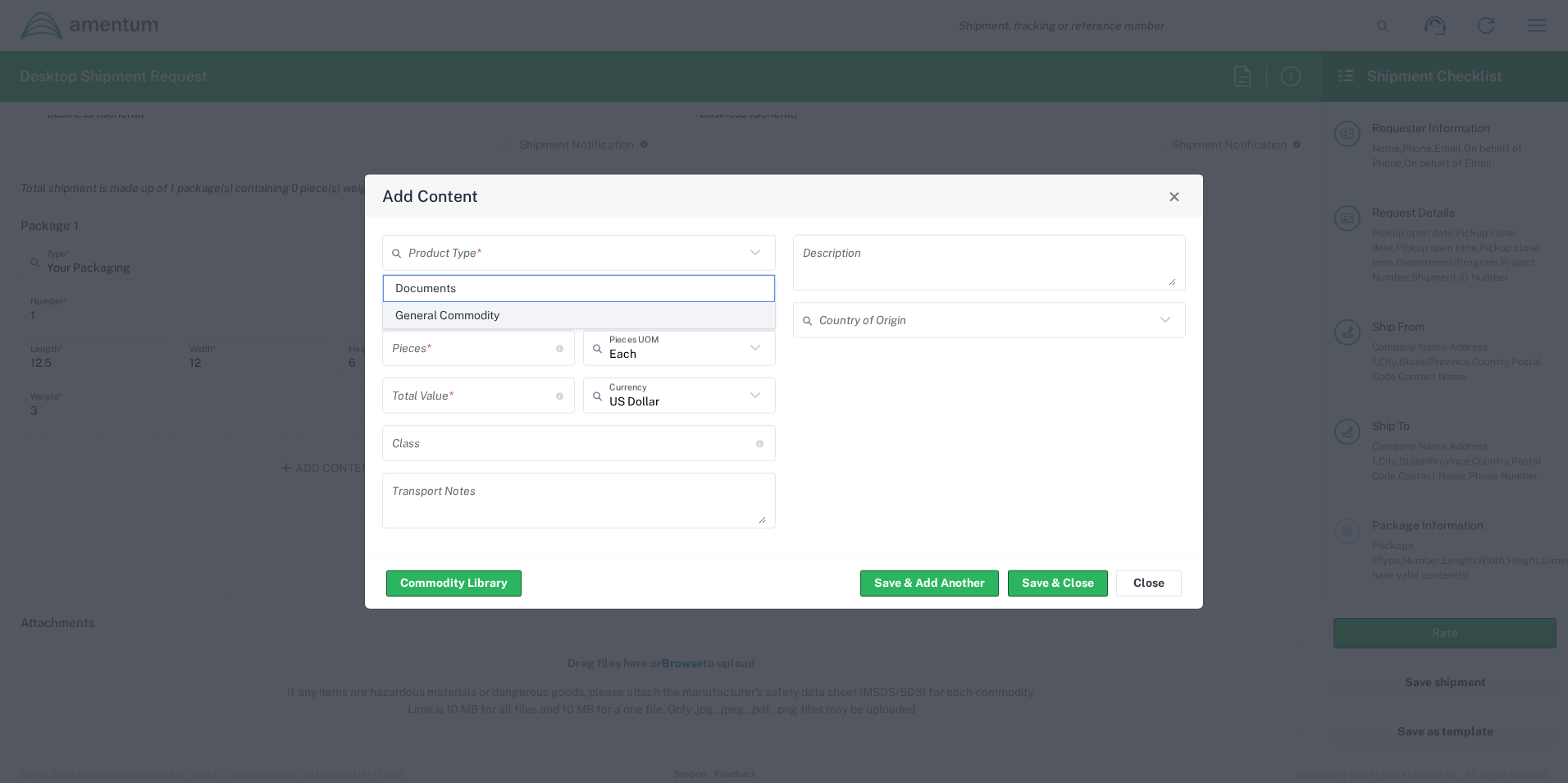
click at [471, 312] on span "General Commodity" at bounding box center [578, 315] width 390 height 25
type input "General Commodity"
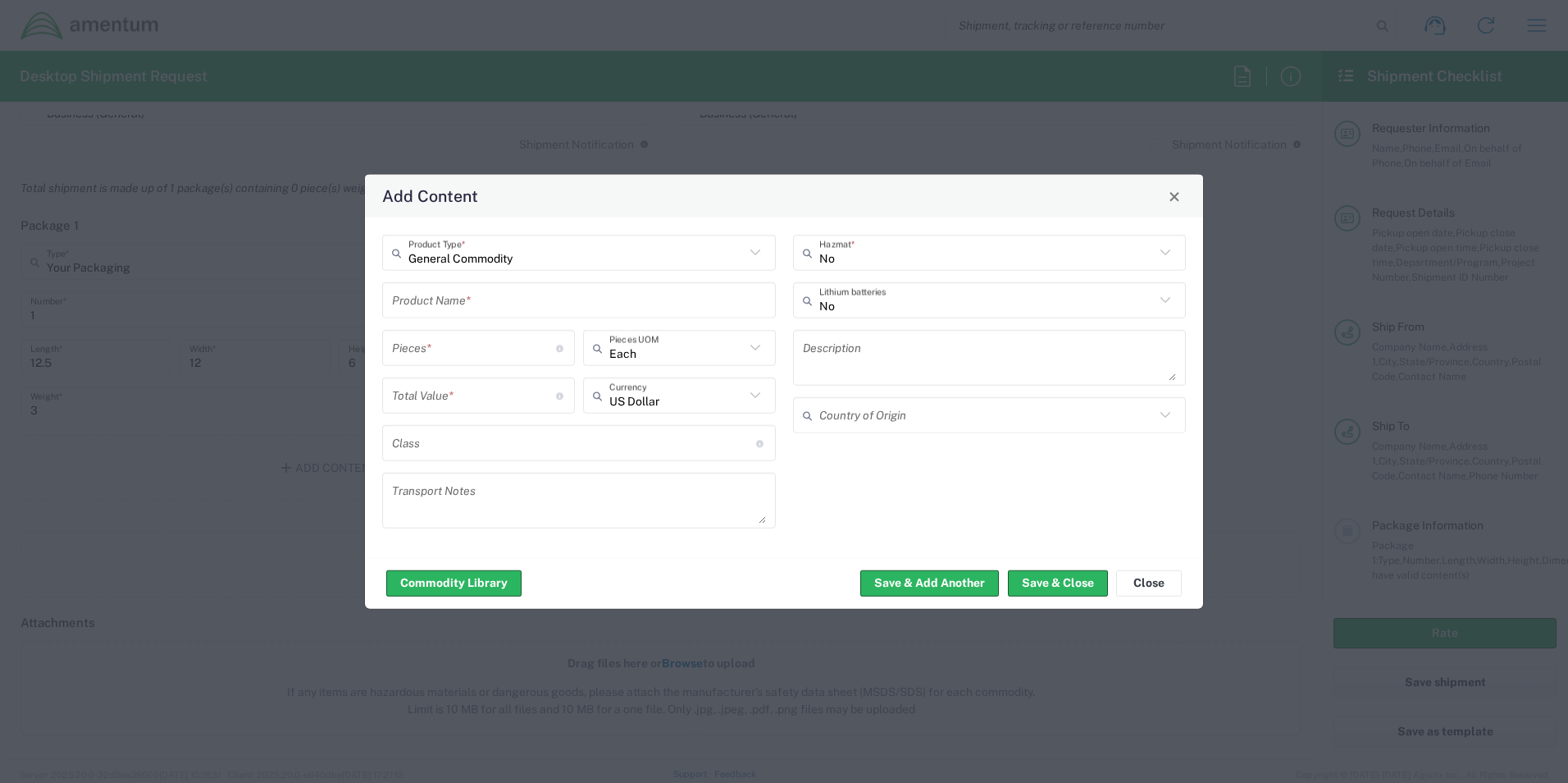
click at [494, 299] on input "text" at bounding box center [578, 300] width 374 height 29
type input "METER"
click at [475, 362] on input "number" at bounding box center [474, 347] width 164 height 29
type input "1"
click at [527, 396] on input "number" at bounding box center [474, 395] width 164 height 29
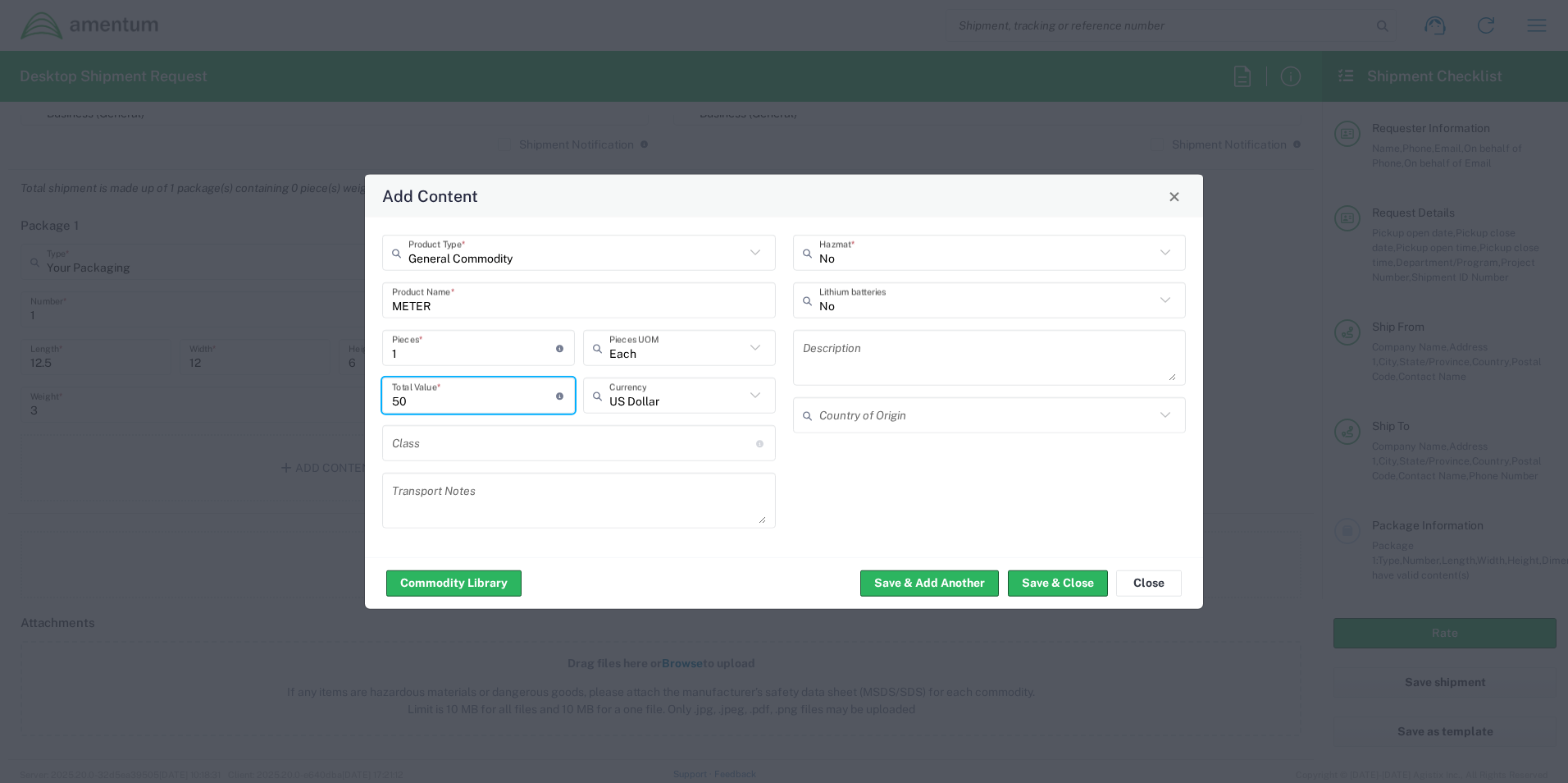
type input "5"
type input "1000"
click at [1068, 572] on button "Save & Close" at bounding box center [1058, 582] width 100 height 26
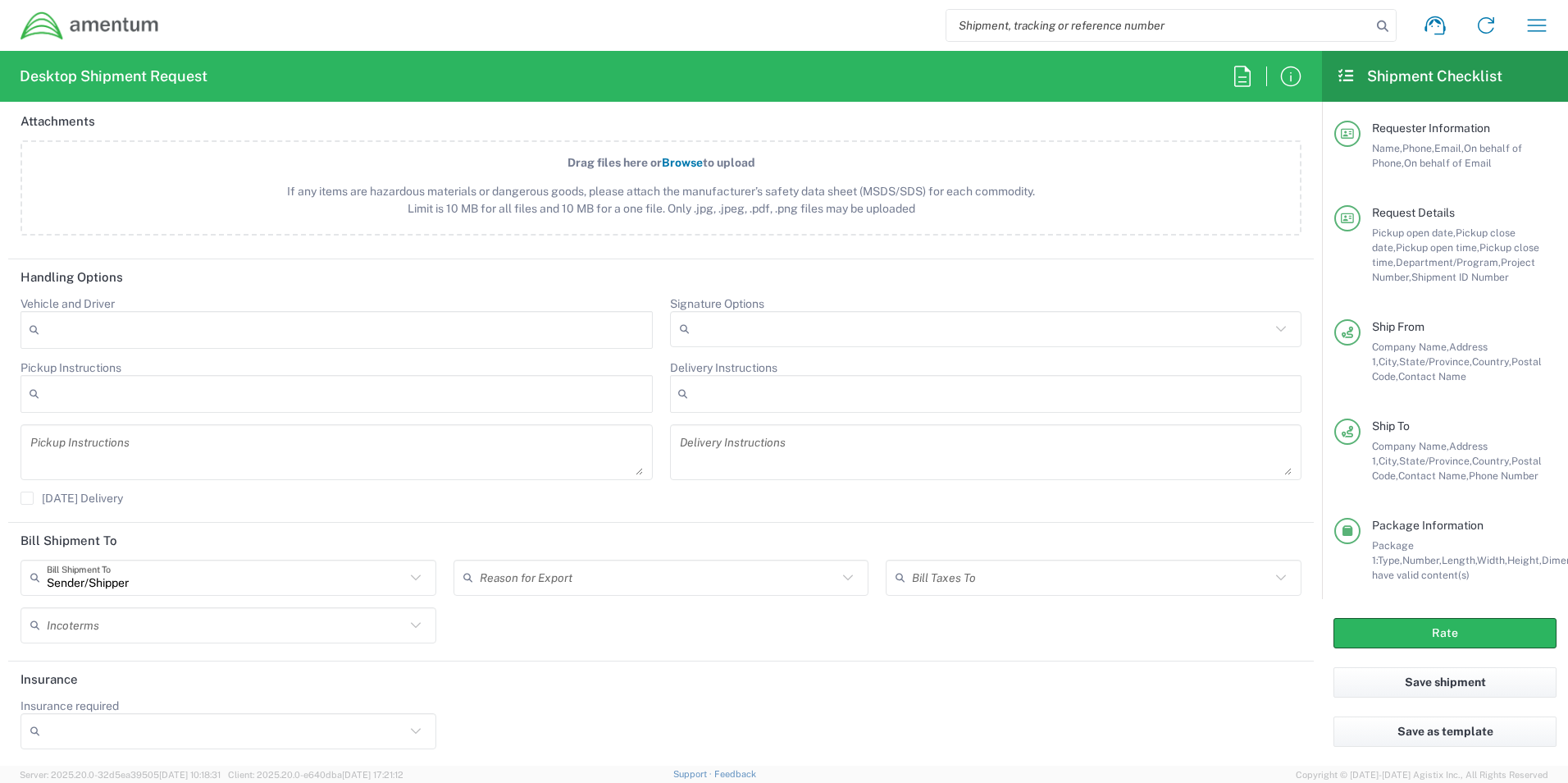
scroll to position [1912, 0]
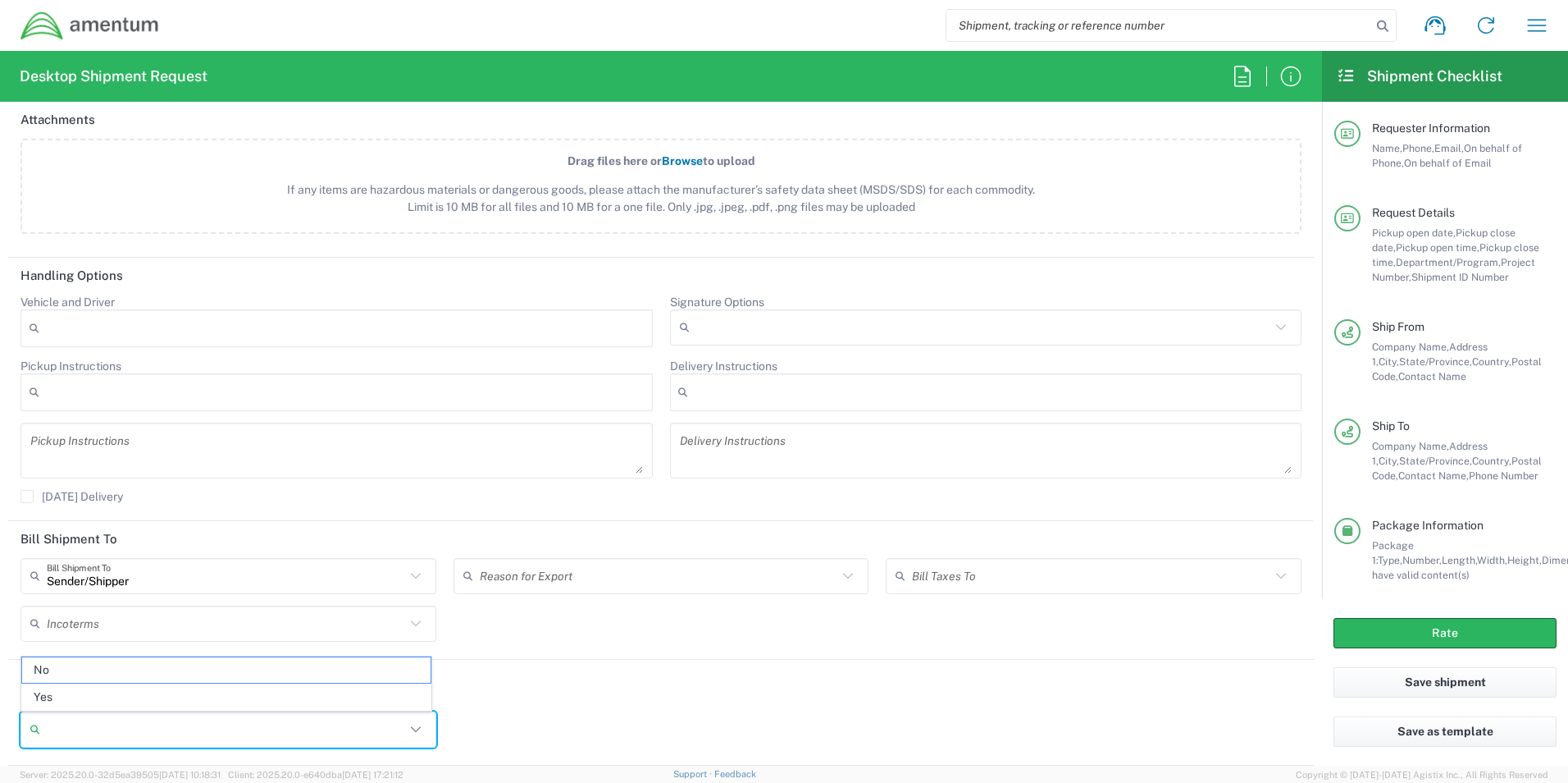
click at [252, 727] on input "Insurance required" at bounding box center [226, 729] width 359 height 26
click at [117, 668] on span "No" at bounding box center [227, 670] width 409 height 25
type input "No"
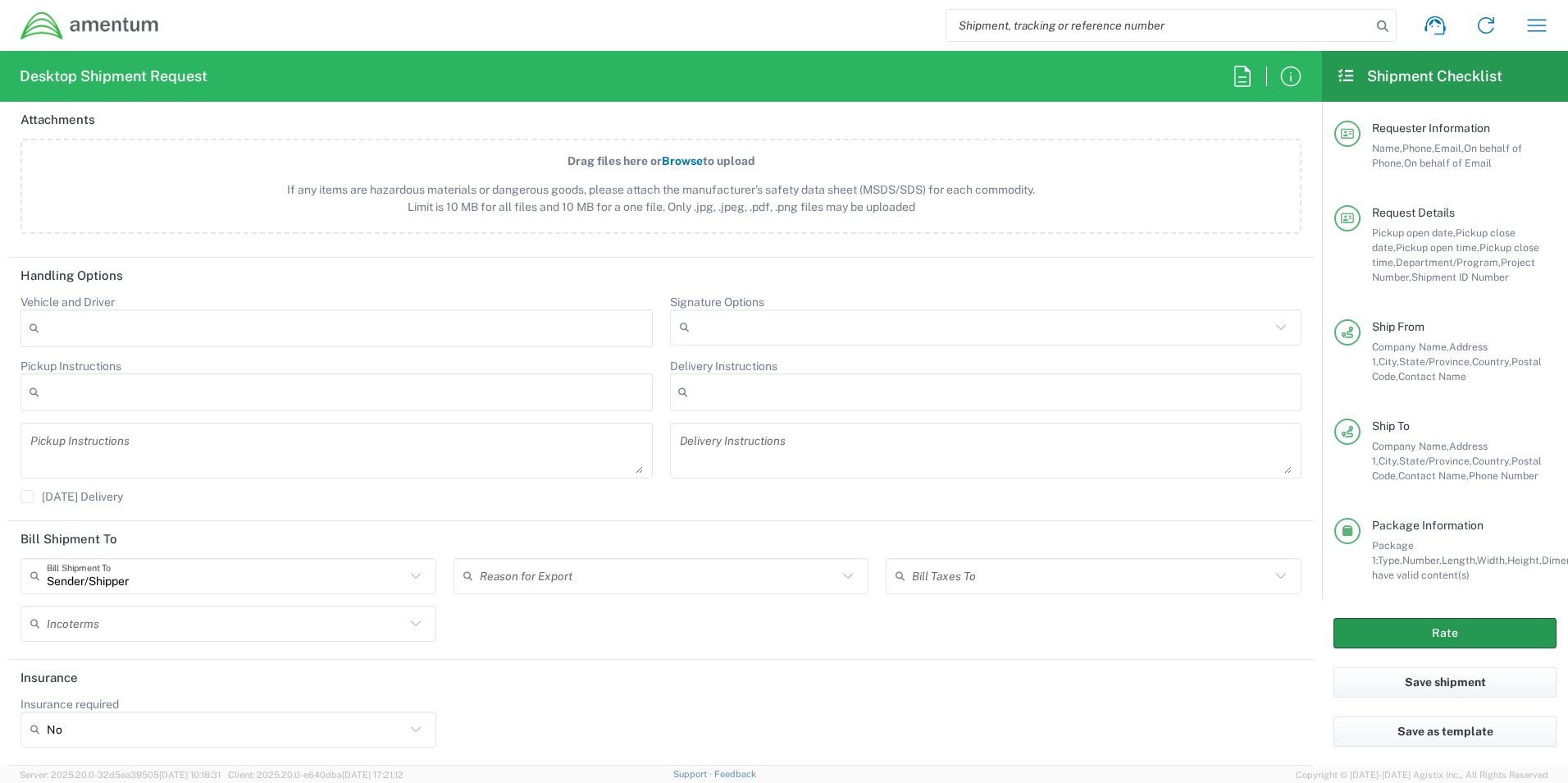
click at [1443, 628] on button "Rate" at bounding box center [1445, 633] width 223 height 30
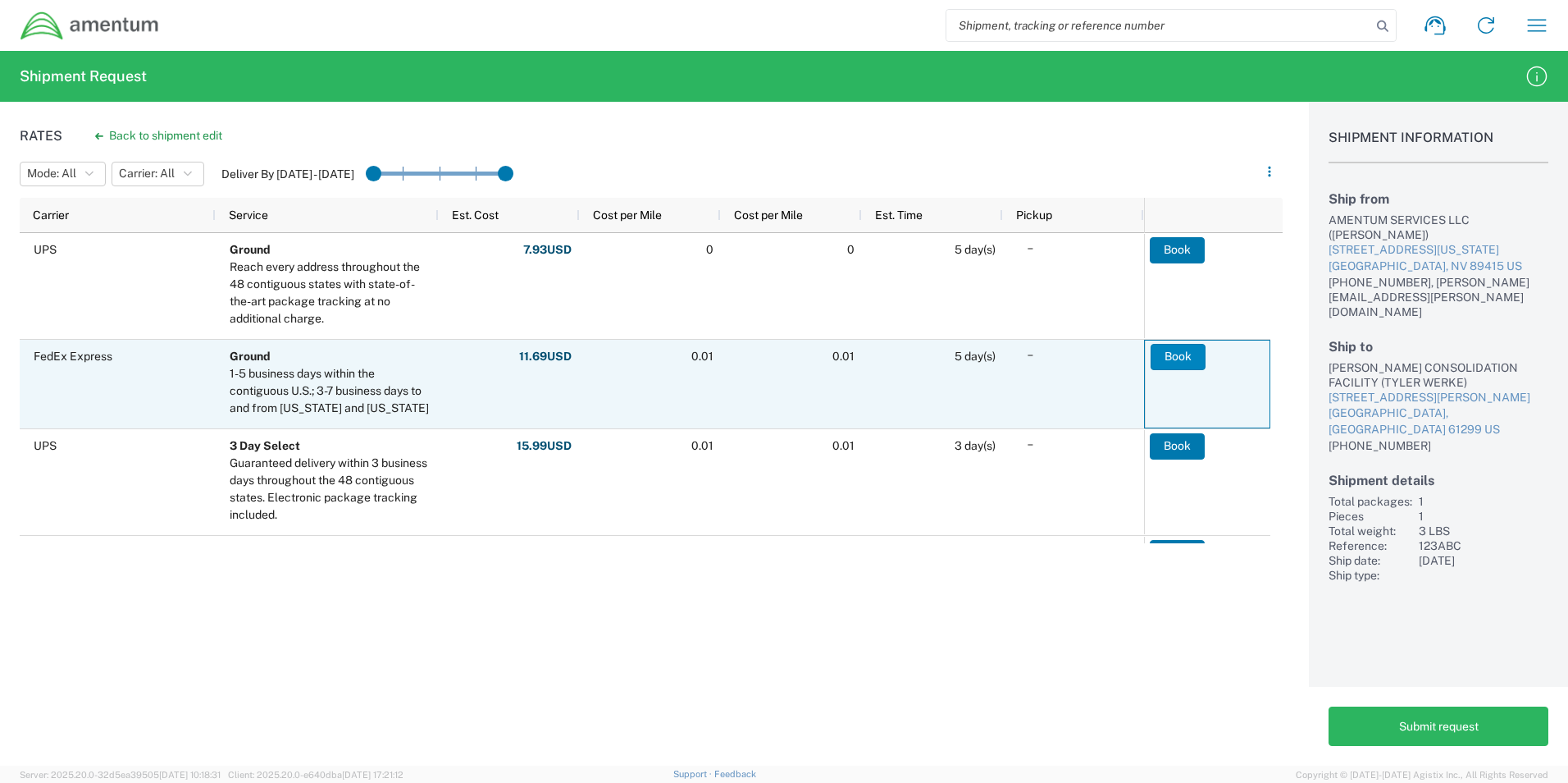
click at [1180, 363] on button "Book" at bounding box center [1178, 356] width 55 height 26
